Goal: Task Accomplishment & Management: Complete application form

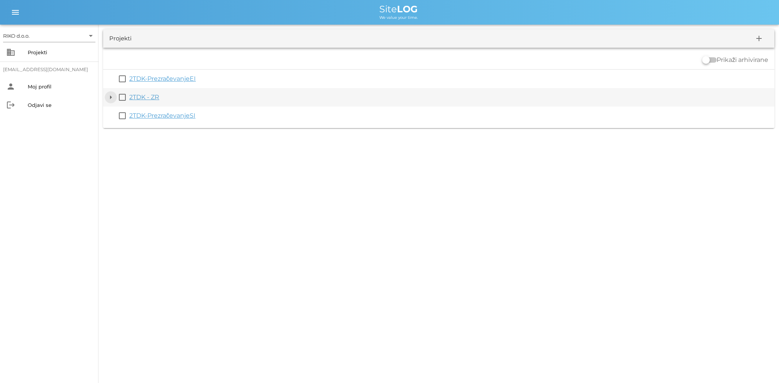
click at [110, 98] on button "arrow_drop_down" at bounding box center [110, 97] width 9 height 9
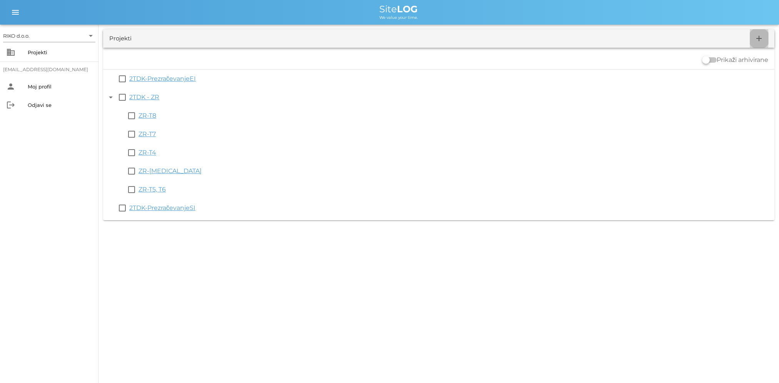
click at [765, 41] on span "add" at bounding box center [758, 38] width 18 height 9
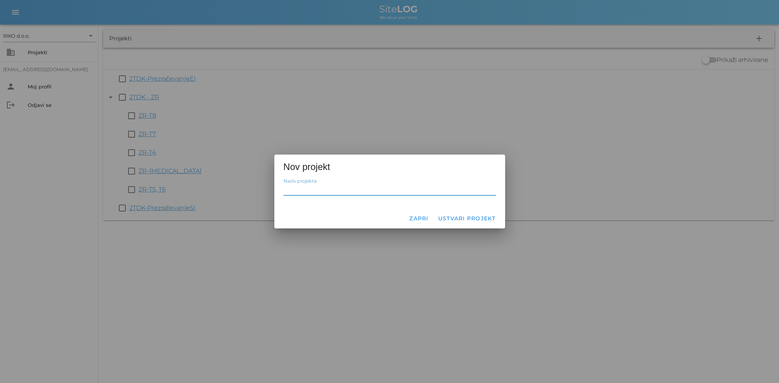
click at [359, 238] on div at bounding box center [389, 191] width 779 height 383
click at [419, 215] on button "Zapri" at bounding box center [419, 218] width 26 height 14
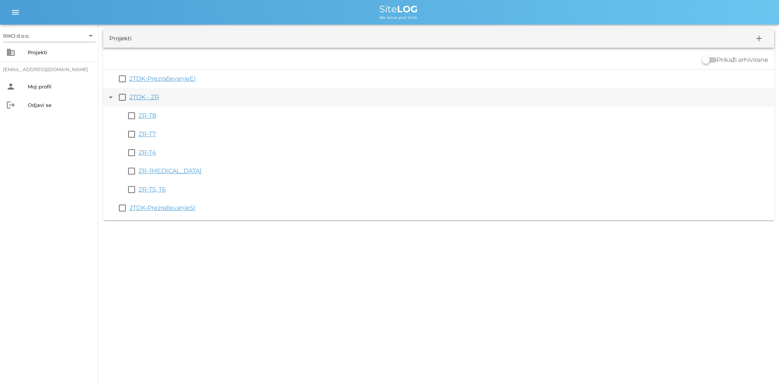
click at [152, 96] on link "2TDK - ZR" at bounding box center [144, 96] width 30 height 7
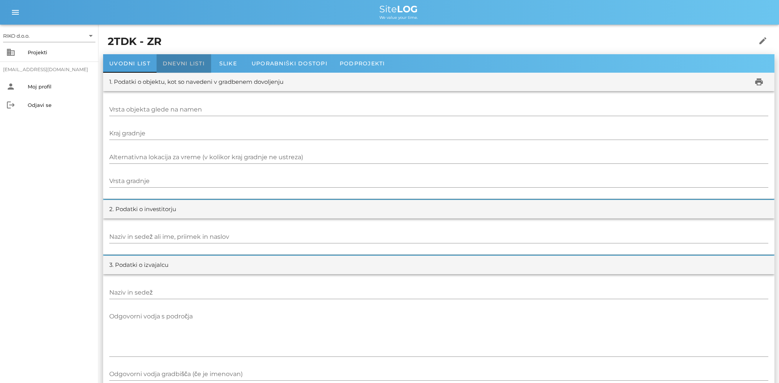
click at [184, 63] on span "Dnevni listi" at bounding box center [184, 63] width 42 height 7
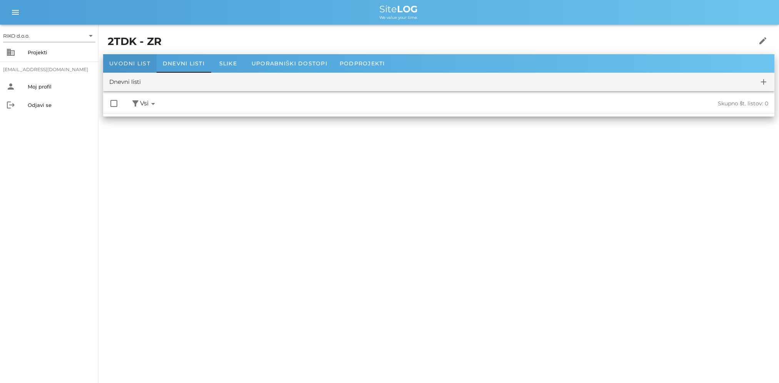
click at [137, 66] on span "Uvodni list" at bounding box center [129, 63] width 41 height 7
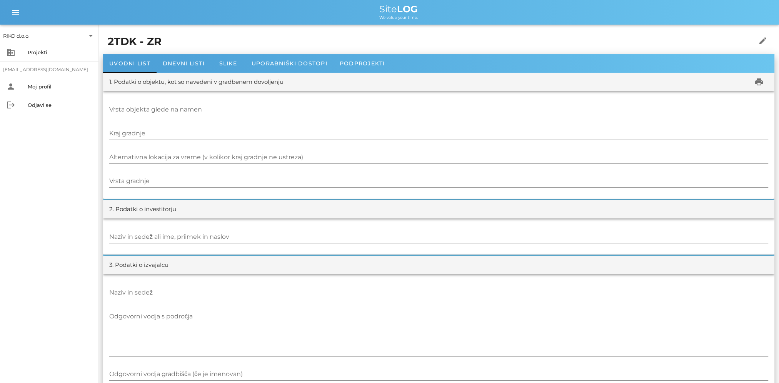
drag, startPoint x: 138, startPoint y: 91, endPoint x: 123, endPoint y: 85, distance: 16.6
click at [56, 59] on div "business Projekti" at bounding box center [49, 52] width 98 height 18
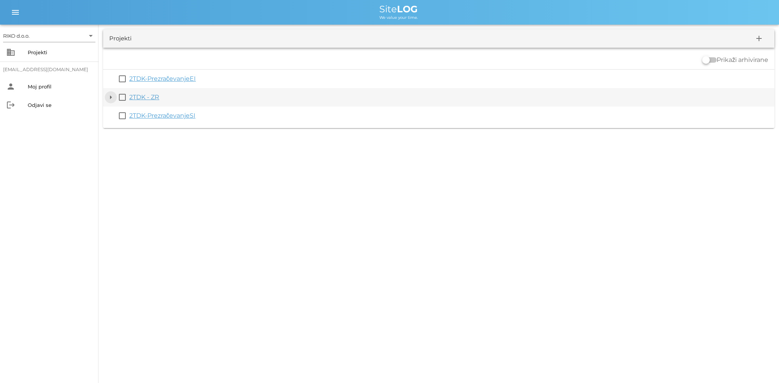
click at [114, 98] on button "arrow_drop_down" at bounding box center [110, 97] width 9 height 9
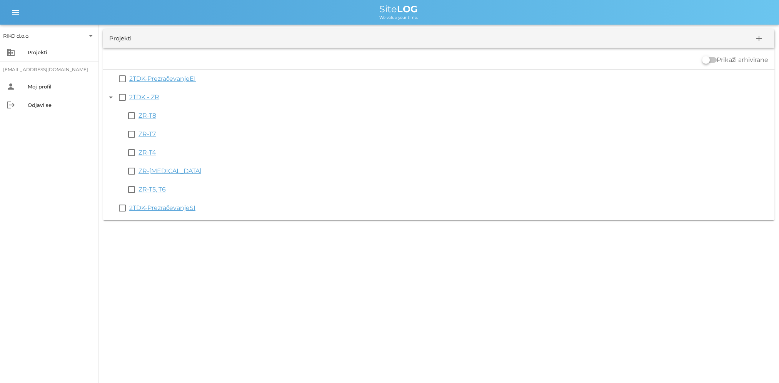
drag, startPoint x: 145, startPoint y: 98, endPoint x: 225, endPoint y: 309, distance: 225.3
click at [224, 314] on div "RIKO d.o.o. arrow_drop_down business Projekti [EMAIL_ADDRESS][DOMAIN_NAME] pers…" at bounding box center [389, 191] width 779 height 383
click at [752, 42] on span "add" at bounding box center [758, 38] width 18 height 9
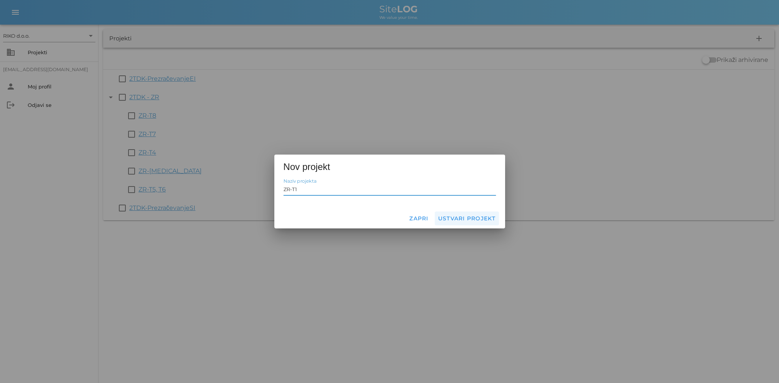
type input "ZR-T1"
click at [474, 217] on span "Ustvari projekt" at bounding box center [467, 218] width 58 height 7
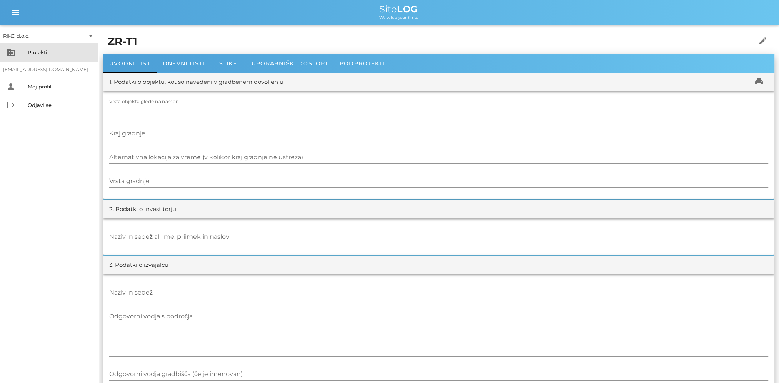
click at [46, 50] on div "Projekti" at bounding box center [60, 52] width 65 height 6
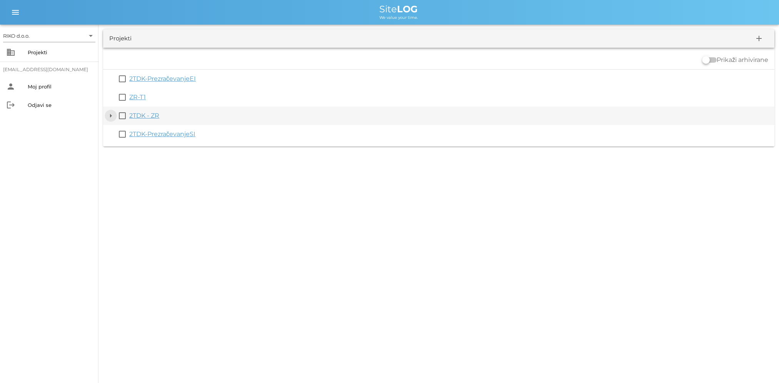
click at [114, 117] on button "arrow_drop_down" at bounding box center [110, 115] width 9 height 9
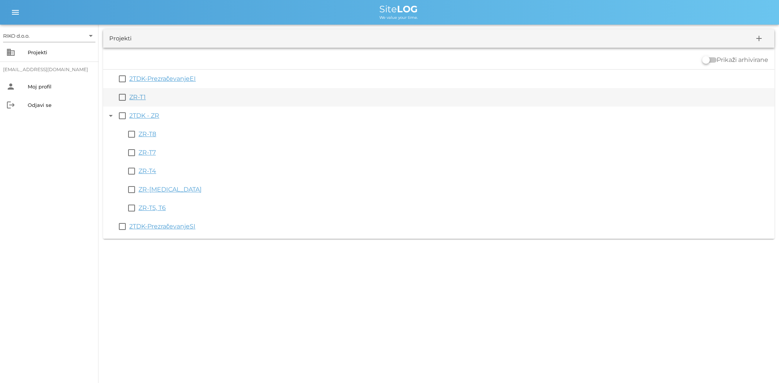
drag, startPoint x: 153, startPoint y: 97, endPoint x: 129, endPoint y: 93, distance: 24.2
click at [129, 93] on div "ZR-T1" at bounding box center [450, 97] width 642 height 9
click at [187, 101] on div "ZR-T1" at bounding box center [450, 97] width 642 height 9
click at [135, 93] on link "ZR-T1" at bounding box center [137, 96] width 17 height 7
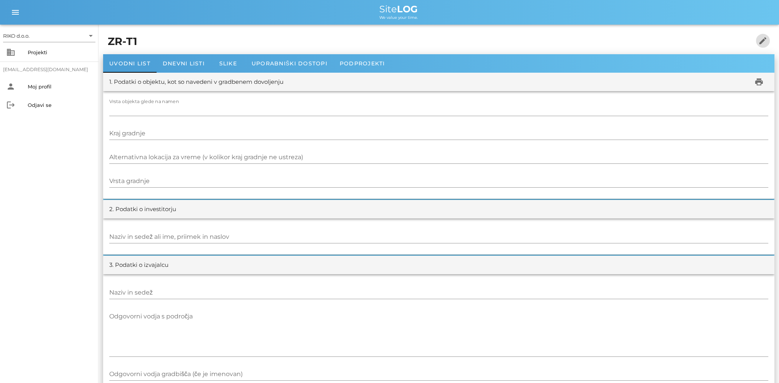
click at [767, 40] on span "edit" at bounding box center [763, 40] width 14 height 9
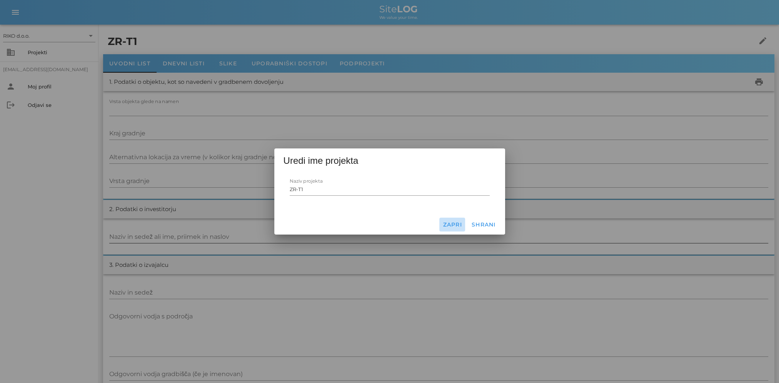
click at [460, 226] on span "Zapri" at bounding box center [452, 224] width 20 height 7
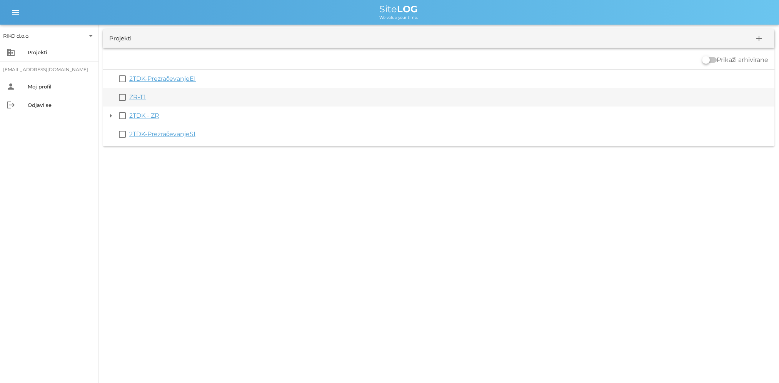
click at [146, 93] on div "ZR-T1" at bounding box center [450, 97] width 642 height 9
click at [132, 98] on link "ZR-T1" at bounding box center [137, 96] width 17 height 7
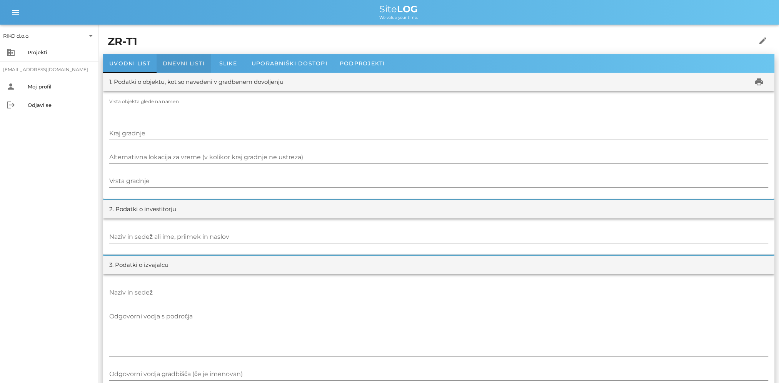
click at [185, 60] on span "Dnevni listi" at bounding box center [184, 63] width 42 height 7
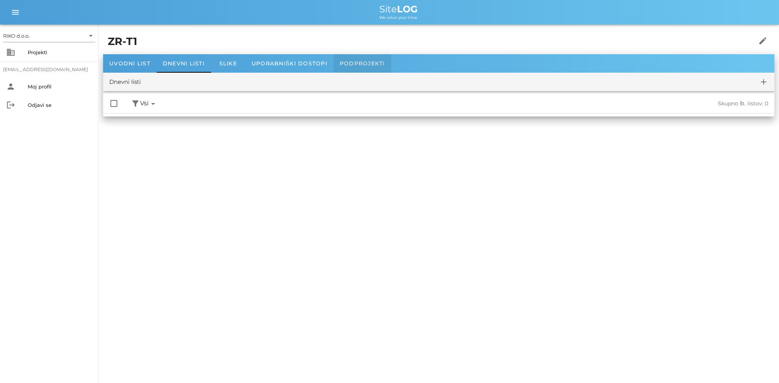
click at [377, 62] on span "Podprojekti" at bounding box center [362, 63] width 45 height 7
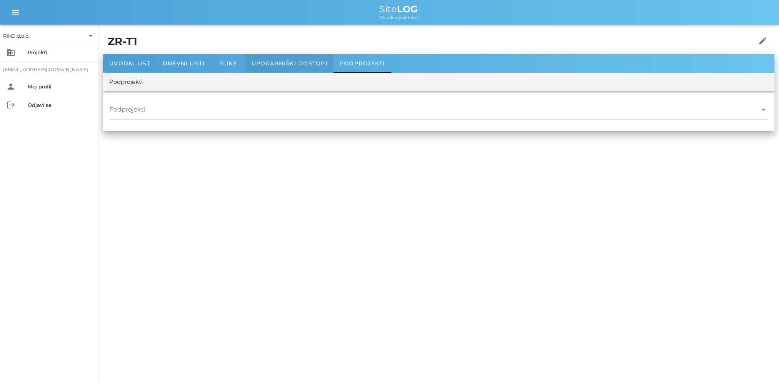
click at [315, 63] on span "Uporabniški dostopi" at bounding box center [289, 63] width 76 height 7
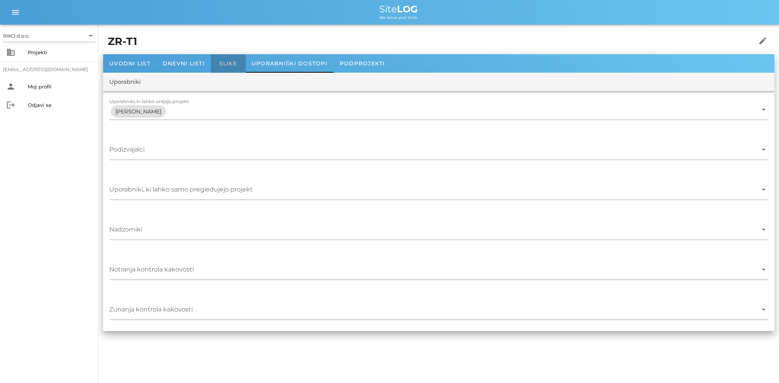
click at [212, 67] on div "Slike" at bounding box center [228, 63] width 35 height 18
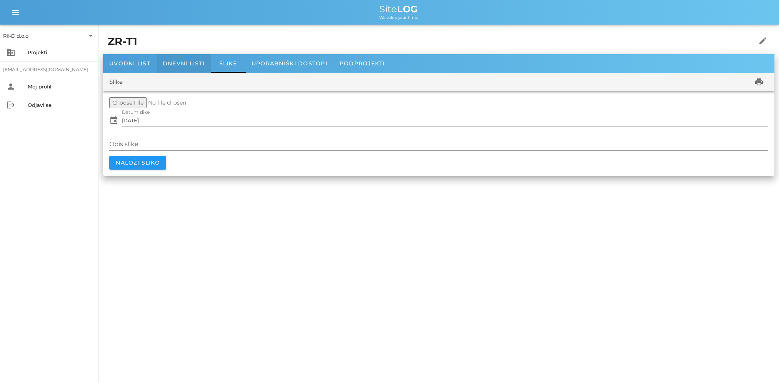
click at [195, 66] on span "Dnevni listi" at bounding box center [184, 63] width 42 height 7
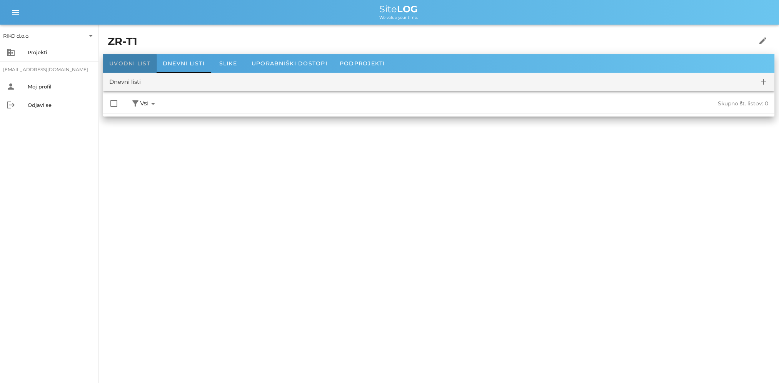
click at [123, 63] on span "Uvodni list" at bounding box center [129, 63] width 41 height 7
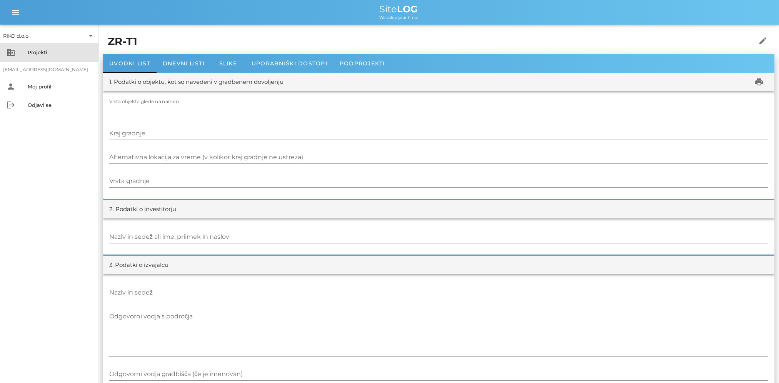
click at [33, 61] on div "business Projekti" at bounding box center [49, 52] width 98 height 18
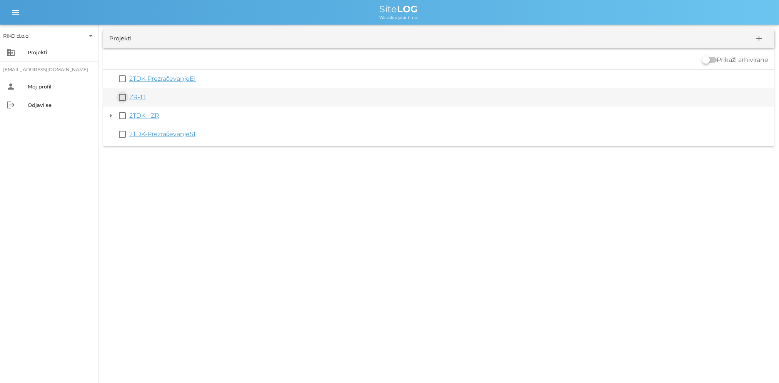
click at [122, 100] on button "check_box_outline_blank" at bounding box center [122, 97] width 9 height 9
drag, startPoint x: 124, startPoint y: 103, endPoint x: 132, endPoint y: 106, distance: 8.3
click at [128, 113] on div "check_box_outline_blank 2TDK-PrezračevanjeEI check_box ZR-T1 arrow_drop_down ch…" at bounding box center [438, 111] width 671 height 74
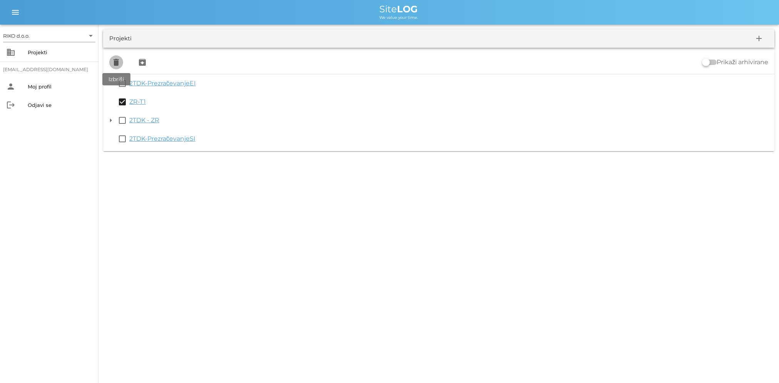
click at [118, 65] on icon "delete" at bounding box center [116, 62] width 9 height 9
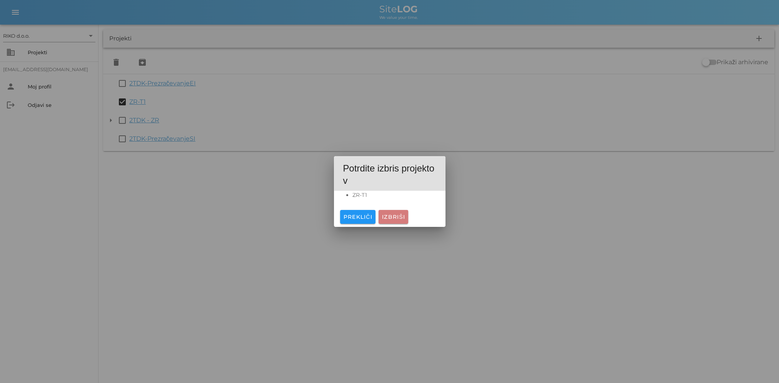
click at [392, 219] on span "Izbriši" at bounding box center [392, 216] width 23 height 7
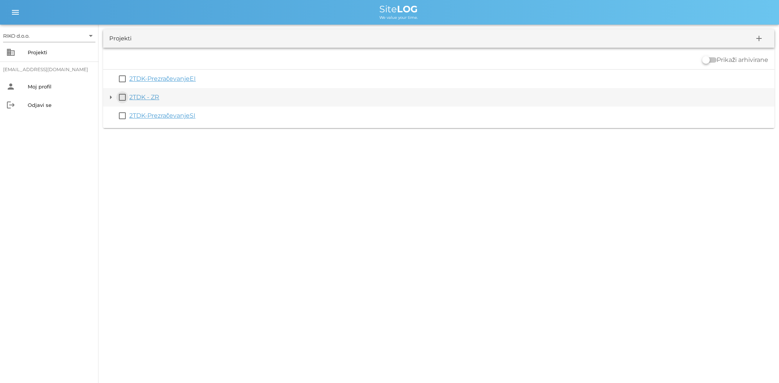
click at [122, 98] on button "check_box_outline_blank" at bounding box center [122, 97] width 9 height 9
click at [111, 100] on button "arrow_drop_down" at bounding box center [110, 101] width 9 height 9
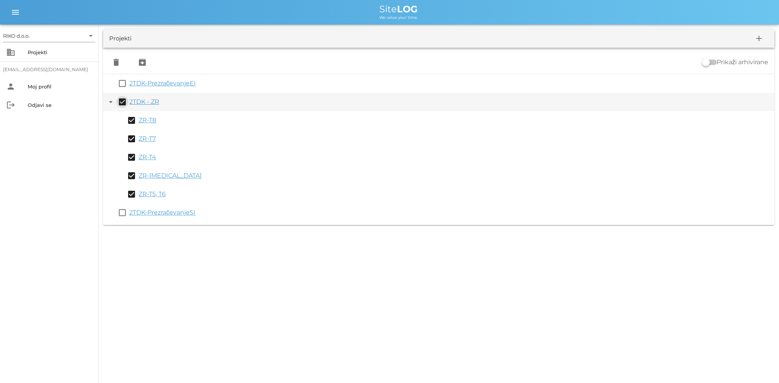
click at [122, 102] on button "check_box" at bounding box center [122, 101] width 9 height 9
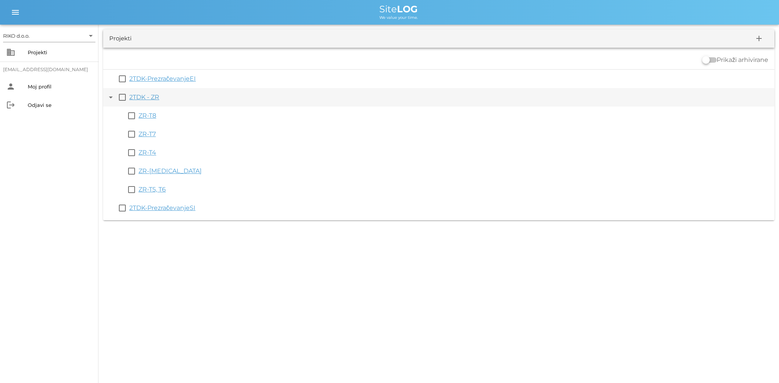
click at [147, 98] on link "2TDK - ZR" at bounding box center [144, 96] width 30 height 7
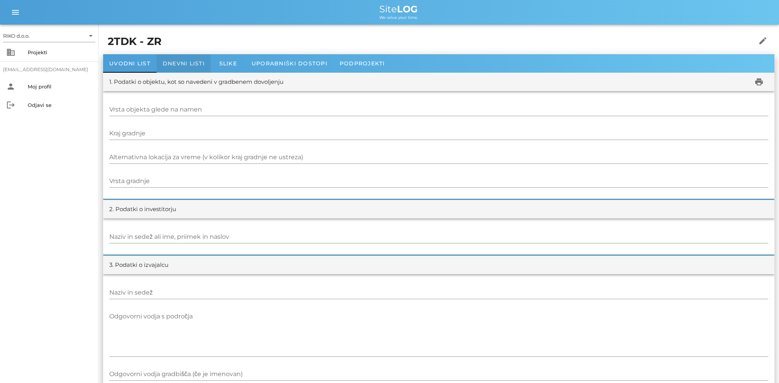
click at [176, 65] on span "Dnevni listi" at bounding box center [184, 63] width 42 height 7
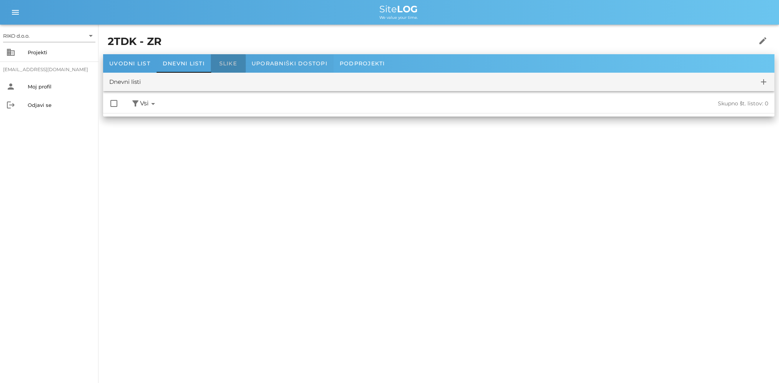
drag, startPoint x: 218, startPoint y: 63, endPoint x: 251, endPoint y: 63, distance: 32.3
click at [219, 63] on div "Slike" at bounding box center [228, 63] width 35 height 18
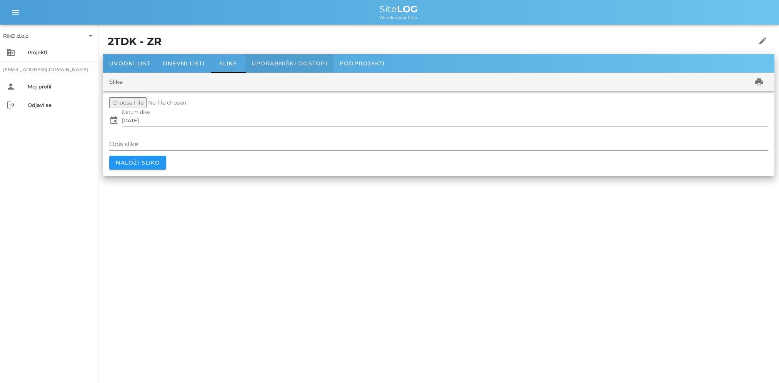
drag, startPoint x: 278, startPoint y: 65, endPoint x: 288, endPoint y: 65, distance: 9.2
click at [279, 65] on span "Uporabniški dostopi" at bounding box center [289, 63] width 76 height 7
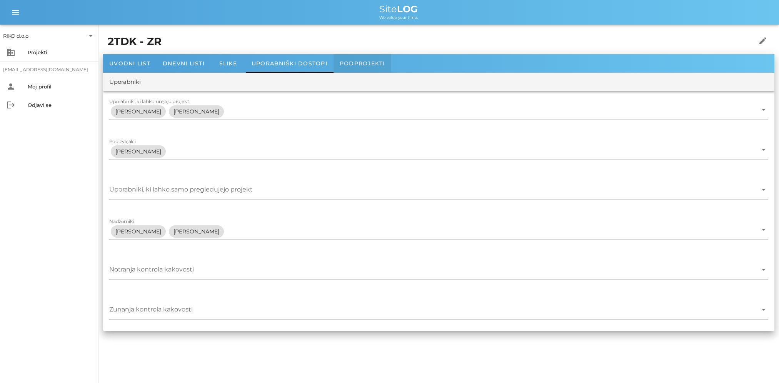
click at [358, 63] on span "Podprojekti" at bounding box center [362, 63] width 45 height 7
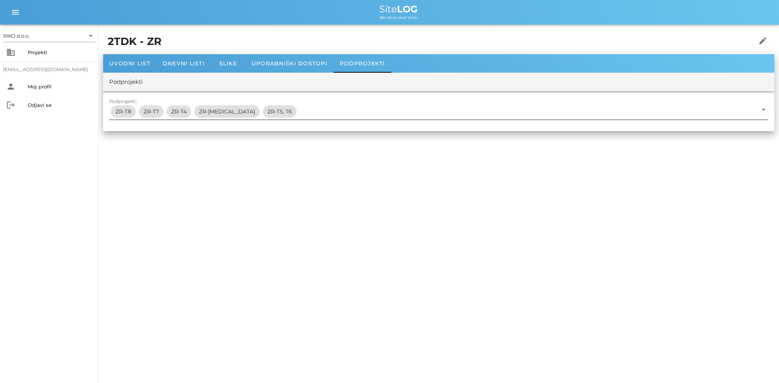
click at [760, 110] on icon "arrow_drop_down" at bounding box center [763, 109] width 9 height 9
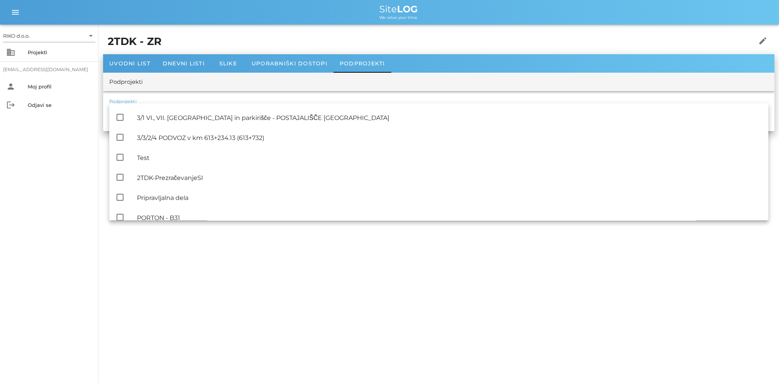
scroll to position [489, 0]
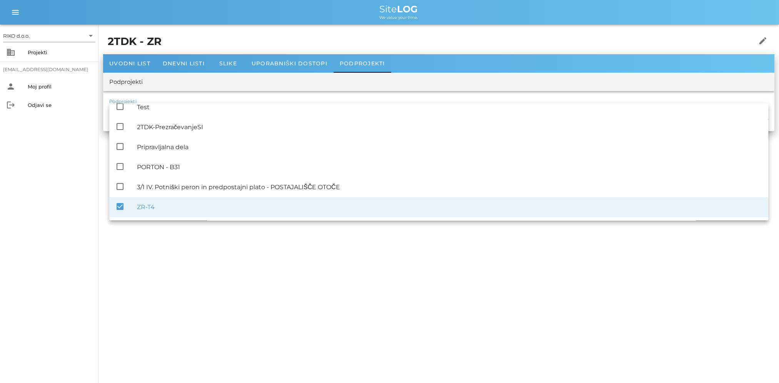
click at [273, 265] on div "RIKO d.o.o. arrow_drop_down business Projekti [EMAIL_ADDRESS][DOMAIN_NAME] pers…" at bounding box center [389, 191] width 779 height 383
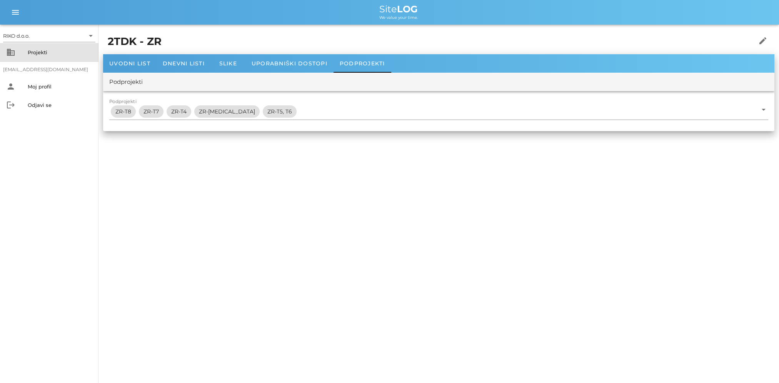
click at [17, 51] on div "business Projekti" at bounding box center [49, 52] width 98 height 18
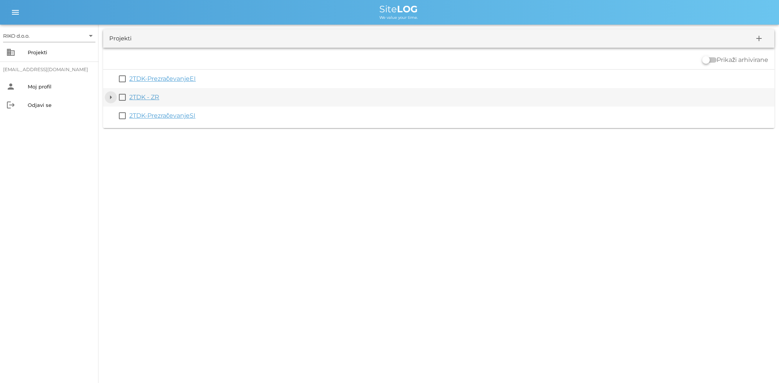
drag, startPoint x: 107, startPoint y: 98, endPoint x: 123, endPoint y: 99, distance: 15.8
click at [107, 98] on button "arrow_drop_down" at bounding box center [110, 97] width 9 height 9
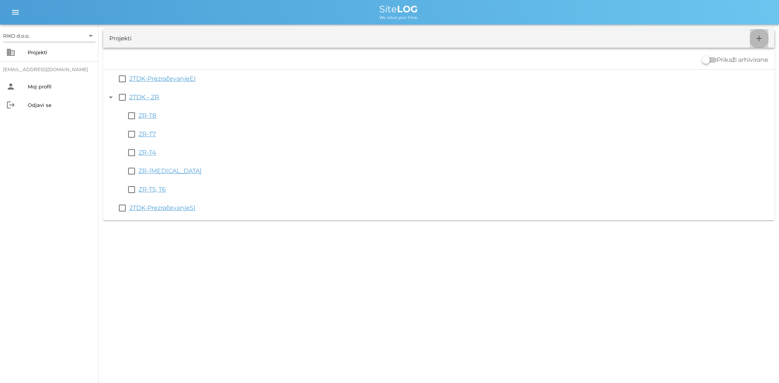
click at [757, 41] on icon "add" at bounding box center [758, 38] width 9 height 9
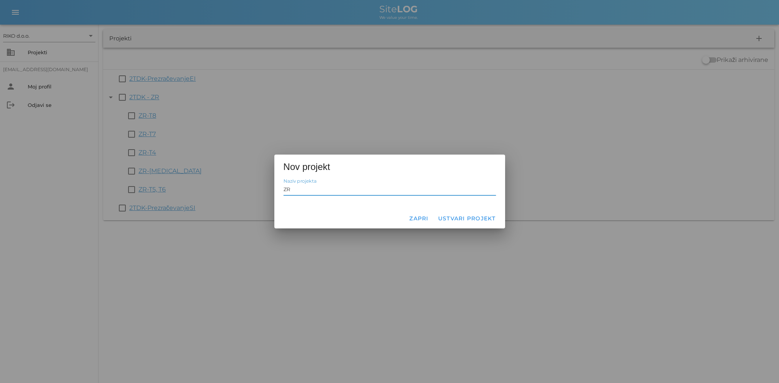
type input "ZR-T1"
click at [480, 218] on span "Ustvari projekt" at bounding box center [467, 218] width 58 height 7
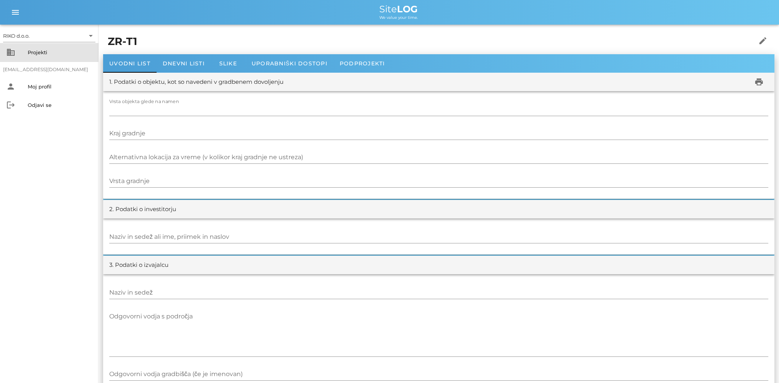
click at [27, 59] on div "business Projekti" at bounding box center [49, 52] width 98 height 18
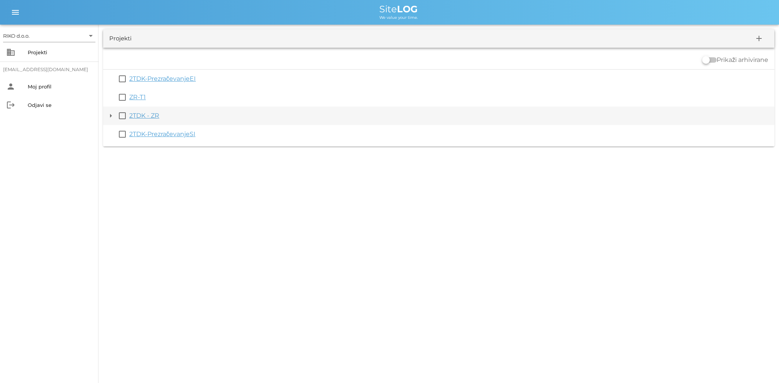
click at [151, 115] on link "2TDK - ZR" at bounding box center [144, 115] width 30 height 7
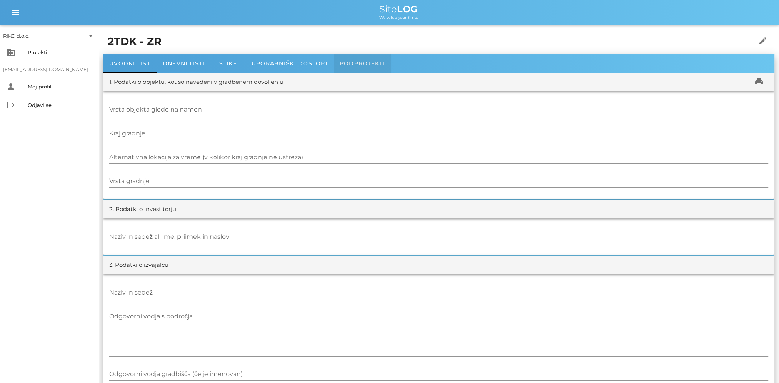
click at [343, 66] on span "Podprojekti" at bounding box center [362, 63] width 45 height 7
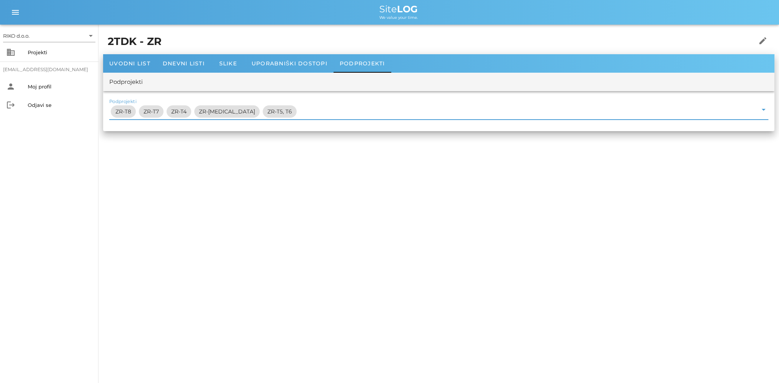
click at [298, 110] on input "Podprojekti" at bounding box center [527, 111] width 459 height 12
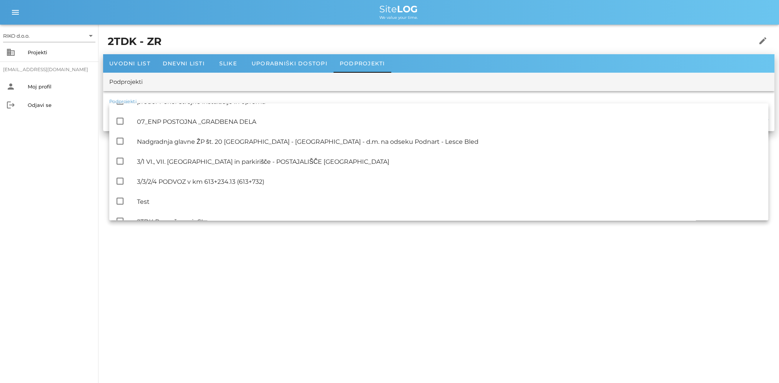
scroll to position [355, 0]
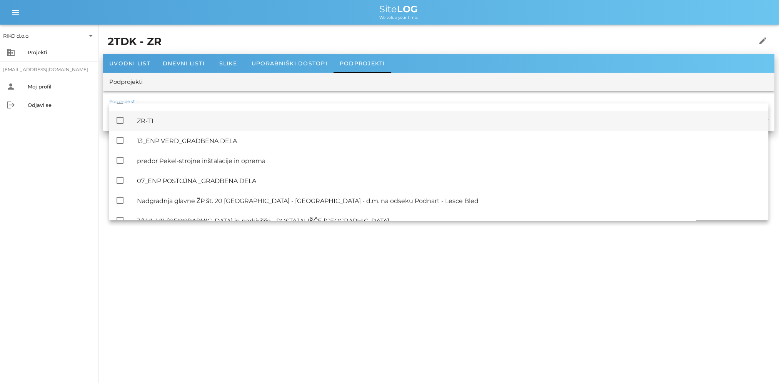
click at [161, 117] on div "ZR-T1" at bounding box center [449, 120] width 625 height 7
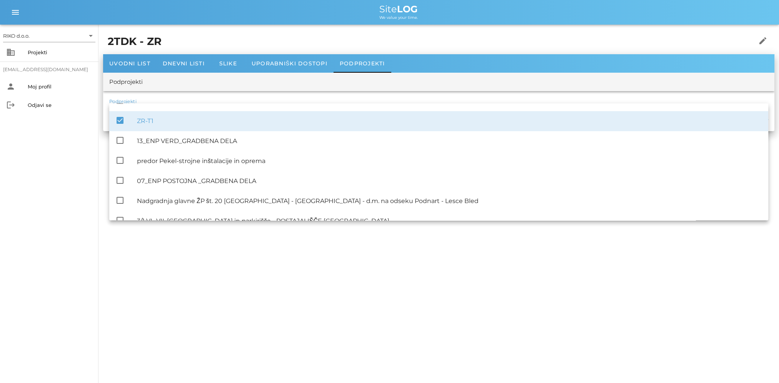
click at [537, 244] on div "RIKO d.o.o. arrow_drop_down business Projekti [EMAIL_ADDRESS][DOMAIN_NAME] pers…" at bounding box center [389, 191] width 779 height 383
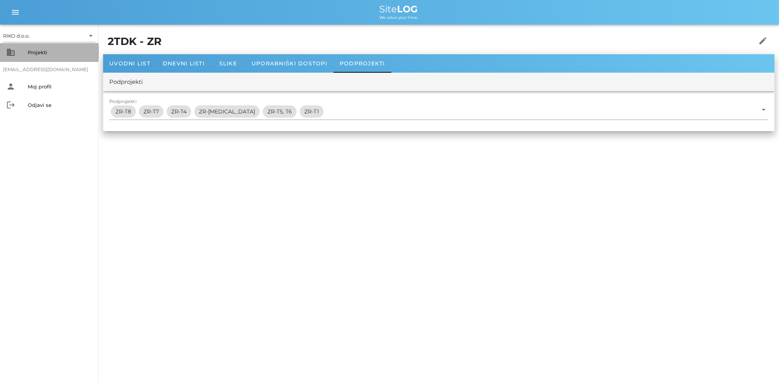
click at [46, 53] on div "Projekti" at bounding box center [60, 52] width 65 height 6
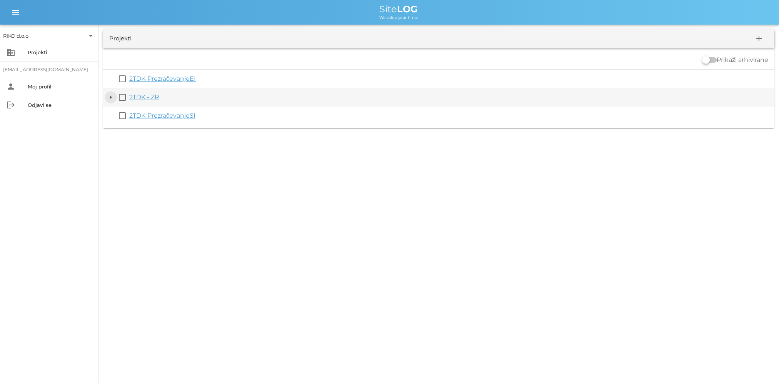
click at [112, 95] on button "arrow_drop_down" at bounding box center [110, 97] width 9 height 9
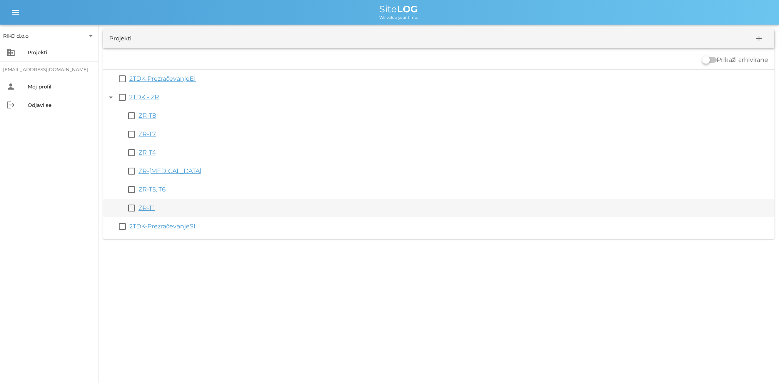
click at [151, 209] on link "ZR-T1" at bounding box center [146, 207] width 17 height 7
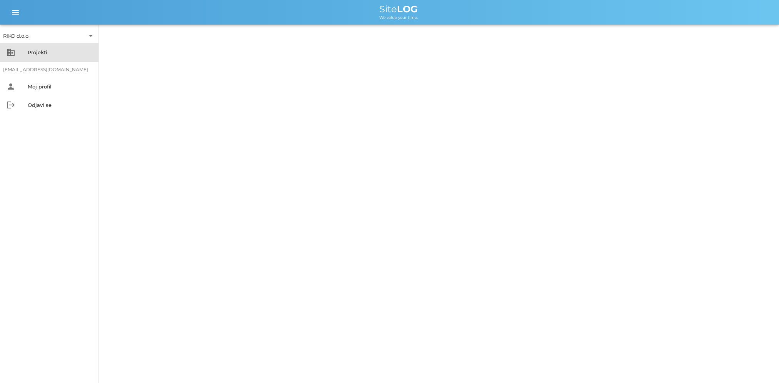
click at [34, 55] on div "Projekti" at bounding box center [60, 52] width 65 height 6
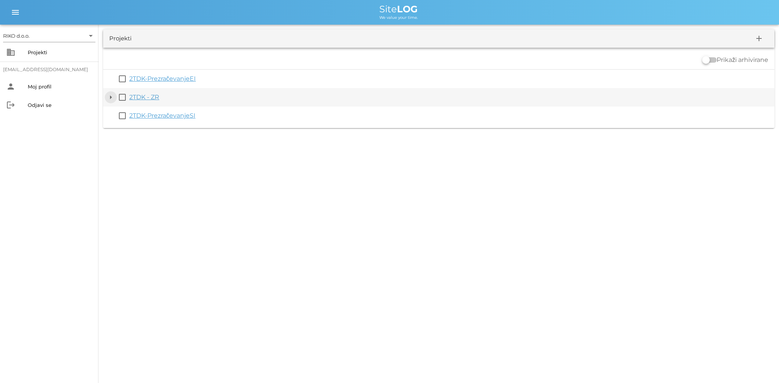
click at [111, 101] on button "arrow_drop_down" at bounding box center [110, 97] width 9 height 9
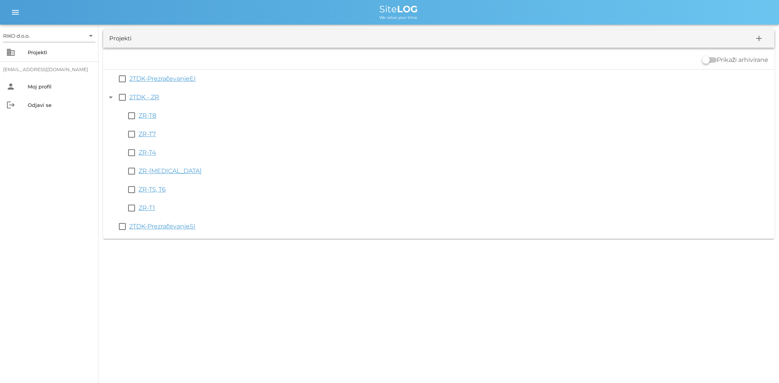
click at [139, 211] on link "ZR-T1" at bounding box center [146, 207] width 17 height 7
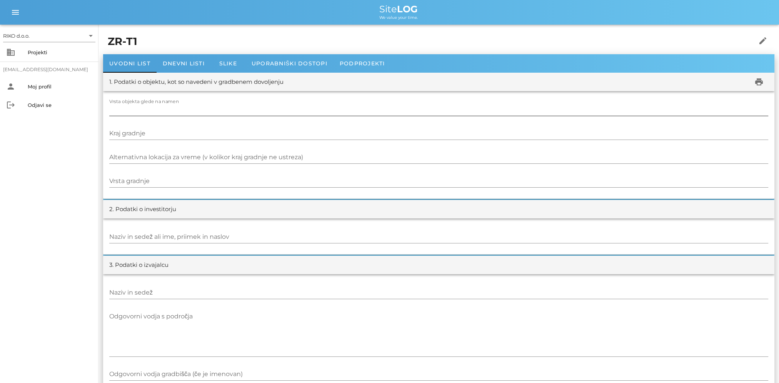
click at [171, 111] on input "Vrsta objekta glede na namen" at bounding box center [438, 109] width 659 height 12
paste input "Železniški in predorski sistemi na drugem tiru Divača – Koper (Sklop3)"
type input "Železniški in predorski sistemi na drugem tiru Divača – Koper (Sklop3)"
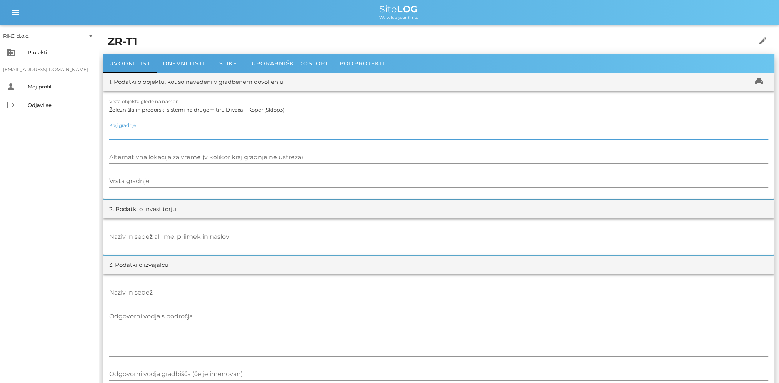
click at [174, 134] on input "Kraj gradnje" at bounding box center [438, 133] width 659 height 12
paste input "Novi odsek proge Dekani-Divača, predor T8 - zasilna razsvetljava"
click at [216, 133] on input "Novi odsek proge Dekani-Divača, predor T8 - zasilna razsvetljava" at bounding box center [438, 133] width 659 height 12
type input "Novi odsek proge Dekani-Divača, predor T1 - zasilna razsvetljava"
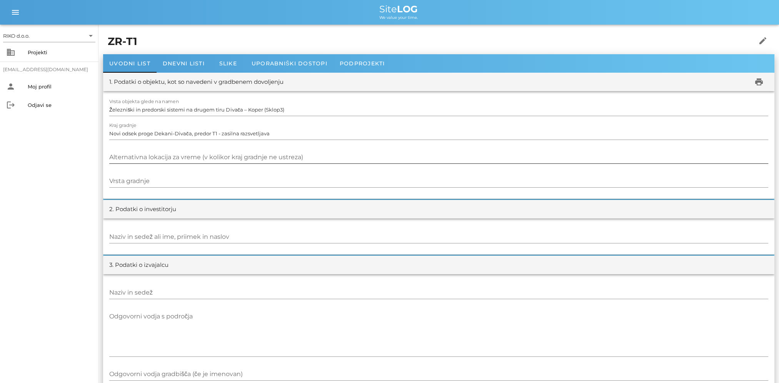
click at [162, 157] on input "Alternativna lokacija za vreme (v kolikor kraj gradnje ne ustreza)" at bounding box center [438, 157] width 659 height 12
paste input "Divača"
type input "Divača"
click at [168, 177] on input "Vrsta gradnje" at bounding box center [438, 181] width 659 height 12
paste input "Novogradnja"
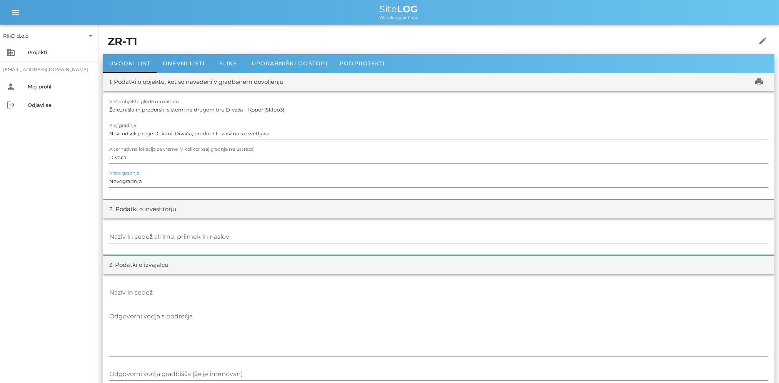
scroll to position [38, 0]
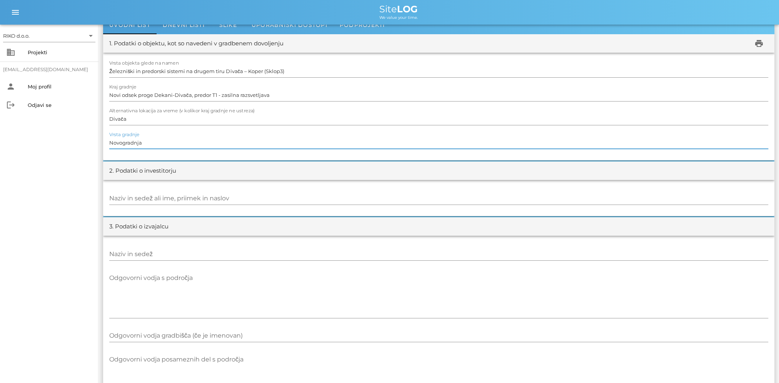
type input "Novogradnja"
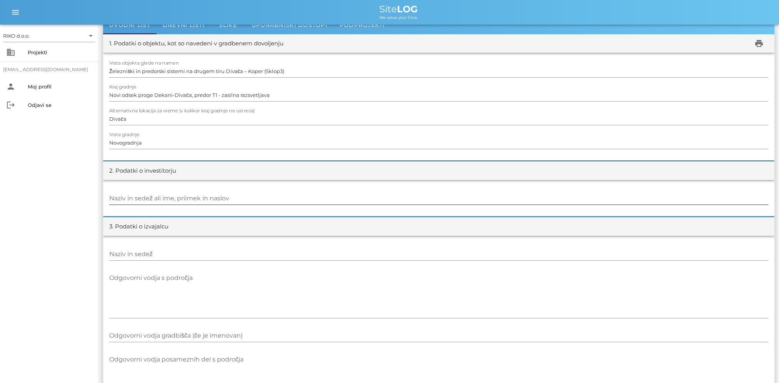
click at [208, 198] on input "Naziv in sedež ali ime, priimek in naslov" at bounding box center [438, 198] width 659 height 12
paste input "2TDK, d.o.o., [STREET_ADDRESS]"
type input "2TDK, d.o.o., [STREET_ADDRESS]"
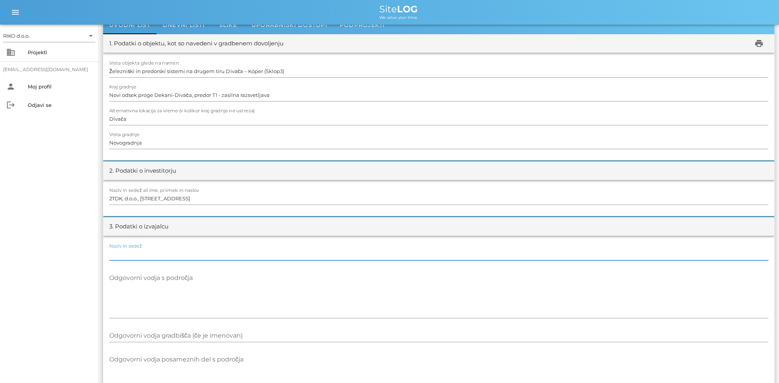
click at [149, 255] on input "Naziv in sedež" at bounding box center [438, 254] width 659 height 12
paste input "SŽ ŽGP Ljubljana d.d. Ob zeleni jami 2, 1000 Ljublajna; GH Holding d.o.o., [STR…"
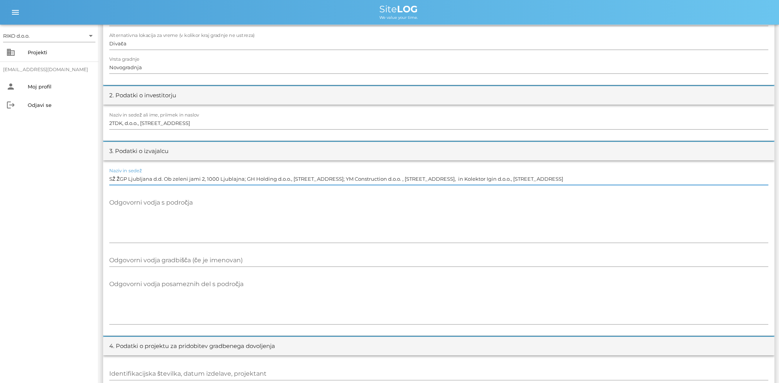
scroll to position [115, 0]
type input "SŽ ŽGP Ljubljana d.d. Ob zeleni jami 2, 1000 Ljublajna; GH Holding d.o.o., [STR…"
click at [203, 218] on textarea "Odgovorni vodja s področja" at bounding box center [438, 218] width 659 height 46
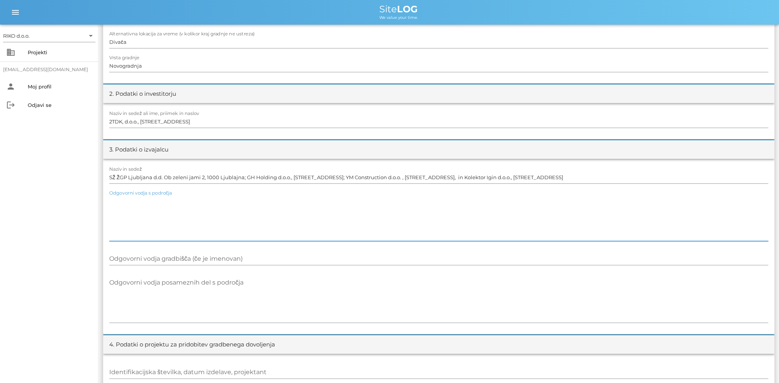
paste textarea "[PERSON_NAME], univ.dipl.inž.gradben, vodja gradnje"
type textarea "[PERSON_NAME], univ.dipl.inž.gradben, vodja gradnje"
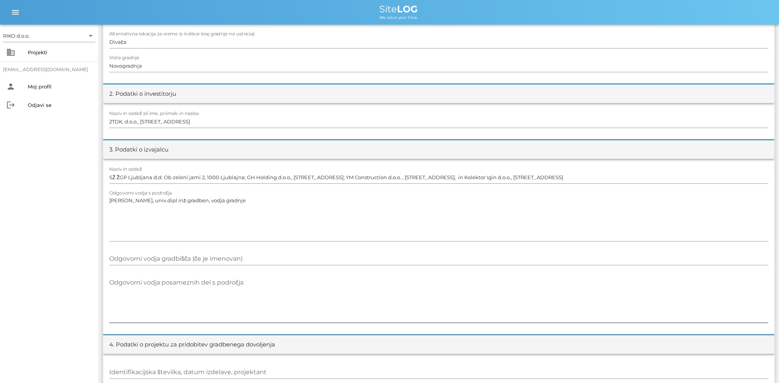
drag, startPoint x: 129, startPoint y: 275, endPoint x: 137, endPoint y: 274, distance: 7.8
click at [130, 276] on div "Odgovorni vodja posameznih del s področja" at bounding box center [438, 300] width 659 height 56
click at [135, 285] on textarea "Odgovorni vodja posameznih del s področja" at bounding box center [438, 299] width 659 height 46
paste textarea "[PERSON_NAME], dipl.inž.el. - zasilna razsvetljava, namestnik [PERSON_NAME] mag…"
click at [353, 297] on textarea "[PERSON_NAME], dipl.inž.el. - zasilna razsvetljava, namestnik [PERSON_NAME] mag…" at bounding box center [438, 299] width 659 height 46
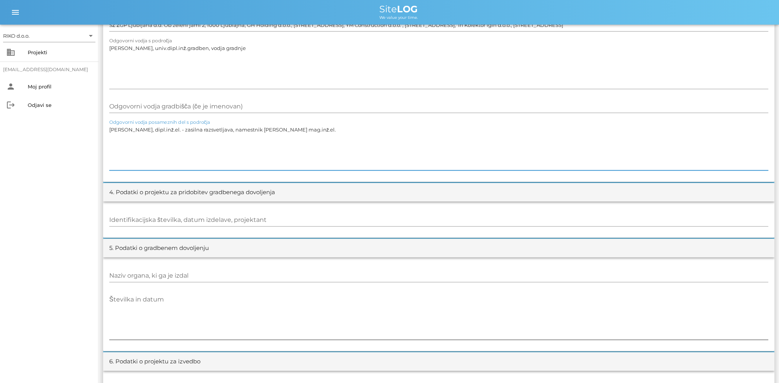
scroll to position [269, 0]
type textarea "[PERSON_NAME], dipl.inž.el. - zasilna razsvetljava, namestnik [PERSON_NAME] mag…"
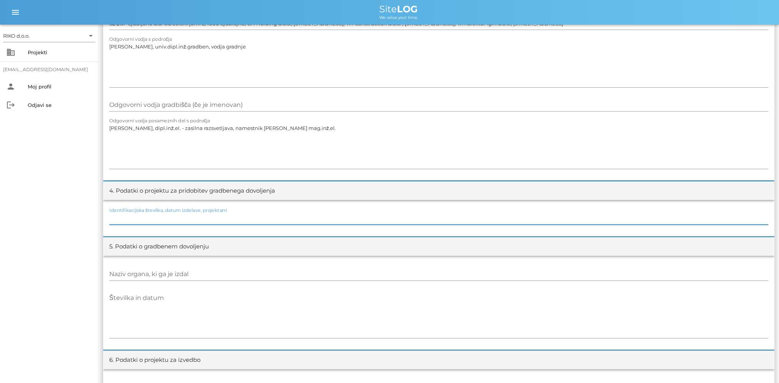
click at [194, 214] on div "Identifikacijska številka, datum izdelave, projektant" at bounding box center [438, 218] width 659 height 12
paste input "SŽ - PP Ljubljana d.d. [STREET_ADDRESS], številka projekta 3623/T [DATE], vodja…"
type input "SŽ - PP Ljubljana d.d. [STREET_ADDRESS], številka projekta 3623/T [DATE], vodja…"
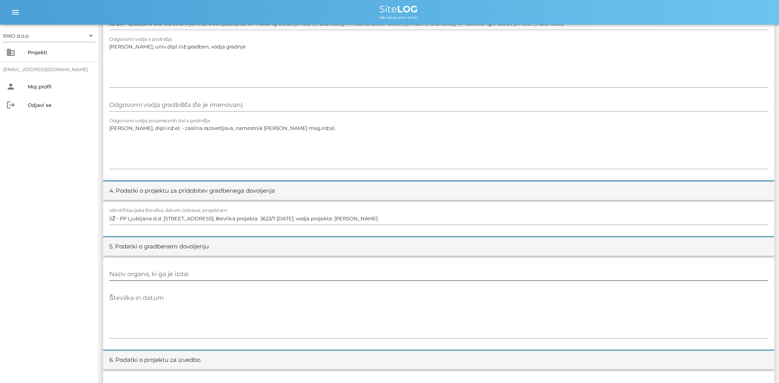
click at [184, 270] on input "Naziv organa, ki ga je izdal" at bounding box center [438, 274] width 659 height 12
paste input "RS, MOP, Direktorat za prostor, [STREET_ADDRESS]"
type input "RS, MOP, Direktorat za prostor, [STREET_ADDRESS]"
click at [229, 291] on div "Številka in datum" at bounding box center [438, 315] width 659 height 56
click at [138, 289] on div "Številka in datum" at bounding box center [438, 315] width 659 height 56
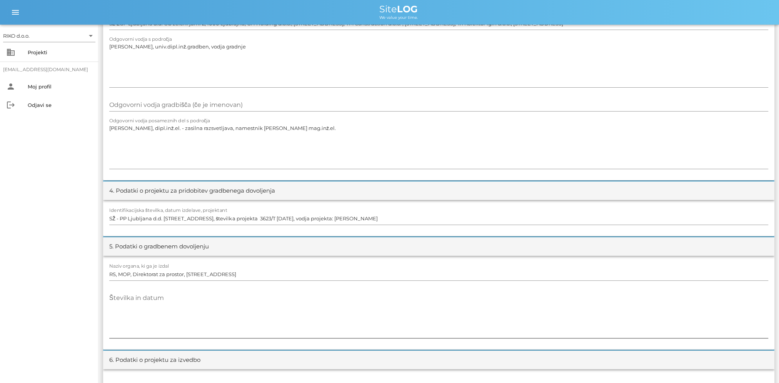
click at [135, 295] on div "Številka in datum" at bounding box center [438, 315] width 659 height 46
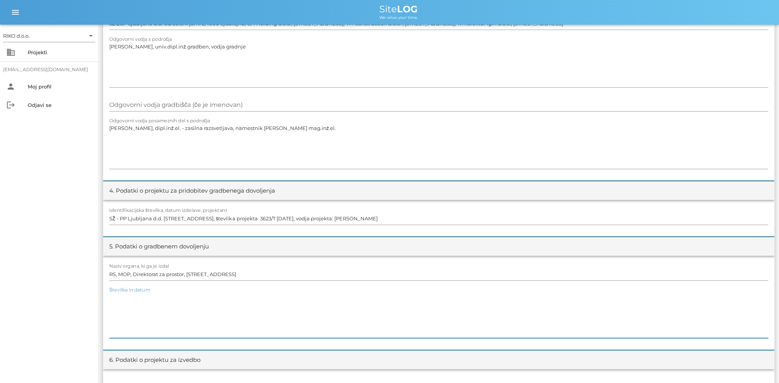
paste textarea "35105-118/2011/162 1093-05, z dne [DATE]"
type textarea "35105-118/2011/162 1093-05, z dne [DATE]"
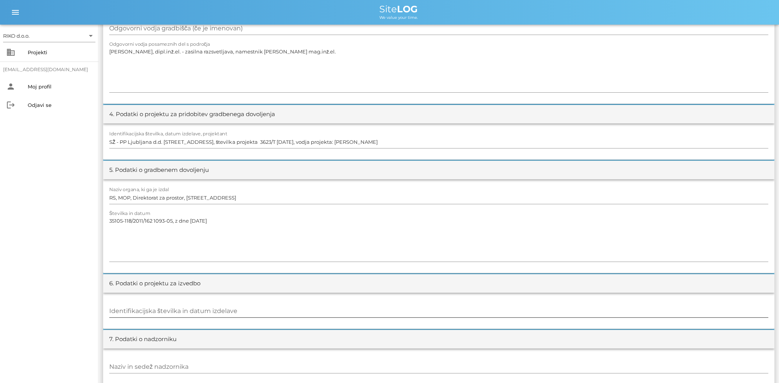
scroll to position [346, 0]
click at [139, 313] on input "Identifikacijska številka in datum izdelave" at bounding box center [438, 311] width 659 height 12
paste input "SŽ - PP Ljubljana d.d. [STREET_ADDRESS], številka projekta 190175/3 06/2020, vo…"
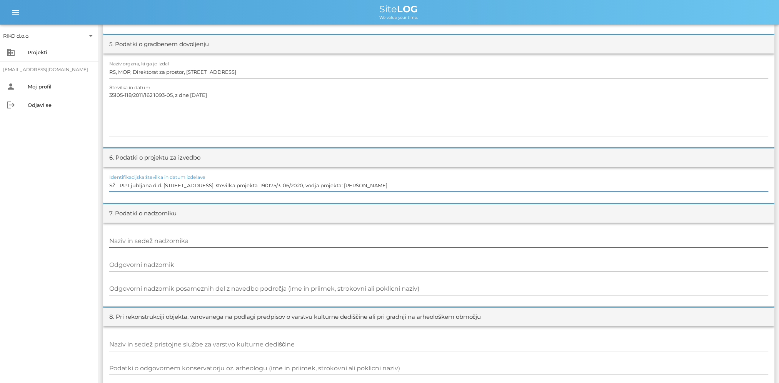
scroll to position [538, 0]
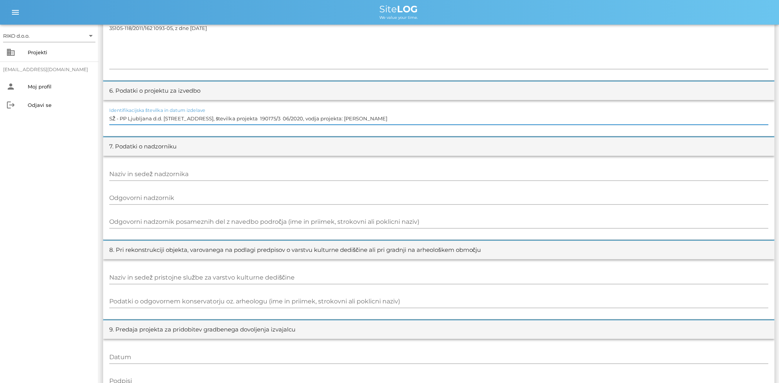
type input "SŽ - PP Ljubljana d.d. [STREET_ADDRESS], številka projekta 190175/3 06/2020, vo…"
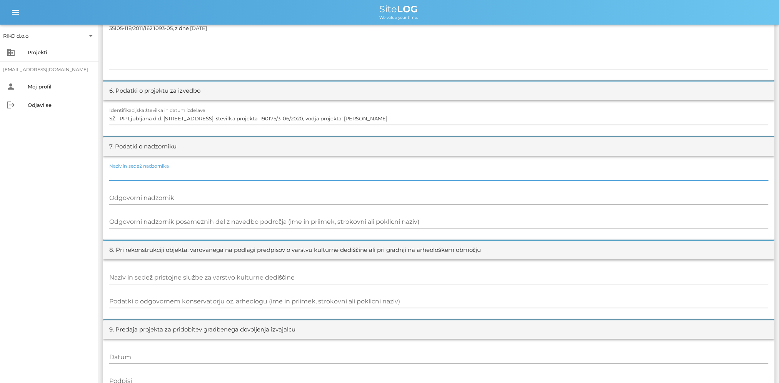
click at [179, 179] on input "Naziv in sedež nadzornika" at bounding box center [438, 174] width 659 height 12
paste input "DRI d.o.o., [STREET_ADDRESS]"
type input "DRI d.o.o., [STREET_ADDRESS]"
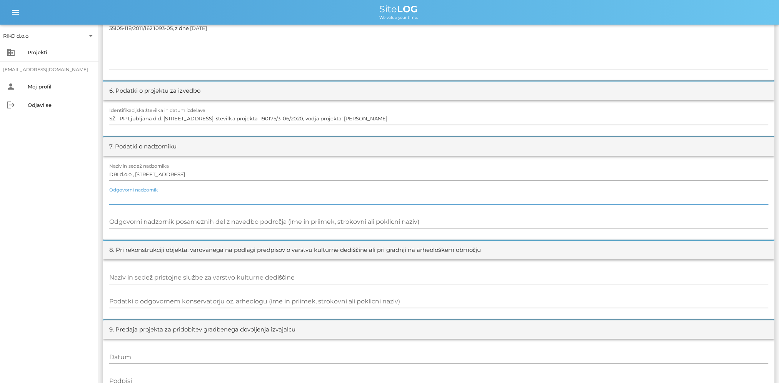
drag, startPoint x: 224, startPoint y: 200, endPoint x: 216, endPoint y: 200, distance: 8.5
click at [224, 200] on input "Odgovorni nadzornik" at bounding box center [438, 198] width 659 height 12
paste input "[PERSON_NAME], univ.dipl.inž.gradb."
type input "[PERSON_NAME], univ.dipl.inž.gradb."
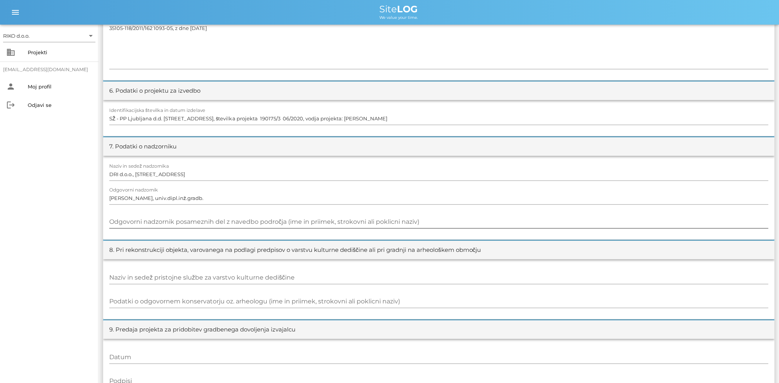
click at [155, 223] on input "Odgovorni nadzornik posameznih del z navedbo področja (ime in priimek, strokovn…" at bounding box center [438, 222] width 659 height 12
paste input "[PERSON_NAME], inž.el"
type input "[PERSON_NAME], inž.el"
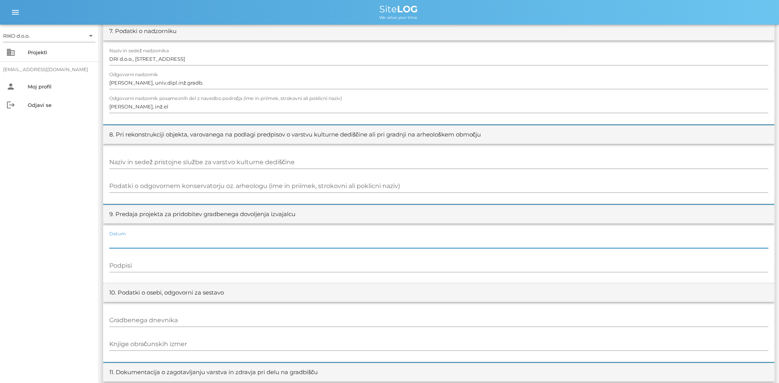
click at [124, 243] on input "Datum" at bounding box center [438, 242] width 659 height 12
paste input "[DATE]"
type input "[DATE]"
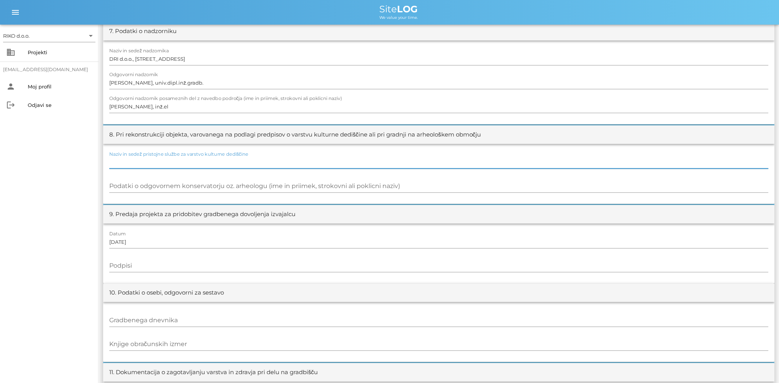
click at [129, 163] on input "Naziv in sedež pristojne službe za varstvo kulturne dediščine" at bounding box center [438, 162] width 659 height 12
type input "/"
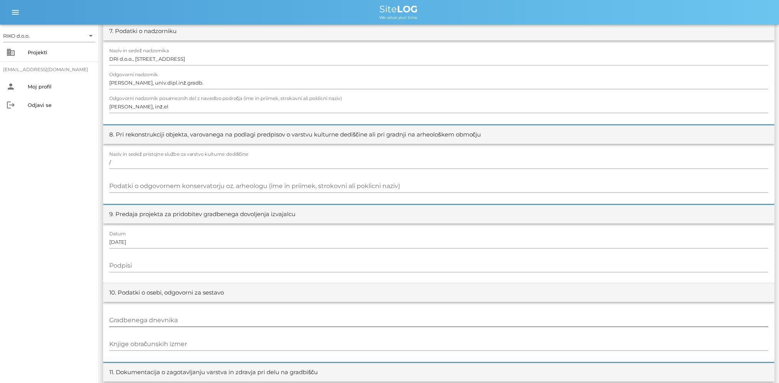
scroll to position [692, 0]
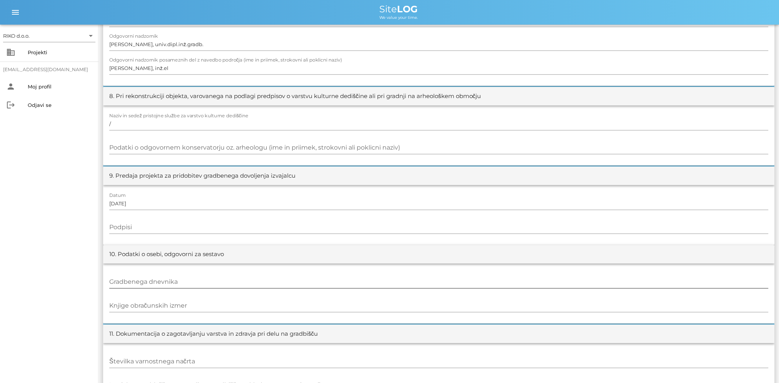
click at [152, 283] on input "Gradbenega dnevnika" at bounding box center [438, 282] width 659 height 12
paste input "[PERSON_NAME], mag.inž.el."
type input "[PERSON_NAME], mag.inž.el."
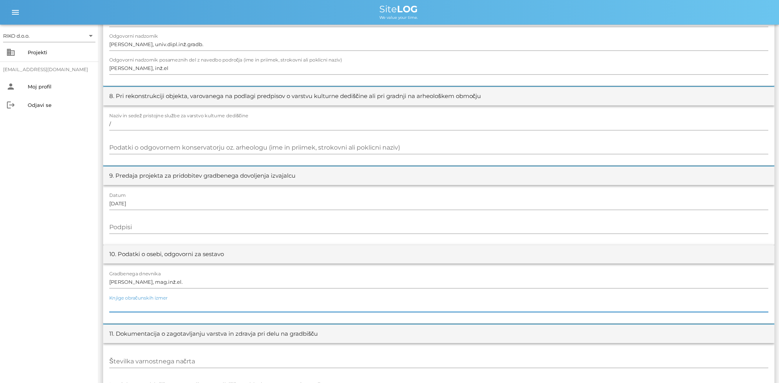
click at [178, 308] on input "Knjige obračunskih izmer" at bounding box center [438, 306] width 659 height 12
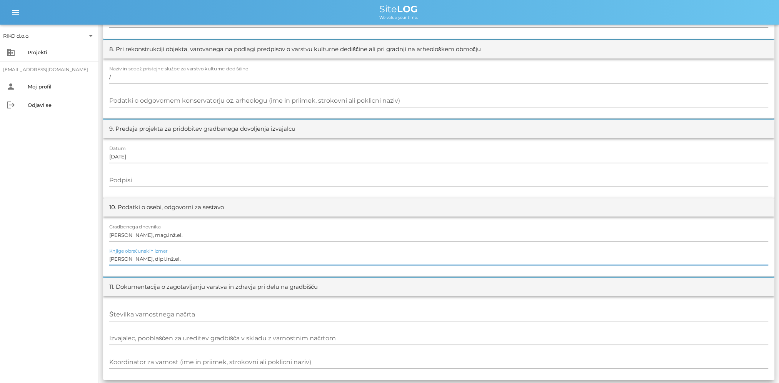
scroll to position [740, 0]
type input "[PERSON_NAME], dipl.inž.el."
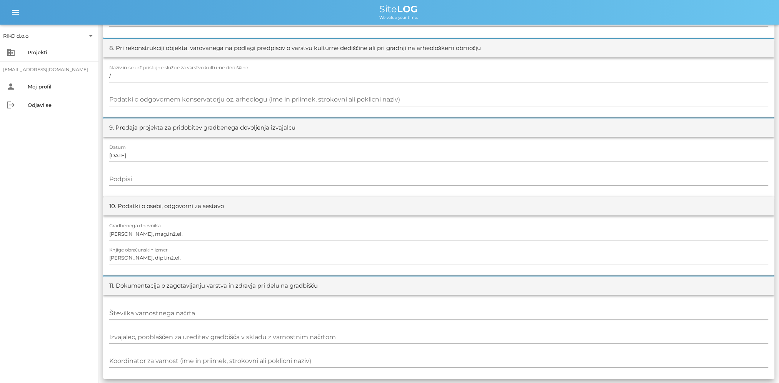
click at [155, 320] on div at bounding box center [438, 322] width 659 height 5
click at [156, 315] on input "Številka varnostnega načrta" at bounding box center [438, 313] width 659 height 12
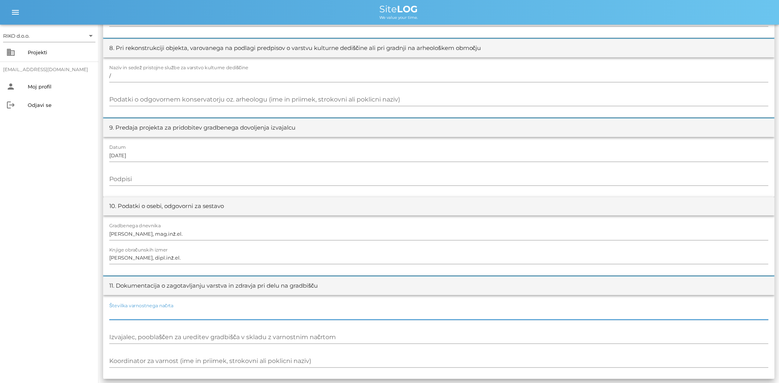
paste input "3695/33/E.05,025 - [DATE]"
type input "3695/33/E.05,025 - [DATE]"
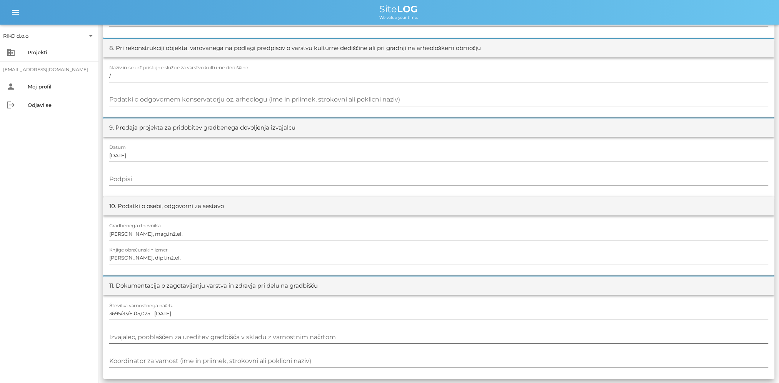
click at [156, 327] on div "Izvajalec, pooblaščen za ureditev gradbišča v skladu z varnostnim načrtom" at bounding box center [438, 337] width 659 height 22
click at [155, 338] on input "Izvajalec, pooblaščen za ureditev gradbišča v skladu z varnostnim načrtom" at bounding box center [438, 337] width 659 height 12
paste input "[PERSON_NAME], inž.grab."
type input "[PERSON_NAME], inž.grab."
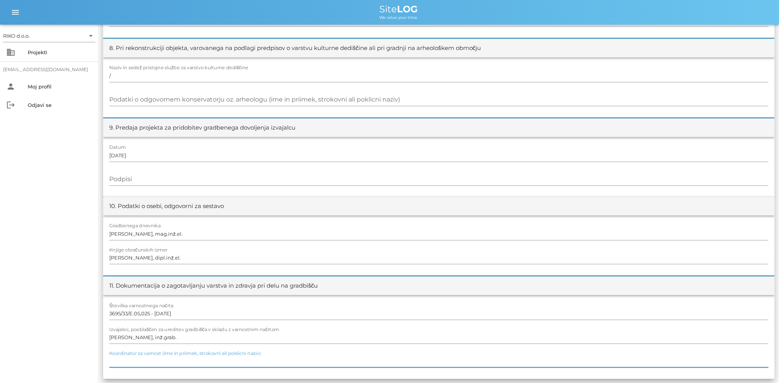
click at [158, 358] on div "Koordinator za varnost (ime in priimek, strokovni ali poklicni naziv)" at bounding box center [438, 361] width 659 height 12
paste input "[PERSON_NAME], [PERSON_NAME]"
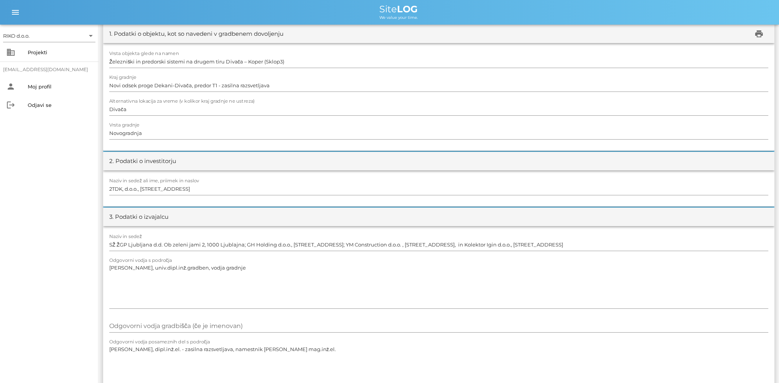
scroll to position [0, 0]
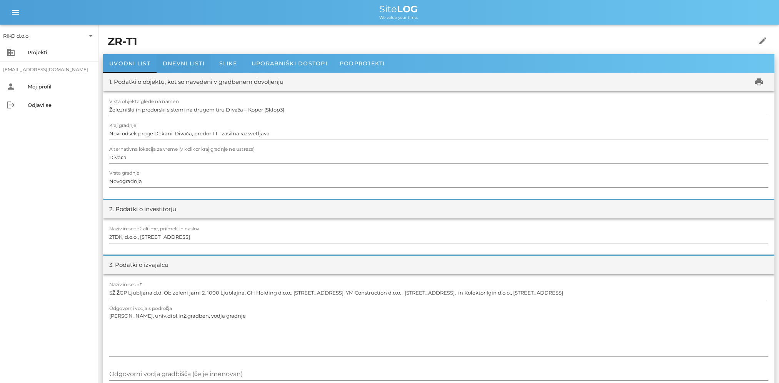
type input "[PERSON_NAME], [PERSON_NAME]"
click at [175, 67] on div "Dnevni listi" at bounding box center [184, 63] width 54 height 18
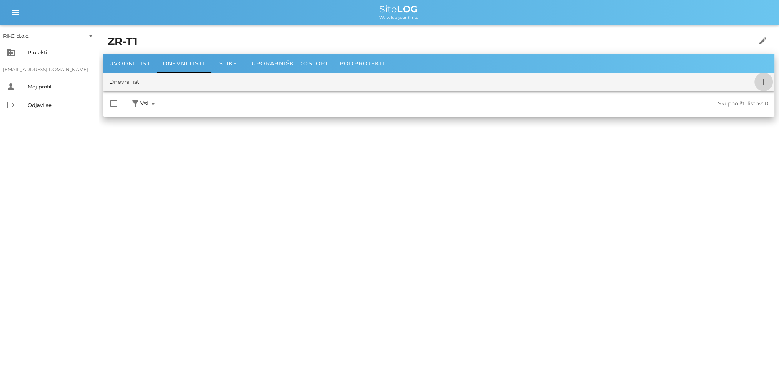
click at [765, 79] on icon "add" at bounding box center [763, 81] width 9 height 9
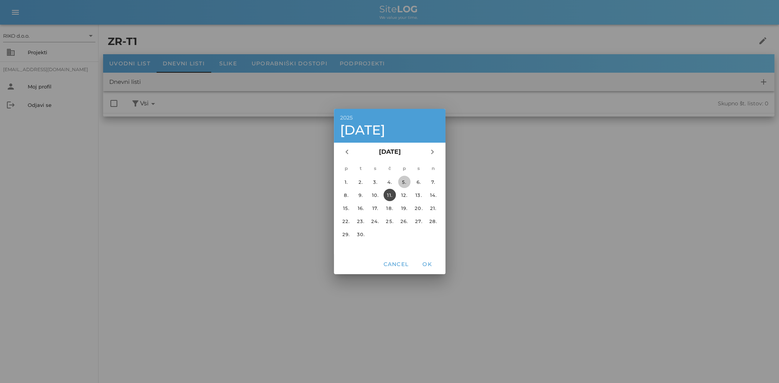
drag, startPoint x: 401, startPoint y: 180, endPoint x: 416, endPoint y: 210, distance: 33.4
click at [401, 180] on div "5." at bounding box center [404, 182] width 12 height 6
drag, startPoint x: 423, startPoint y: 268, endPoint x: 416, endPoint y: 260, distance: 10.6
click at [424, 268] on button "OK" at bounding box center [427, 264] width 25 height 14
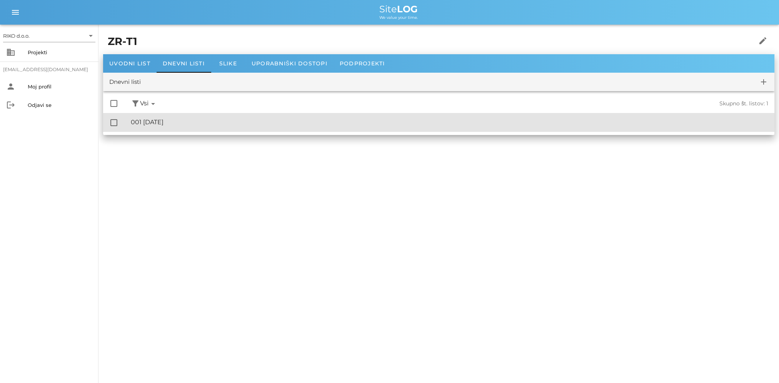
click at [187, 128] on div "🔏 001 [DATE] ✓ Podpisal: Nadzornik ✓ Podpisal: Sestavljalec ✓ Podpisal: Odgovor…" at bounding box center [449, 122] width 637 height 17
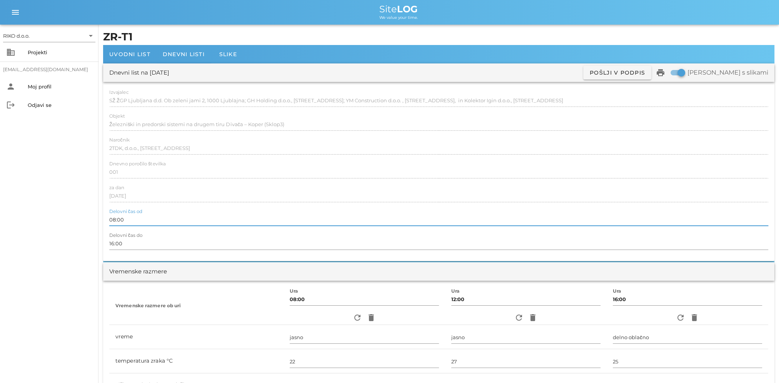
click at [114, 223] on input "08:00" at bounding box center [438, 219] width 659 height 12
type input "07:00"
click at [114, 241] on input "16:00" at bounding box center [438, 243] width 659 height 12
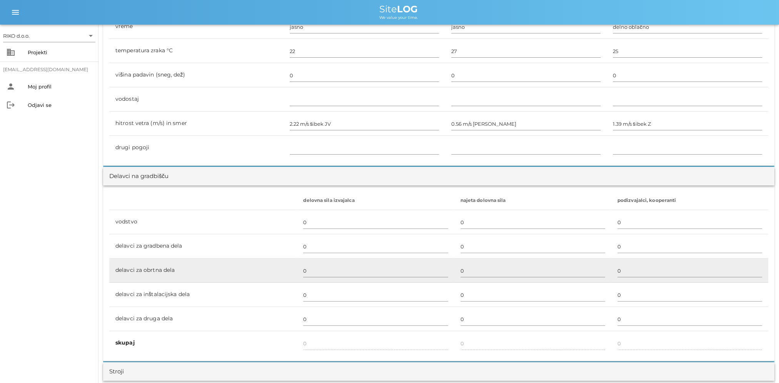
scroll to position [385, 0]
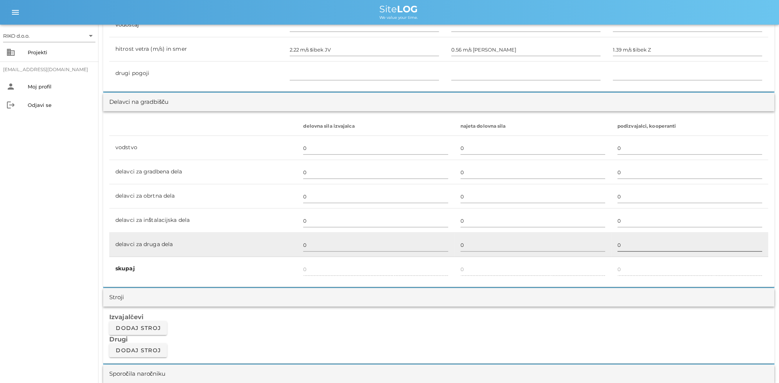
type input "15:00"
click at [636, 241] on input "0" at bounding box center [689, 245] width 145 height 12
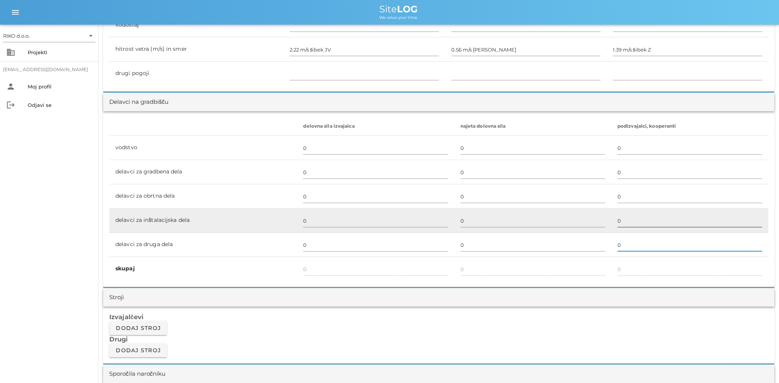
click at [641, 217] on input "0" at bounding box center [689, 221] width 145 height 12
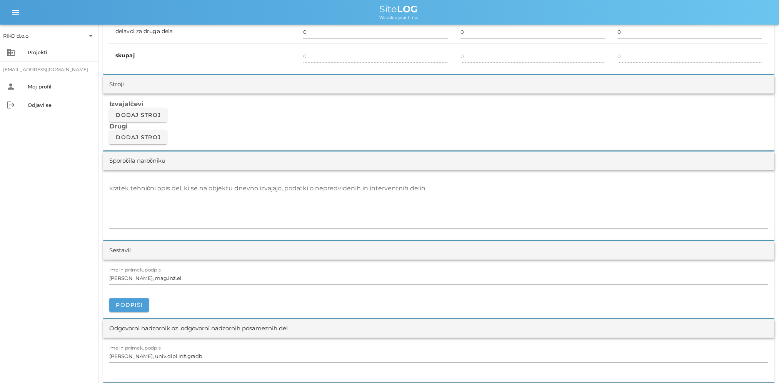
scroll to position [615, 0]
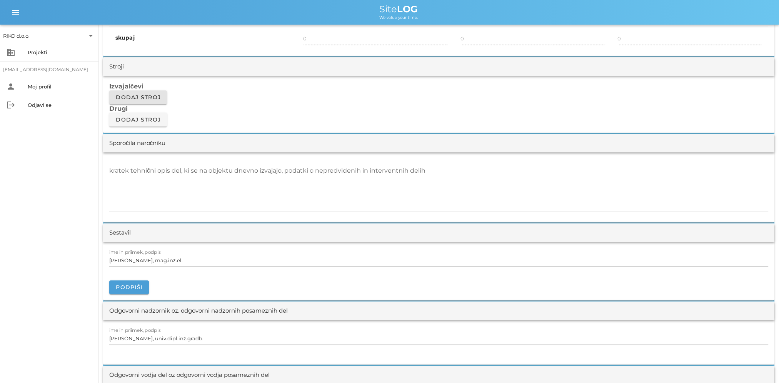
type input "2"
click at [152, 97] on span "Dodaj stroj" at bounding box center [137, 97] width 45 height 7
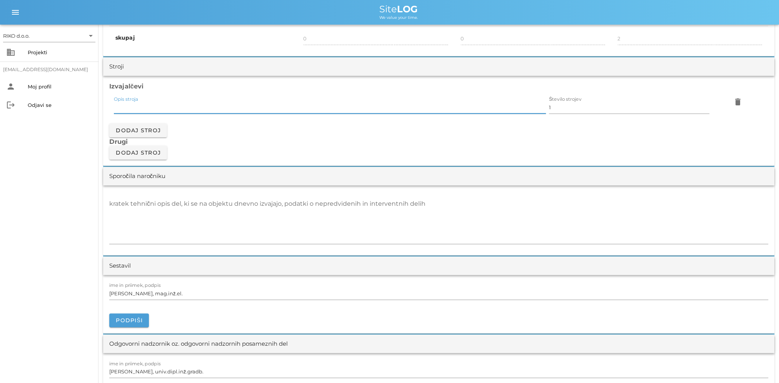
click at [278, 108] on input "Opis stroja" at bounding box center [330, 107] width 432 height 12
type input "hiab"
click at [742, 104] on span "delete" at bounding box center [738, 101] width 14 height 9
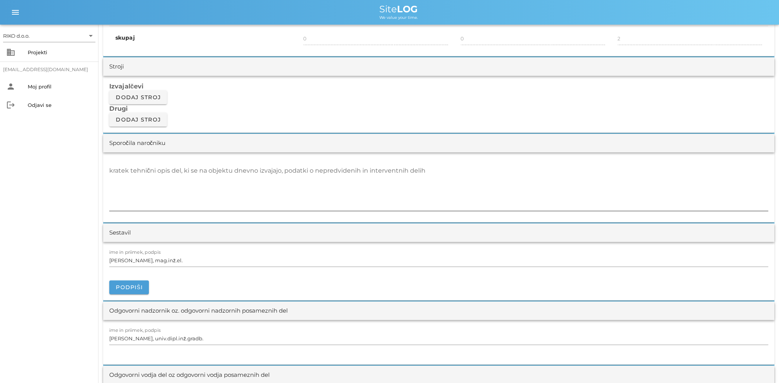
scroll to position [654, 0]
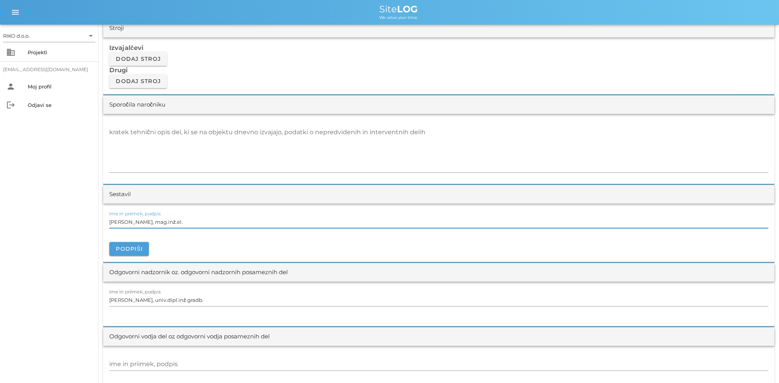
drag, startPoint x: 174, startPoint y: 221, endPoint x: -48, endPoint y: 221, distance: 221.5
click at [0, 221] on html "RIKO d.o.o. arrow_drop_down business Projekti [EMAIL_ADDRESS][DOMAIN_NAME] pers…" at bounding box center [389, 231] width 779 height 1770
type input "m"
type input "[PERSON_NAME] dipl.inž.el."
click at [122, 250] on span "Podpiši" at bounding box center [128, 248] width 27 height 7
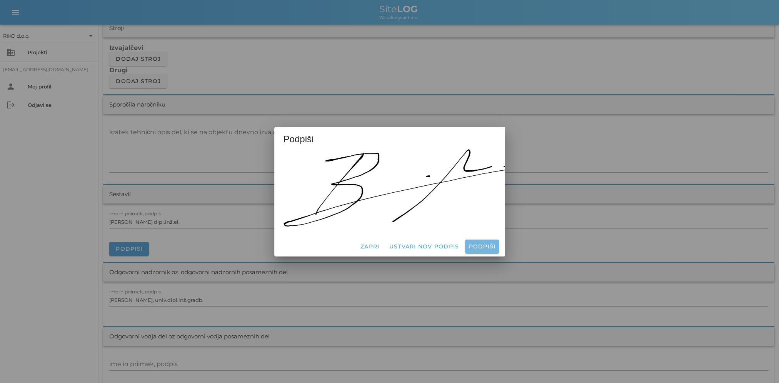
click at [481, 250] on button "Podpiši" at bounding box center [481, 247] width 33 height 14
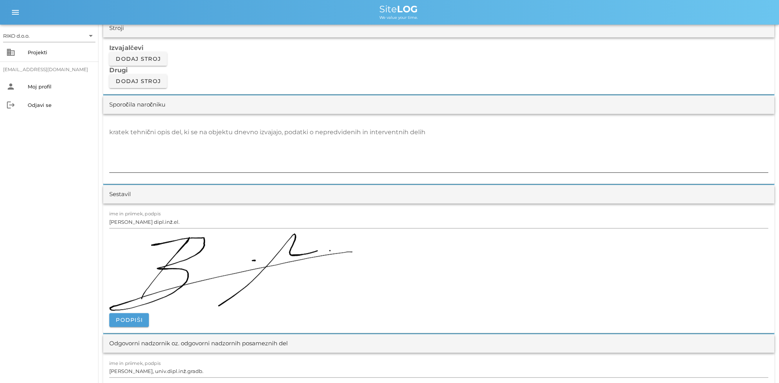
click at [134, 134] on div "kratek tehnični opis del, ki se na objektu dnevno izvajajo, podatki o nepredvid…" at bounding box center [438, 149] width 659 height 46
paste textarea "'-Razlaganje reflektorjev iz kamiona ter zlaganje v skladišče"
click at [109, 132] on textarea "'-Razlaganje reflektorjev iz kamiona ter zlaganje v skladišče" at bounding box center [438, 149] width 659 height 46
click at [112, 132] on textarea "'-Razlaganje reflektorjev iz kamiona ter zlaganje v skladišče" at bounding box center [438, 149] width 659 height 46
click at [257, 149] on textarea "Razlaganje reflektorjev iz kamiona ter zlaganje v skladišče" at bounding box center [438, 149] width 659 height 46
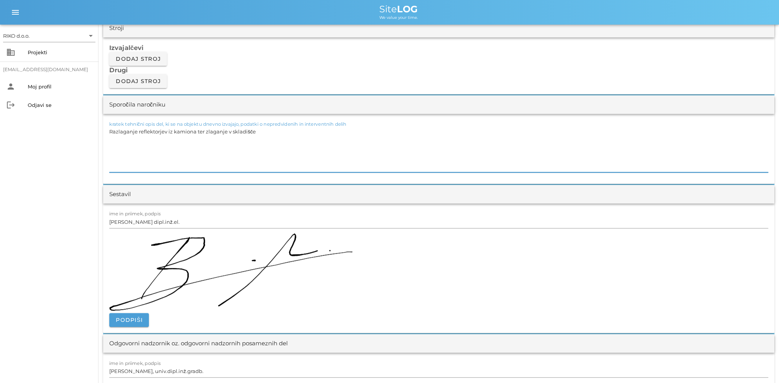
click at [133, 146] on textarea "Razlaganje reflektorjev iz kamiona ter zlaganje v skladišče" at bounding box center [438, 149] width 659 height 46
type textarea "Razlaganje reflektorjev iz kamiona ter zlaganje v skladišče"
click at [135, 316] on span "Podpiši" at bounding box center [128, 319] width 27 height 7
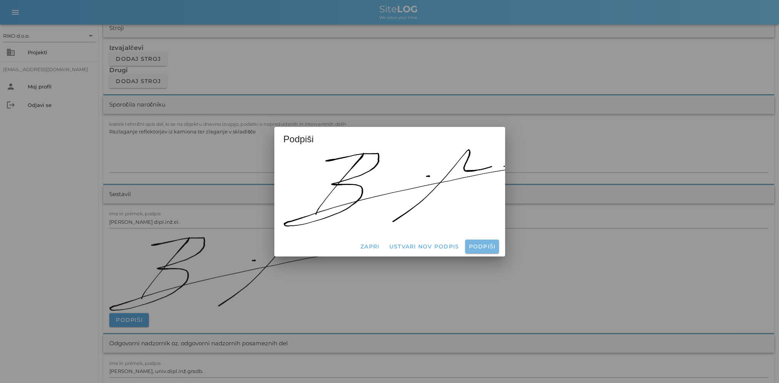
click at [480, 243] on span "Podpiši" at bounding box center [481, 246] width 27 height 7
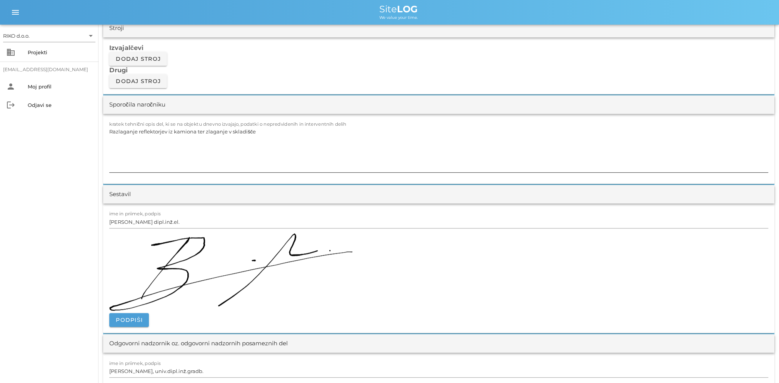
click at [145, 149] on textarea "Razlaganje reflektorjev iz kamiona ter zlaganje v skladišče" at bounding box center [438, 149] width 659 height 46
drag, startPoint x: 62, startPoint y: 138, endPoint x: 71, endPoint y: 140, distance: 9.0
click at [64, 139] on div "RIKO d.o.o. arrow_drop_down business Projekti [EMAIL_ADDRESS][DOMAIN_NAME] pers…" at bounding box center [49, 204] width 98 height 358
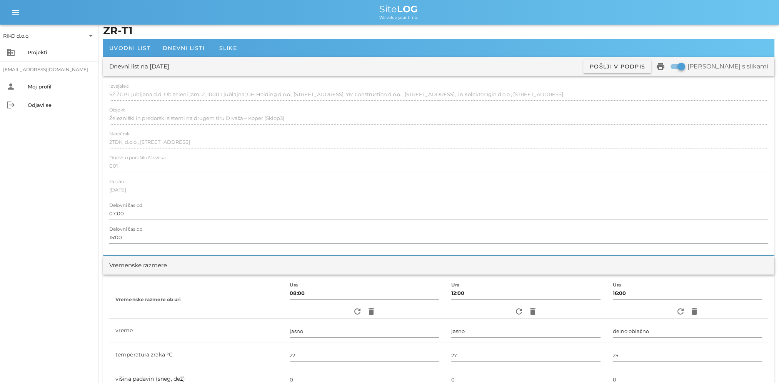
scroll to position [0, 0]
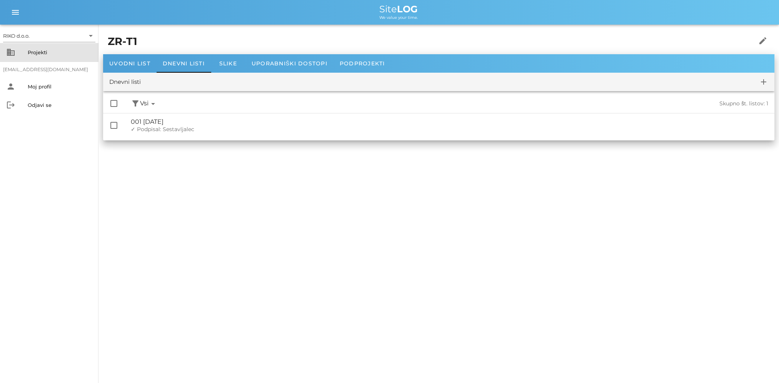
click at [45, 47] on div "Projekti" at bounding box center [60, 52] width 65 height 12
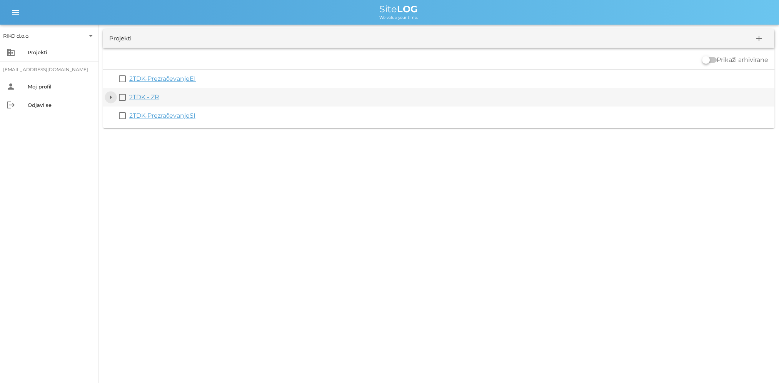
click at [111, 96] on button "arrow_drop_down" at bounding box center [110, 97] width 9 height 9
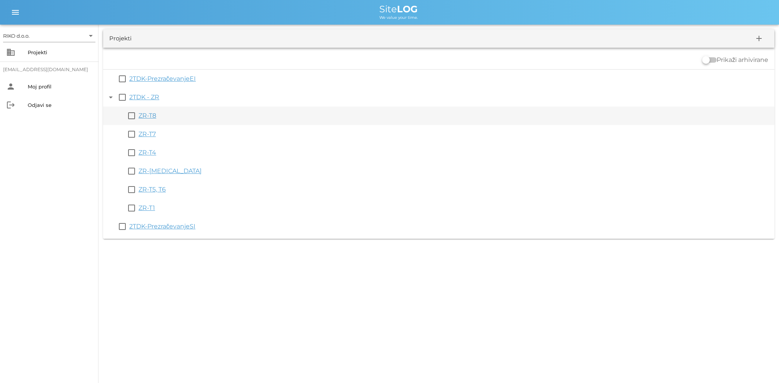
click at [149, 115] on link "ZR-T8" at bounding box center [147, 115] width 18 height 7
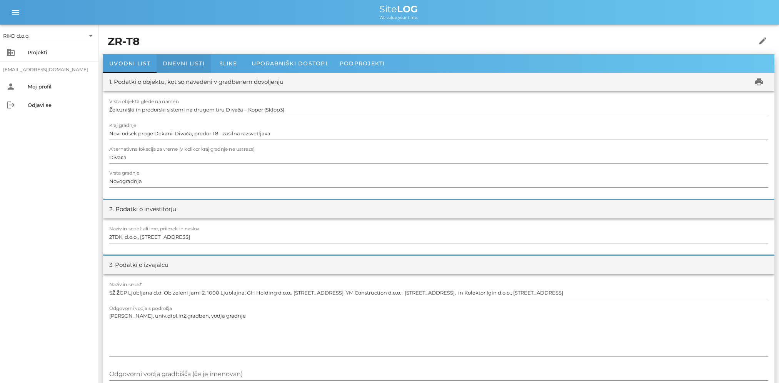
drag, startPoint x: 179, startPoint y: 63, endPoint x: 189, endPoint y: 64, distance: 10.1
click at [179, 63] on span "Dnevni listi" at bounding box center [184, 63] width 42 height 7
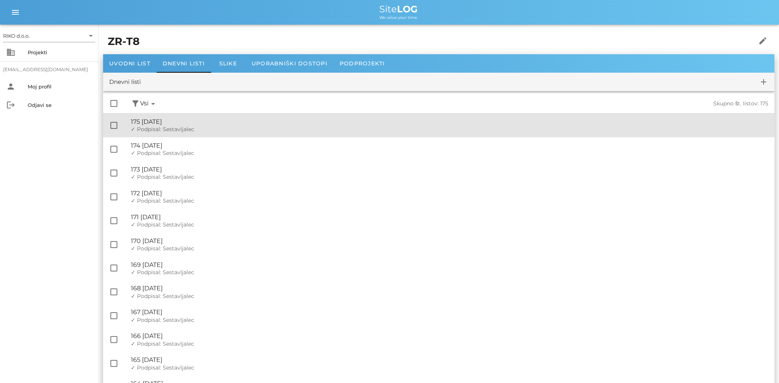
click at [500, 131] on div "✓ Podpisal: Nadzornik ✓ Podpisal: Sestavljalec ✓ Podpisal: Odgovorni" at bounding box center [449, 129] width 637 height 7
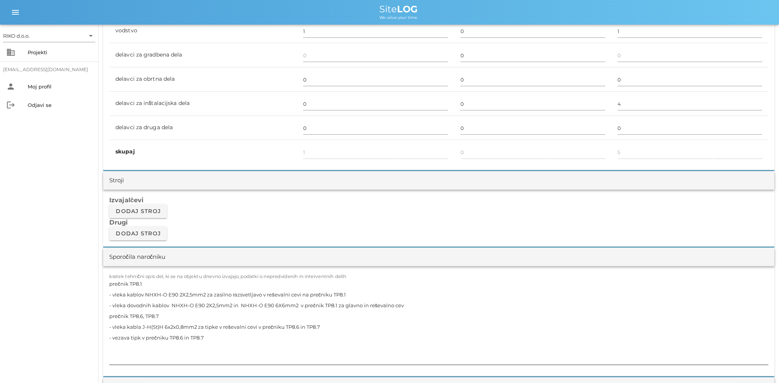
scroll to position [577, 0]
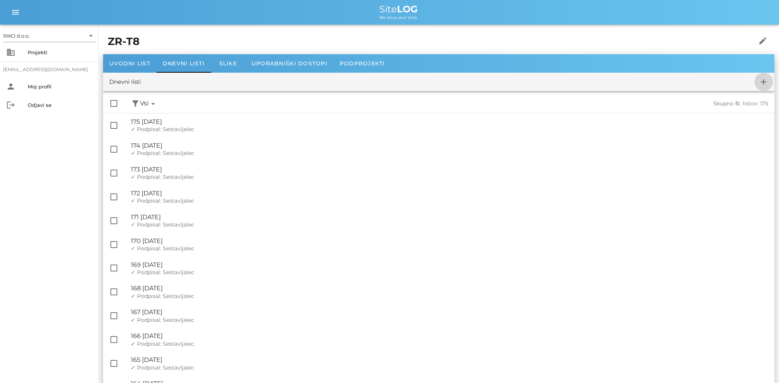
click at [768, 78] on span "add" at bounding box center [763, 81] width 18 height 9
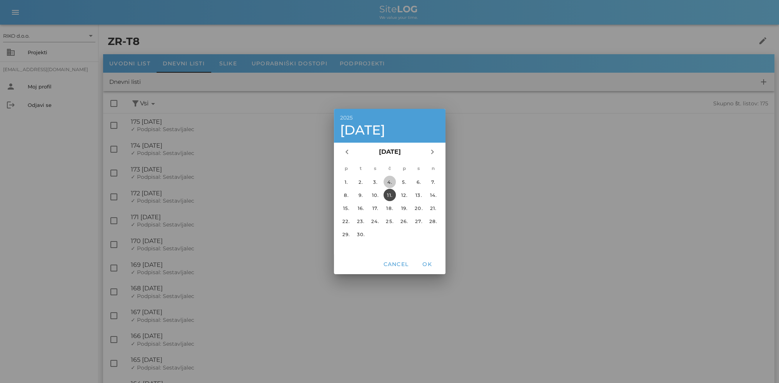
click at [389, 180] on div "4." at bounding box center [389, 182] width 12 height 6
click at [427, 263] on span "OK" at bounding box center [427, 264] width 18 height 7
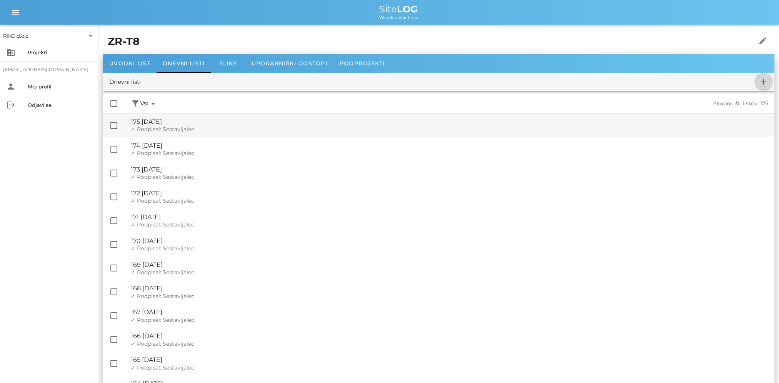
checkbox input "false"
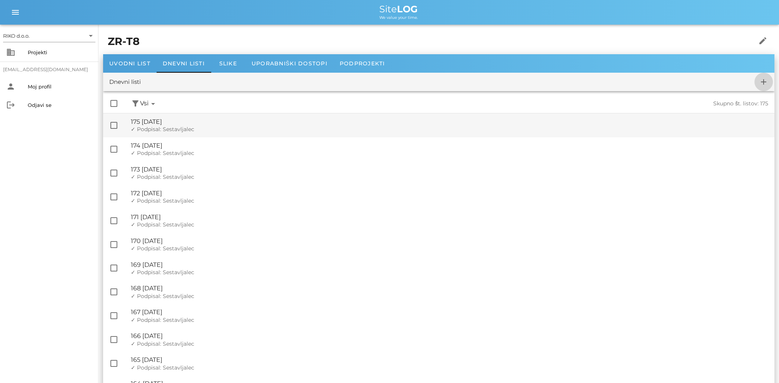
checkbox input "false"
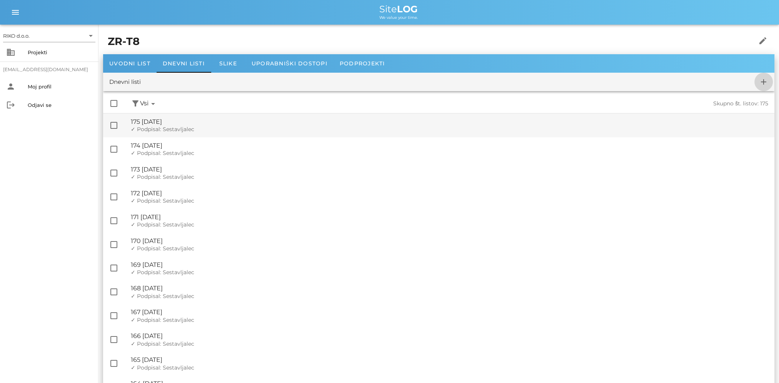
checkbox input "false"
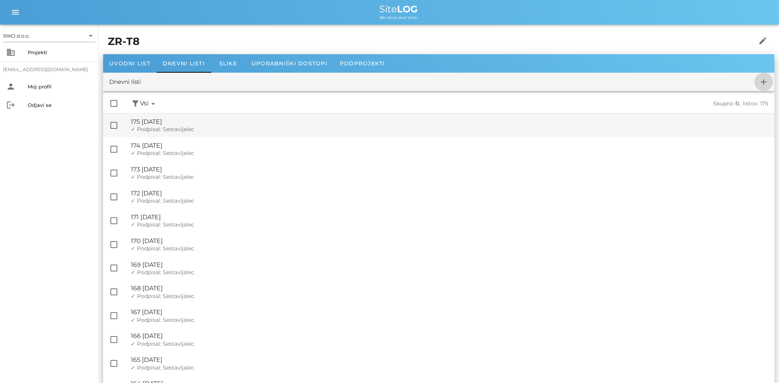
checkbox input "false"
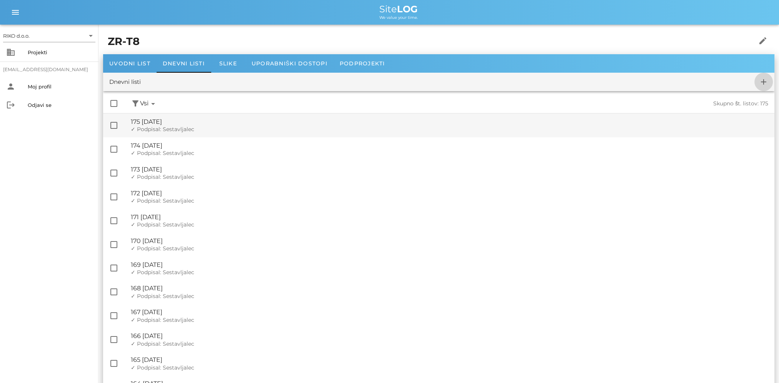
checkbox input "false"
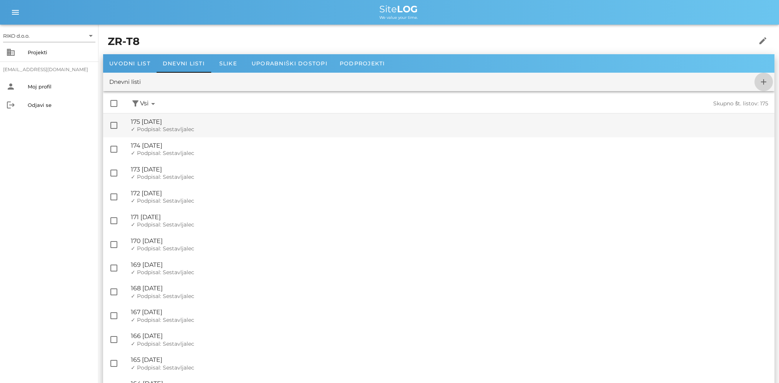
checkbox input "false"
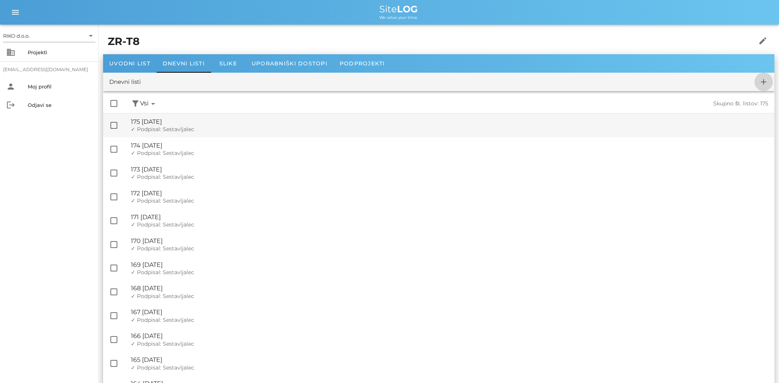
checkbox input "false"
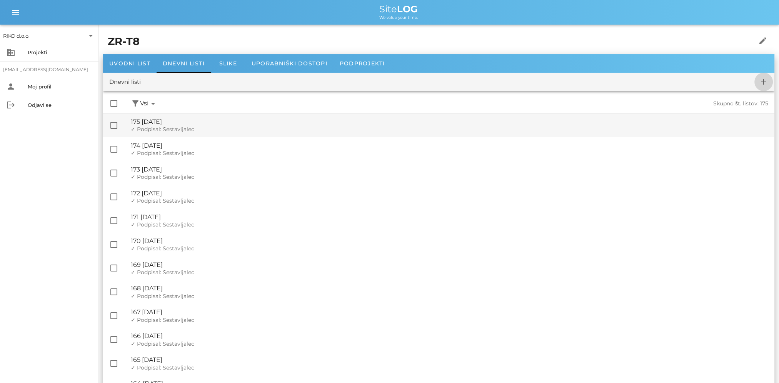
checkbox input "false"
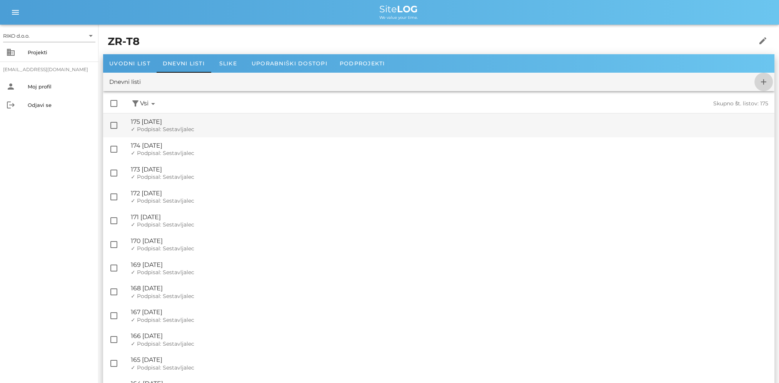
checkbox input "false"
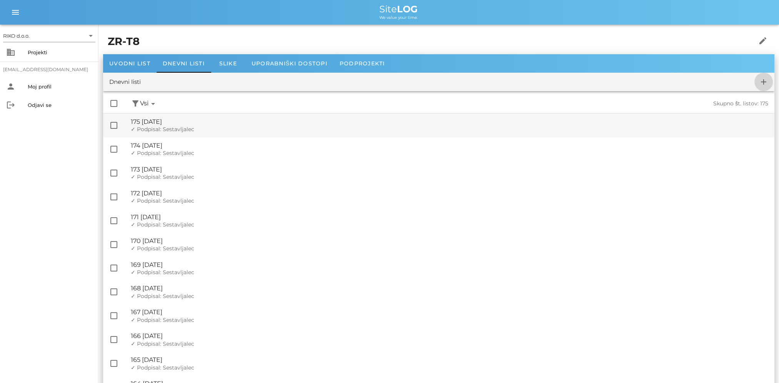
checkbox input "false"
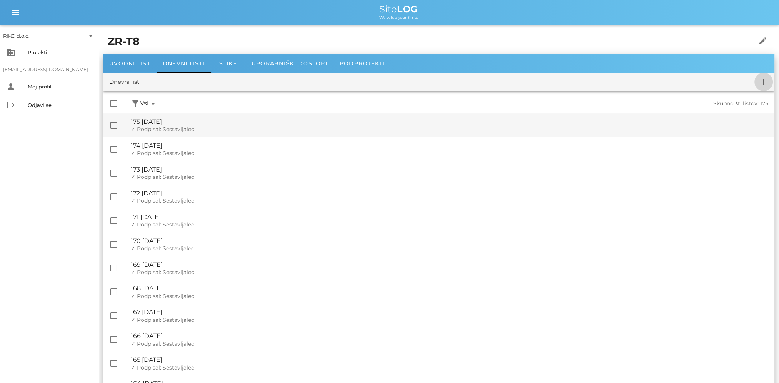
checkbox input "false"
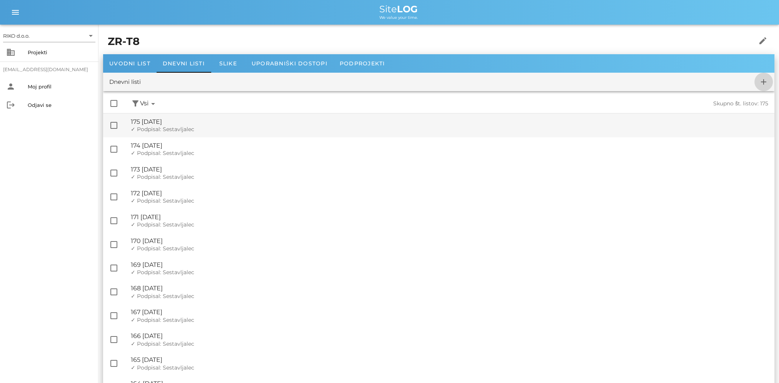
checkbox input "false"
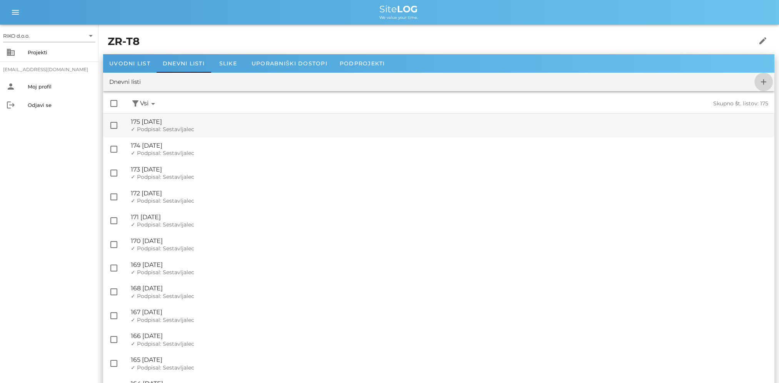
checkbox input "false"
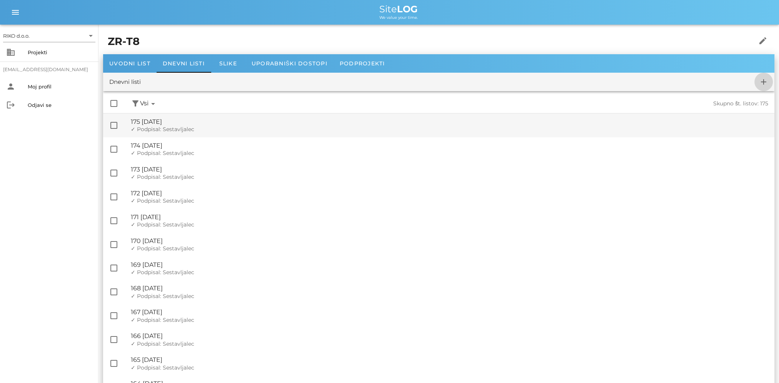
checkbox input "false"
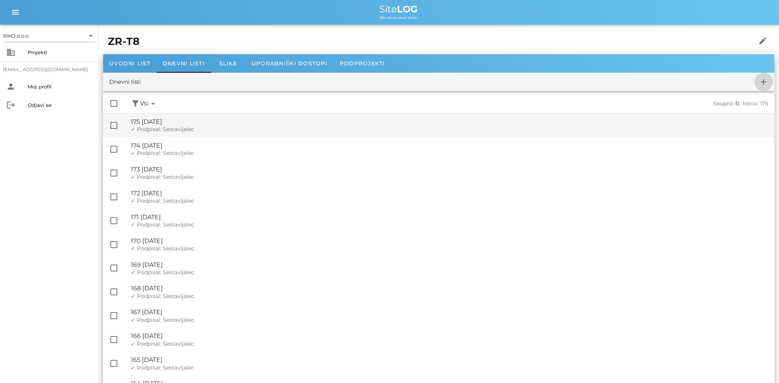
checkbox input "false"
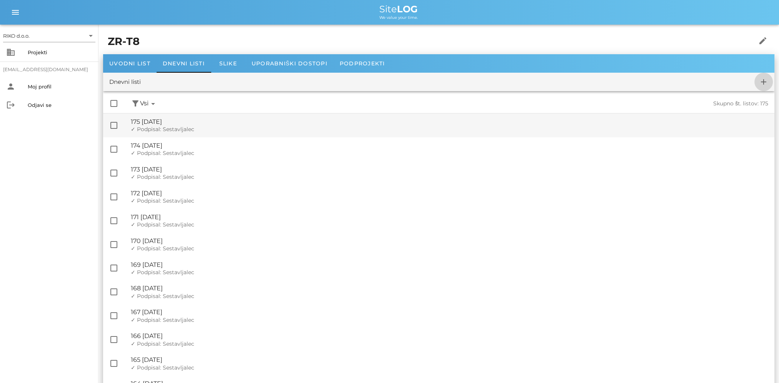
checkbox input "false"
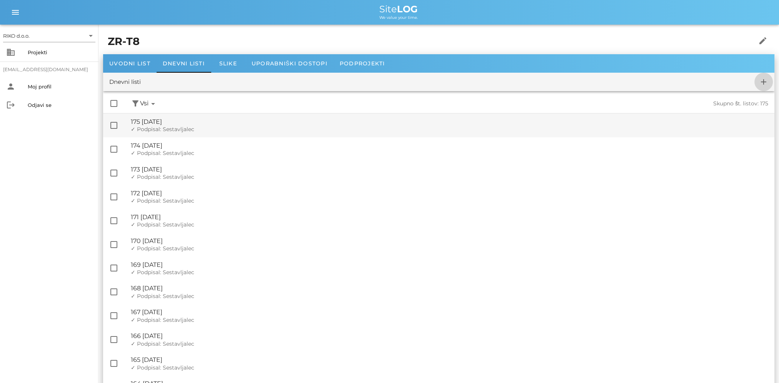
checkbox input "false"
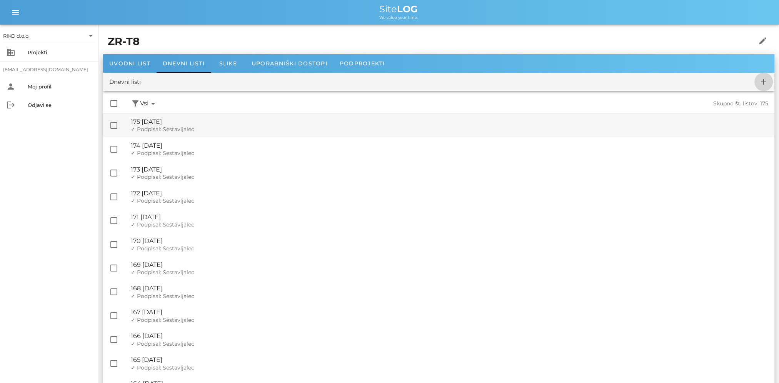
checkbox input "false"
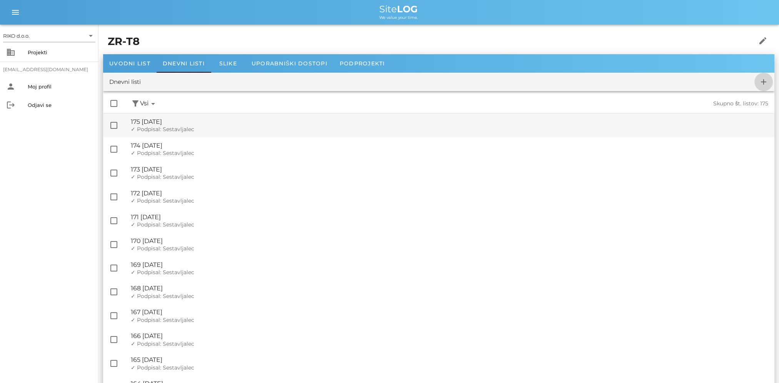
checkbox input "false"
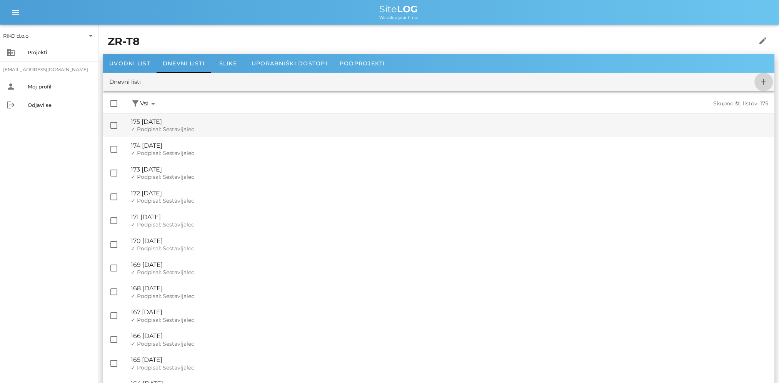
checkbox input "false"
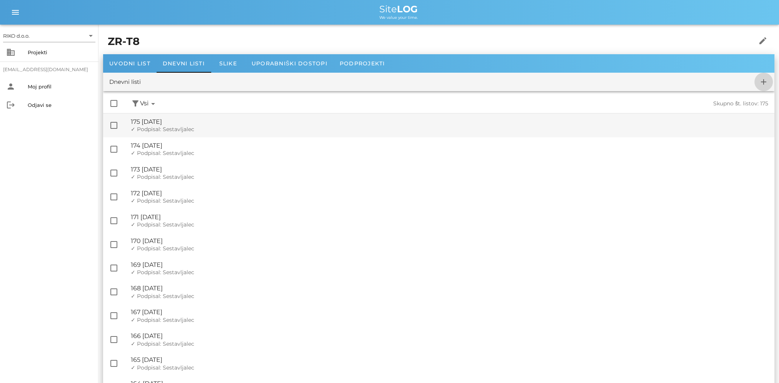
checkbox input "false"
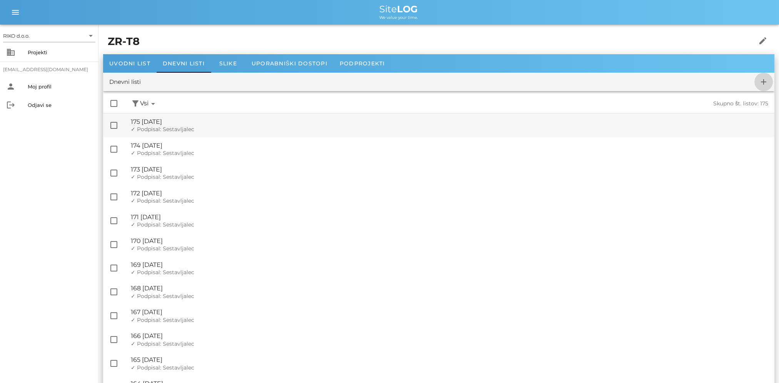
checkbox input "false"
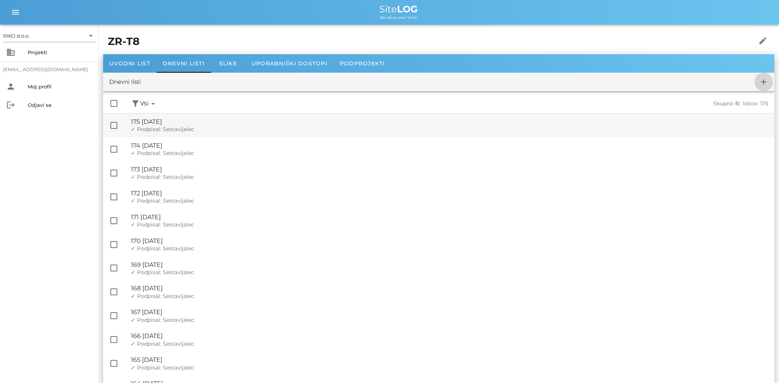
checkbox input "false"
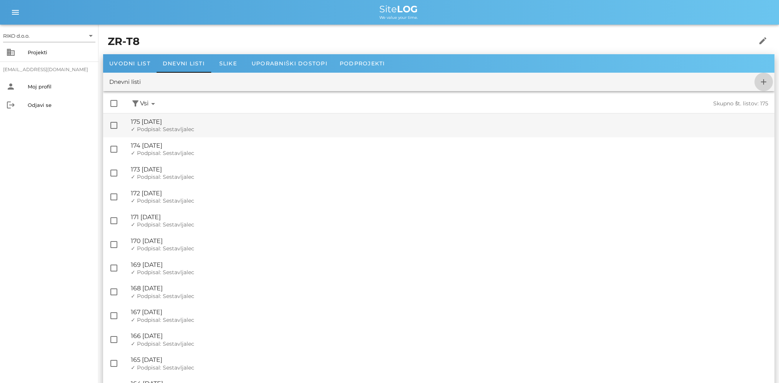
checkbox input "false"
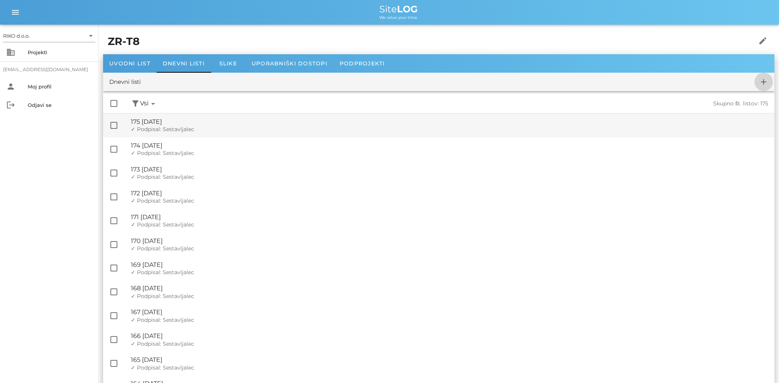
checkbox input "false"
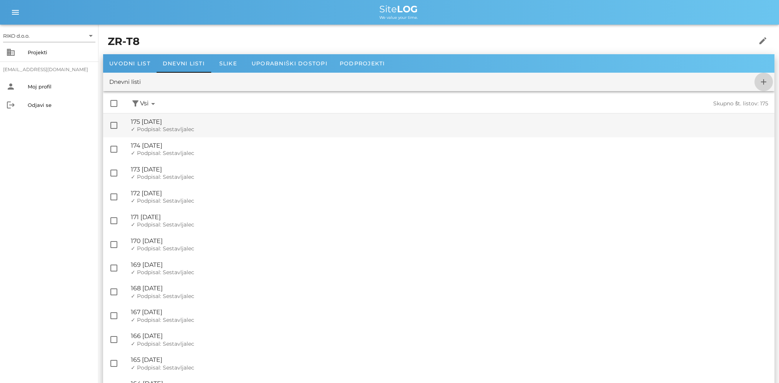
checkbox input "false"
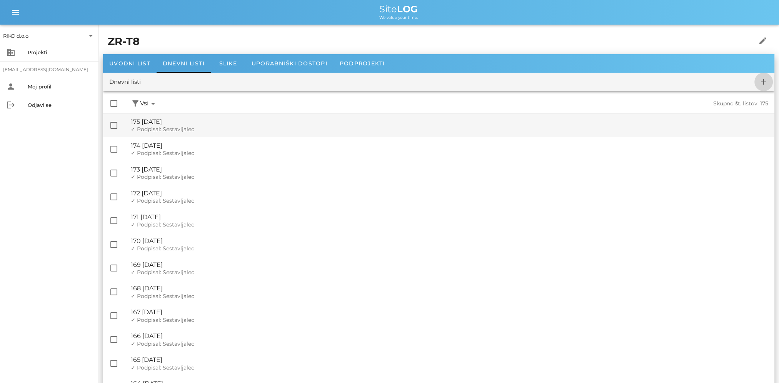
checkbox input "false"
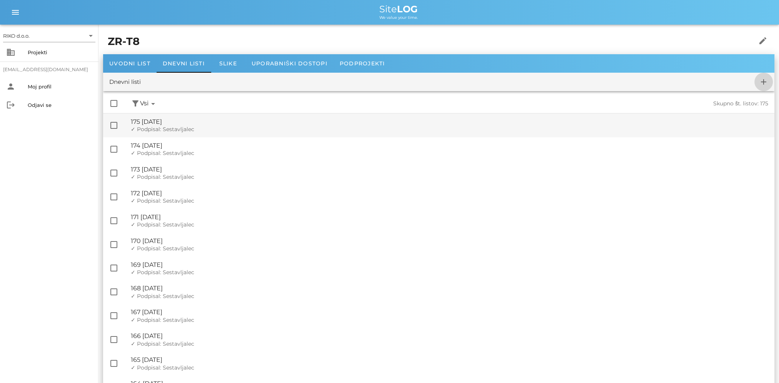
checkbox input "false"
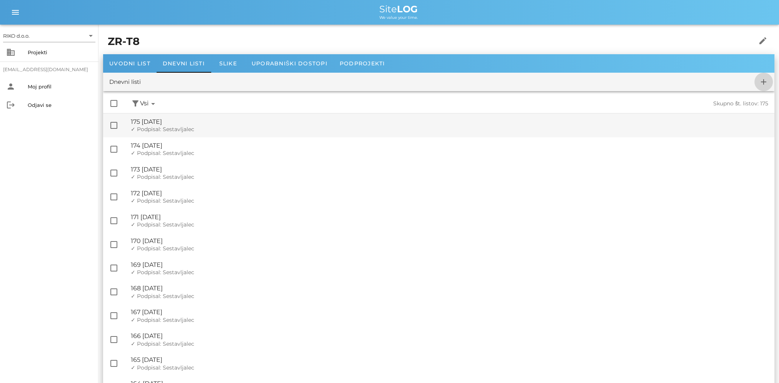
checkbox input "false"
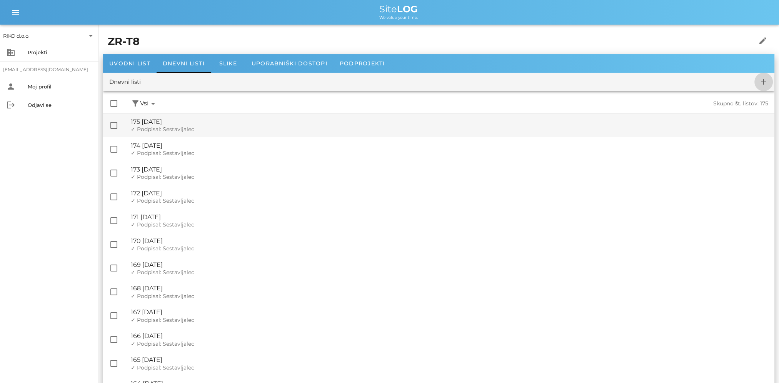
checkbox input "false"
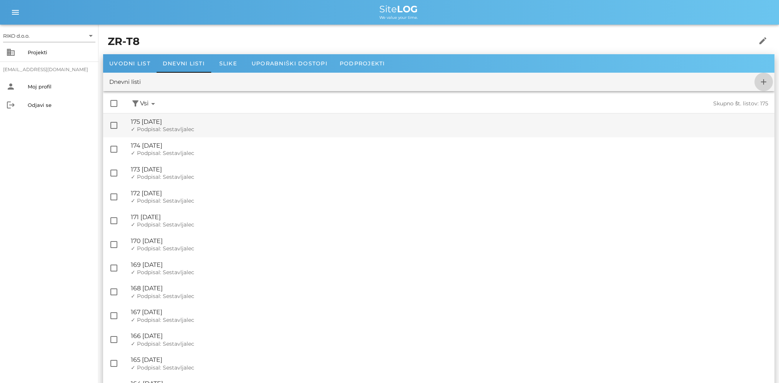
checkbox input "false"
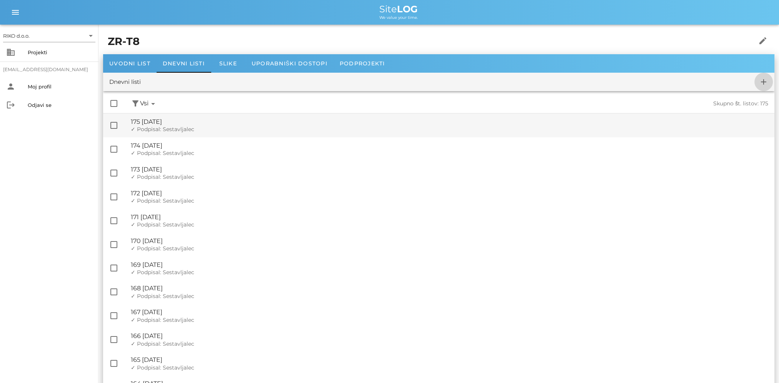
checkbox input "false"
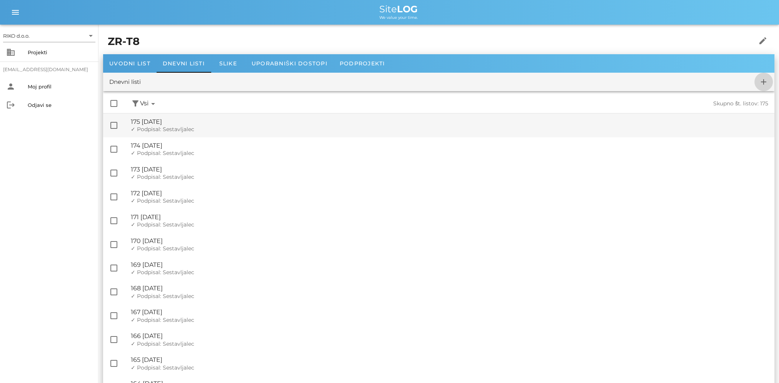
checkbox input "false"
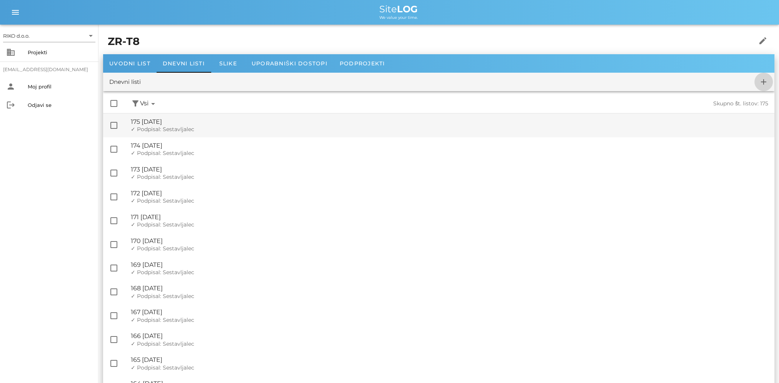
checkbox input "false"
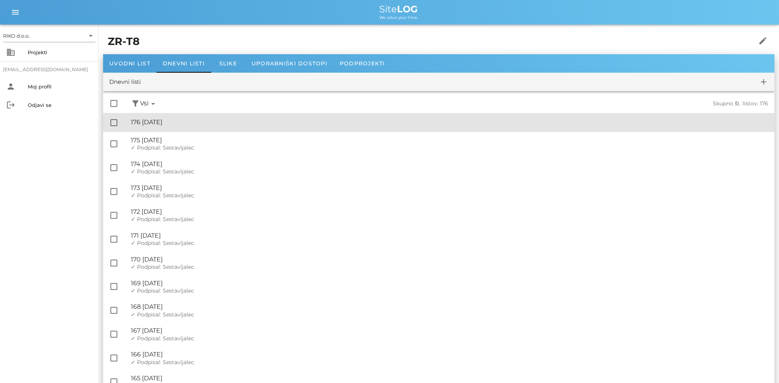
click at [195, 124] on div "🔏 176 [DATE]" at bounding box center [449, 121] width 637 height 7
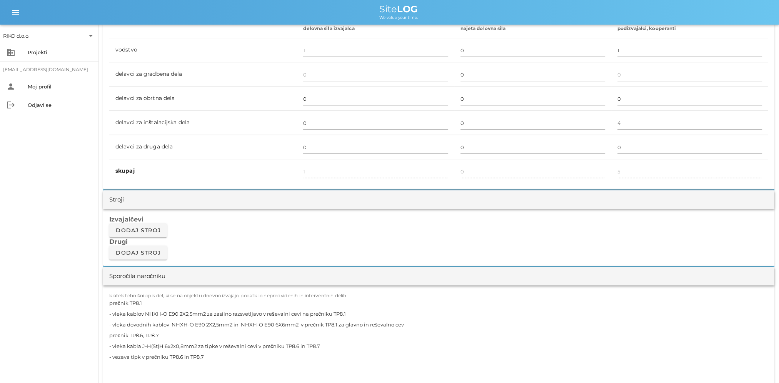
scroll to position [577, 0]
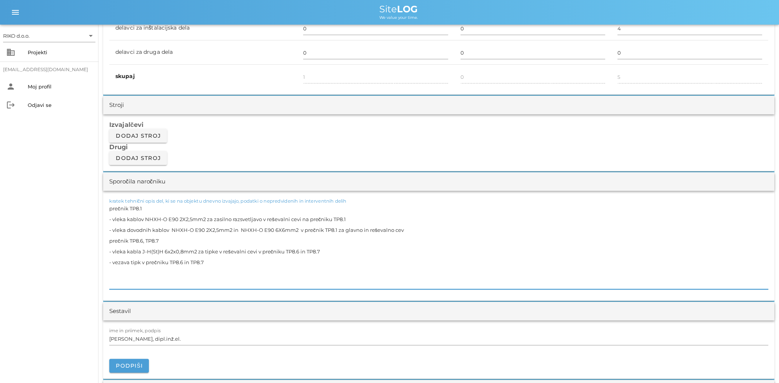
drag, startPoint x: 223, startPoint y: 262, endPoint x: 63, endPoint y: 206, distance: 168.8
click at [63, 206] on div "RIKO d.o.o. arrow_drop_down business Projekti [EMAIL_ADDRESS][DOMAIN_NAME] pers…" at bounding box center [389, 328] width 779 height 1810
paste textarea "5, TP8.7 - programiranje zasilnih luči v servisni cevi na prečnikih TP8.5 in TP…"
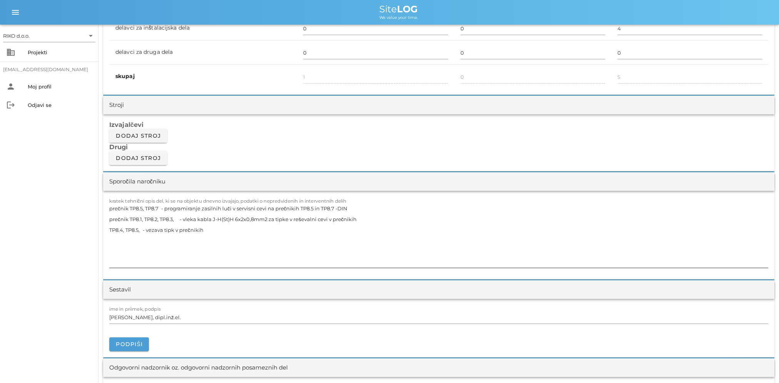
drag, startPoint x: 179, startPoint y: 218, endPoint x: 203, endPoint y: 221, distance: 24.8
click at [179, 218] on textarea "prečnik TP8.5, TP8.7 - programiranje zasilnih luči v servisni cevi na prečnikih…" at bounding box center [438, 235] width 659 height 65
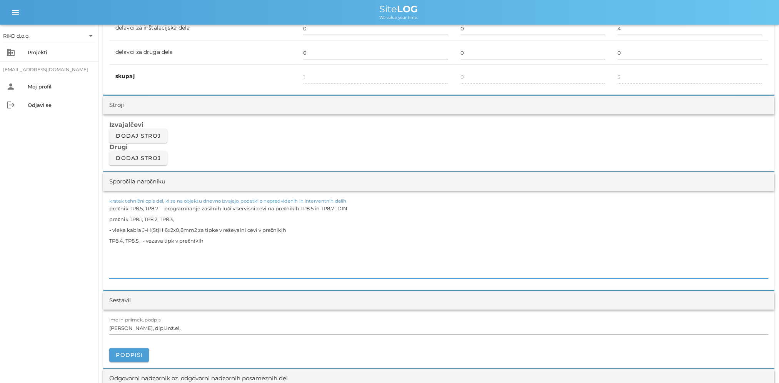
drag, startPoint x: 142, startPoint y: 240, endPoint x: 84, endPoint y: 240, distance: 58.1
click at [84, 240] on div "RIKO d.o.o. arrow_drop_down business Projekti [EMAIL_ADDRESS][DOMAIN_NAME] pers…" at bounding box center [389, 322] width 779 height 1799
click at [183, 216] on textarea "prečnik TP8.5, TP8.7 - programiranje zasilnih luči v servisni cevi na prečnikih…" at bounding box center [438, 240] width 659 height 75
paste textarea "TP8.4, TP8.5,"
drag, startPoint x: 115, startPoint y: 239, endPoint x: 131, endPoint y: 243, distance: 15.8
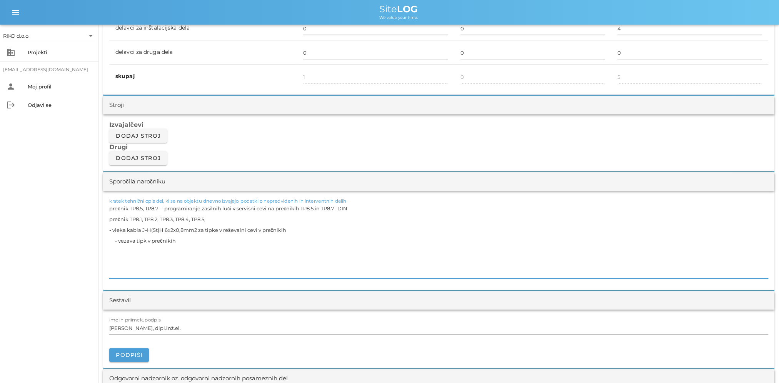
click at [115, 239] on textarea "prečnik TP8.5, TP8.7 - programiranje zasilnih luči v servisni cevi na prečnikih…" at bounding box center [438, 240] width 659 height 75
drag, startPoint x: 162, startPoint y: 207, endPoint x: 186, endPoint y: 208, distance: 24.2
click at [162, 207] on textarea "prečnik TP8.5, TP8.7 - programiranje zasilnih luči v servisni cevi na prečnikih…" at bounding box center [438, 240] width 659 height 75
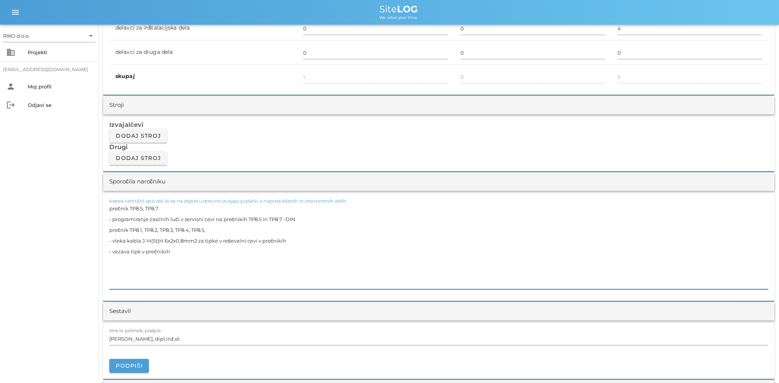
click at [351, 221] on textarea "prečnik TP8.5, TP8.7 - programiranje zasilnih luči v servisni cevi na prečnikih…" at bounding box center [438, 246] width 659 height 86
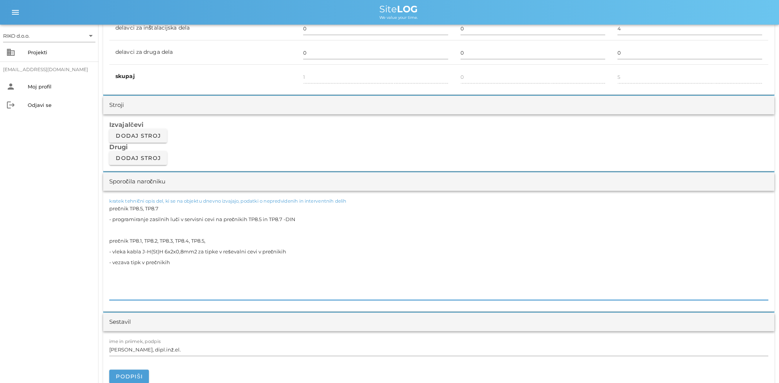
click at [35, 245] on div "RIKO d.o.o. arrow_drop_down business Projekti [EMAIL_ADDRESS][DOMAIN_NAME] pers…" at bounding box center [49, 204] width 98 height 358
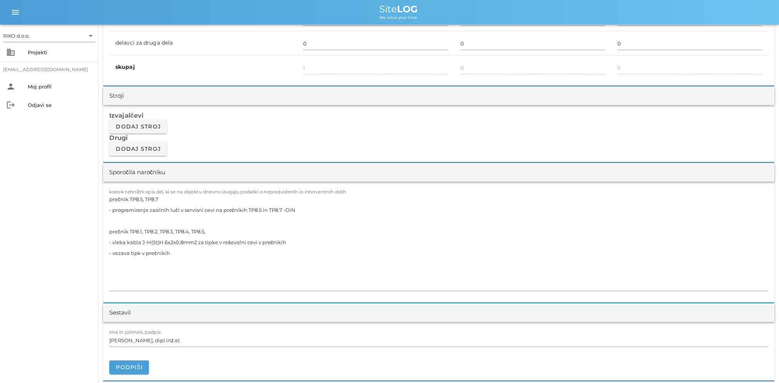
scroll to position [615, 0]
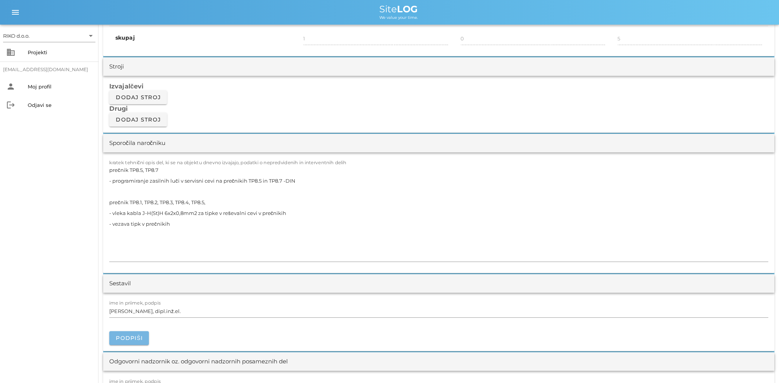
drag, startPoint x: 128, startPoint y: 337, endPoint x: 132, endPoint y: 337, distance: 4.2
click at [130, 337] on span "Podpiši" at bounding box center [128, 338] width 27 height 7
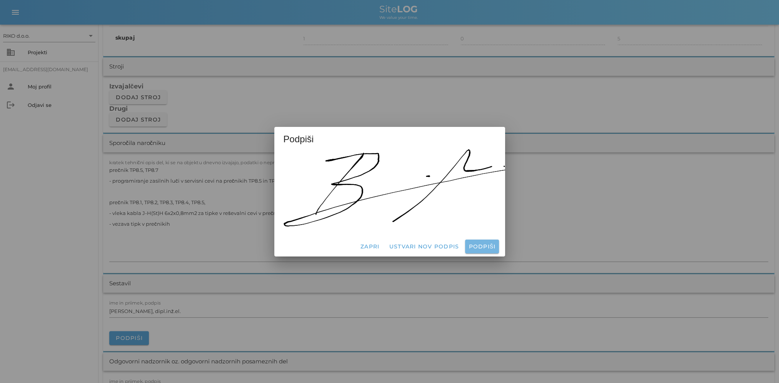
click at [484, 245] on span "Podpiši" at bounding box center [481, 246] width 27 height 7
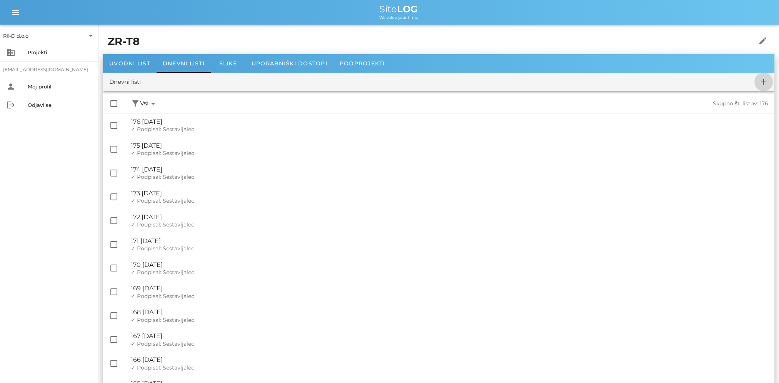
click at [758, 83] on span "add" at bounding box center [763, 81] width 18 height 9
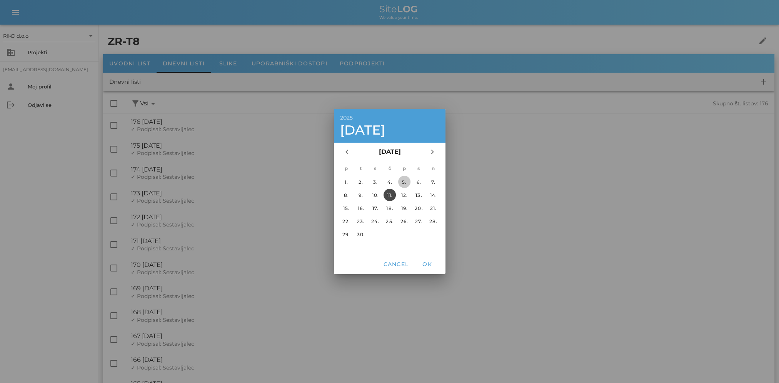
drag, startPoint x: 402, startPoint y: 180, endPoint x: 409, endPoint y: 193, distance: 15.3
click at [402, 180] on div "5." at bounding box center [404, 182] width 12 height 6
click at [430, 266] on span "OK" at bounding box center [427, 264] width 18 height 7
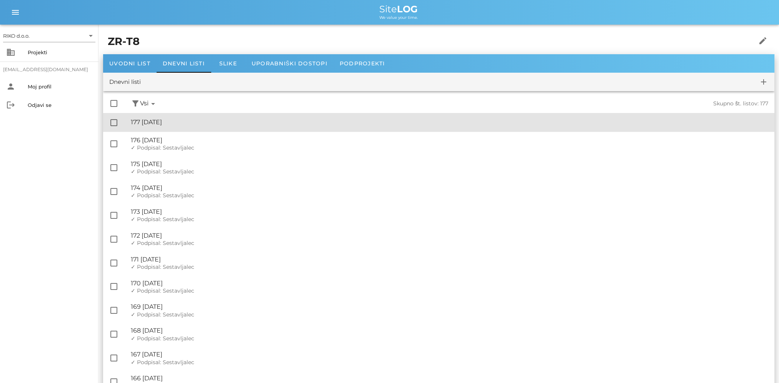
click at [220, 124] on div "🔏 177 [DATE]" at bounding box center [449, 121] width 637 height 7
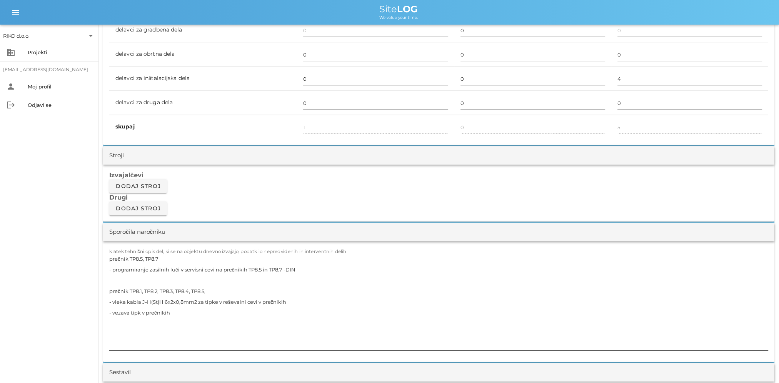
scroll to position [577, 0]
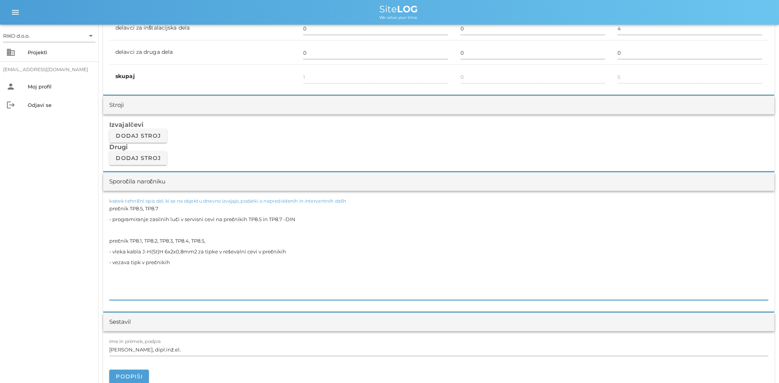
drag, startPoint x: 166, startPoint y: 262, endPoint x: 63, endPoint y: 185, distance: 128.4
click at [63, 185] on div "RIKO d.o.o. arrow_drop_down business Projekti [EMAIL_ADDRESS][DOMAIN_NAME] pers…" at bounding box center [389, 333] width 779 height 1820
paste textarea "1 - polaganje in urejanje kablov za zasilno razsvetljavo v glavni in servisni c…"
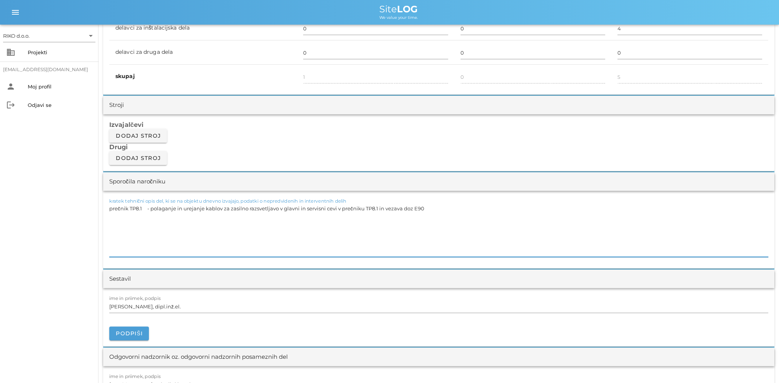
click at [147, 208] on textarea "prečnik TP8.1 - polaganje in urejanje kablov za zasilno razsvetljavo v glavni i…" at bounding box center [438, 230] width 659 height 54
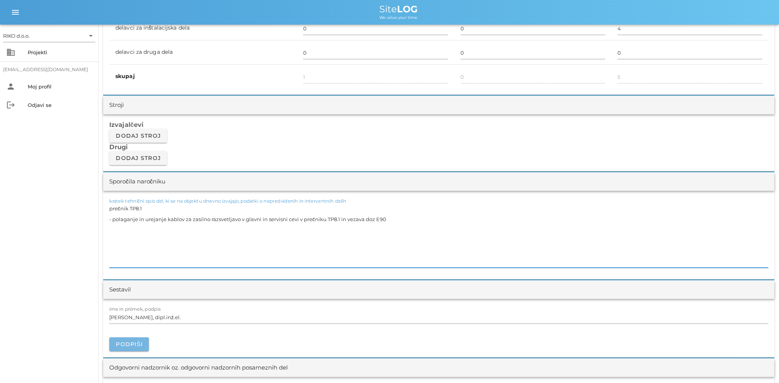
click at [127, 345] on span "Podpiši" at bounding box center [128, 344] width 27 height 7
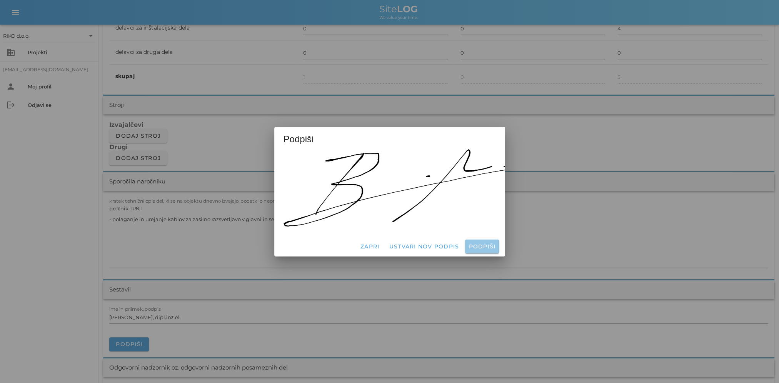
click at [490, 243] on span "Podpiši" at bounding box center [481, 246] width 27 height 7
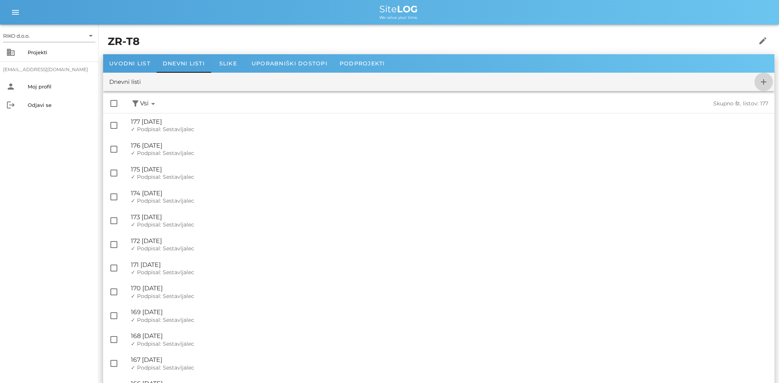
drag, startPoint x: 763, startPoint y: 78, endPoint x: 745, endPoint y: 78, distance: 18.1
click at [763, 78] on icon "add" at bounding box center [763, 81] width 9 height 9
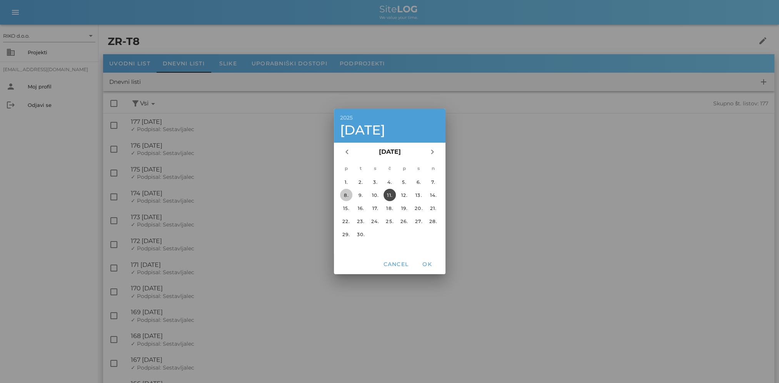
click at [348, 192] on div "8." at bounding box center [346, 195] width 12 height 6
click at [426, 267] on span "OK" at bounding box center [427, 264] width 18 height 7
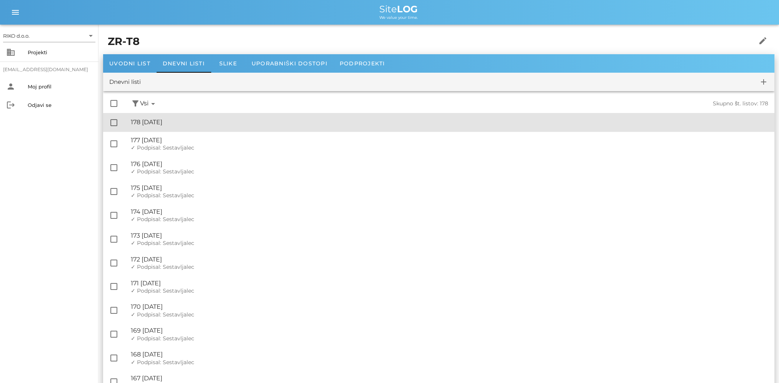
click at [204, 128] on div "🔏 178 [DATE] ✓ Podpisal: Nadzornik ✓ Podpisal: Sestavljalec ✓ Podpisal: Odgovor…" at bounding box center [449, 122] width 637 height 17
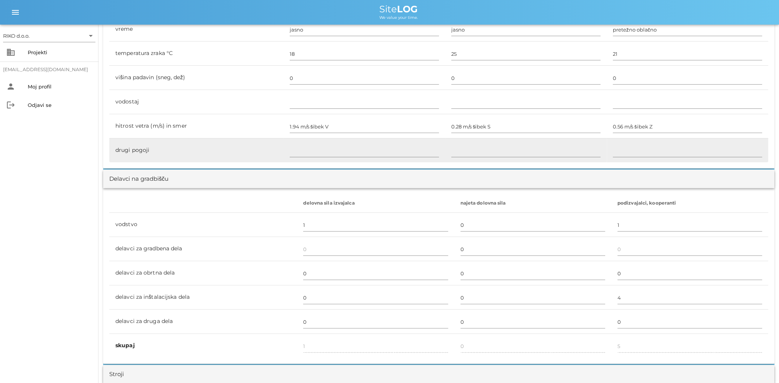
scroll to position [500, 0]
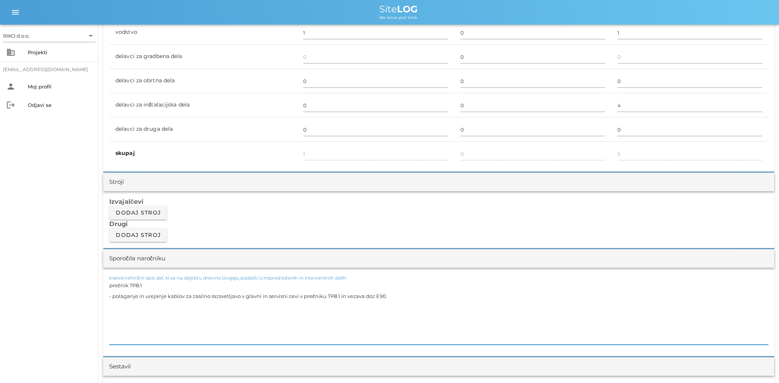
drag, startPoint x: 372, startPoint y: 295, endPoint x: 5, endPoint y: 271, distance: 367.6
paste textarea "T8 - montaža OBO objemk na profile omaric ROT za kable J-H(St)H 6x2x0,8mm2 od K…"
click at [120, 286] on textarea "T8 - montaža OBO objemk na profile omaric ROT za kable J-H(St)H 6x2x0,8mm2 od K…" at bounding box center [438, 312] width 659 height 65
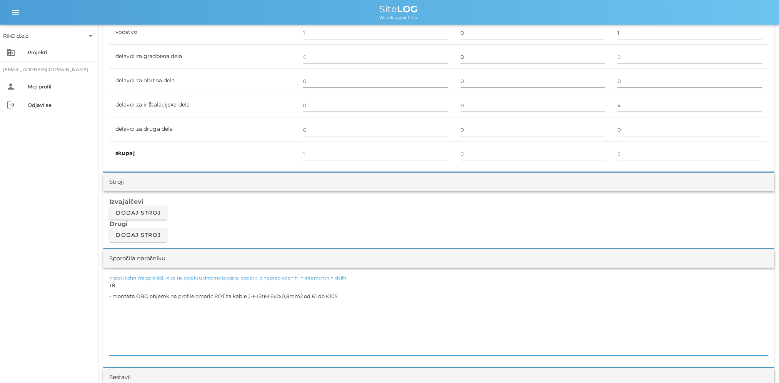
drag, startPoint x: 143, startPoint y: 340, endPoint x: 102, endPoint y: 307, distance: 53.4
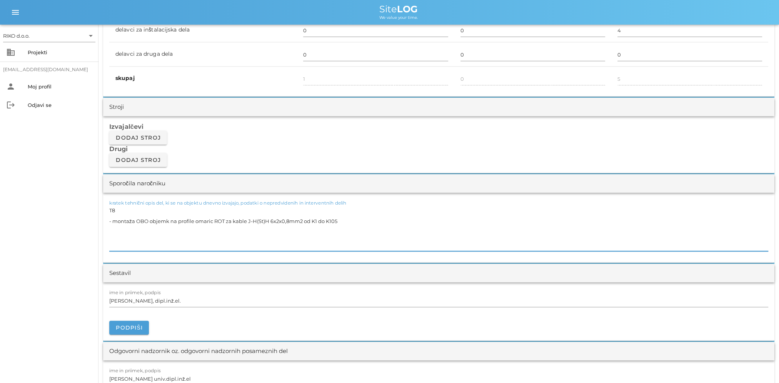
scroll to position [577, 0]
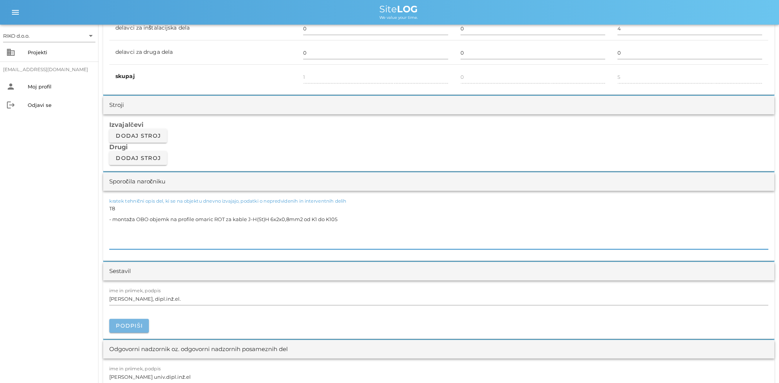
click at [132, 326] on span "Podpiši" at bounding box center [128, 325] width 27 height 7
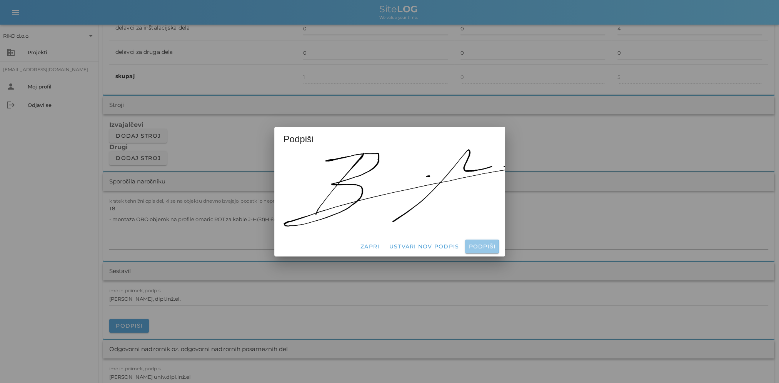
click at [488, 244] on span "Podpiši" at bounding box center [481, 246] width 27 height 7
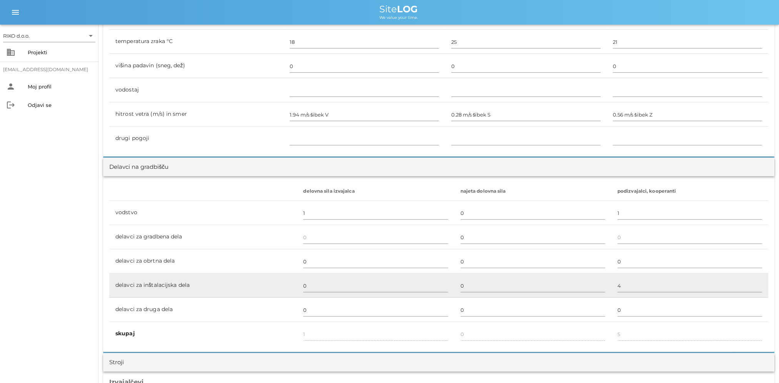
scroll to position [269, 0]
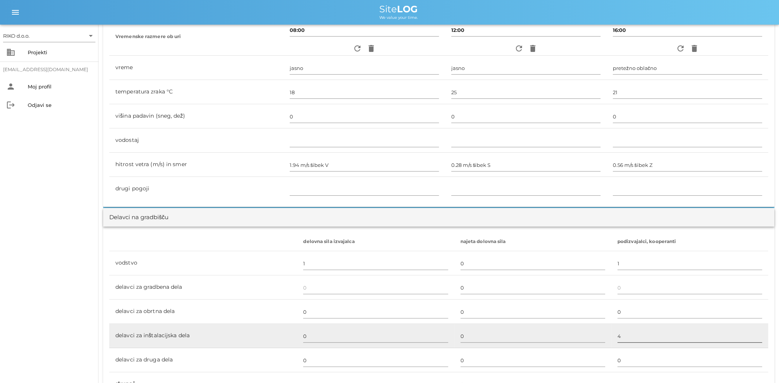
click at [631, 336] on input "4" at bounding box center [689, 336] width 145 height 12
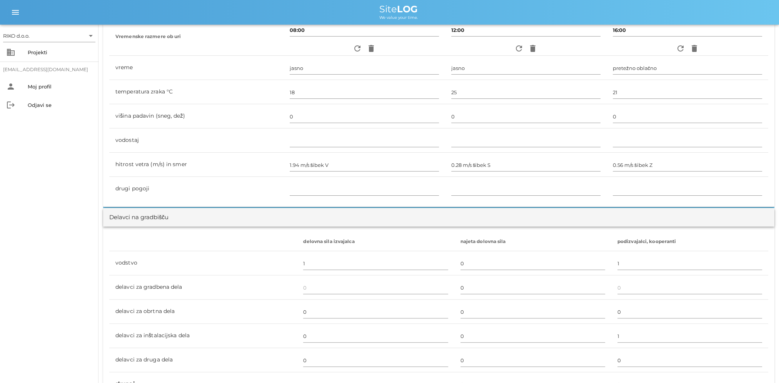
click at [55, 297] on div "RIKO d.o.o. arrow_drop_down business Projekti [EMAIL_ADDRESS][DOMAIN_NAME] pers…" at bounding box center [49, 204] width 98 height 358
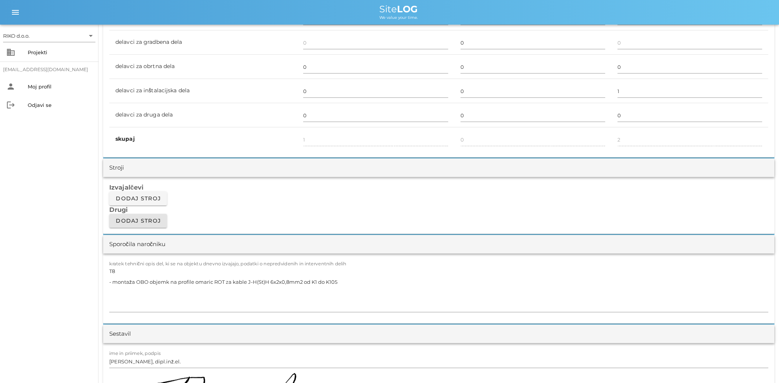
scroll to position [538, 0]
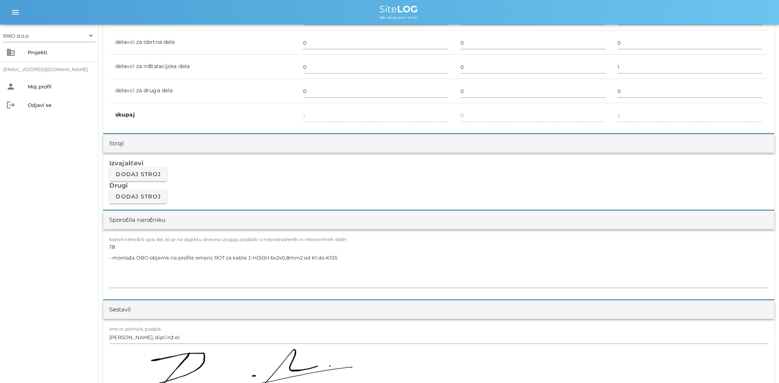
drag, startPoint x: 133, startPoint y: 306, endPoint x: 126, endPoint y: 306, distance: 6.9
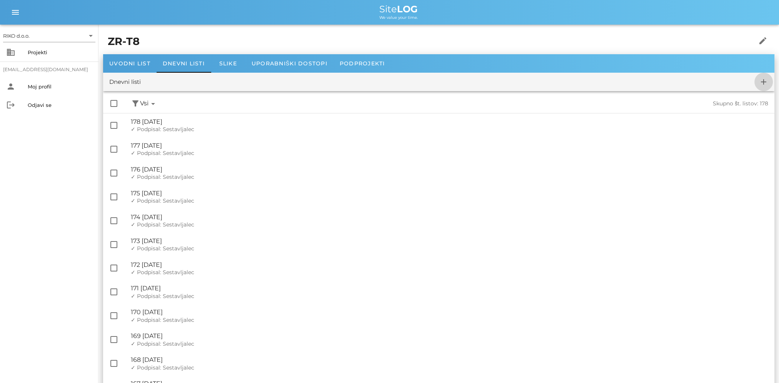
click at [761, 83] on icon "add" at bounding box center [763, 81] width 9 height 9
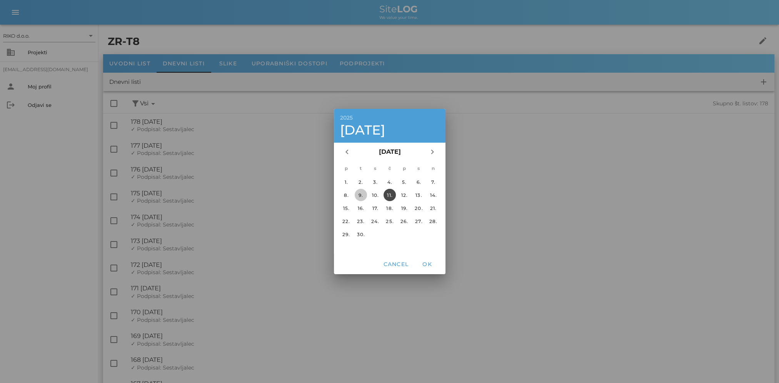
click at [364, 196] on div "9." at bounding box center [360, 195] width 12 height 6
click at [429, 262] on span "OK" at bounding box center [427, 264] width 18 height 7
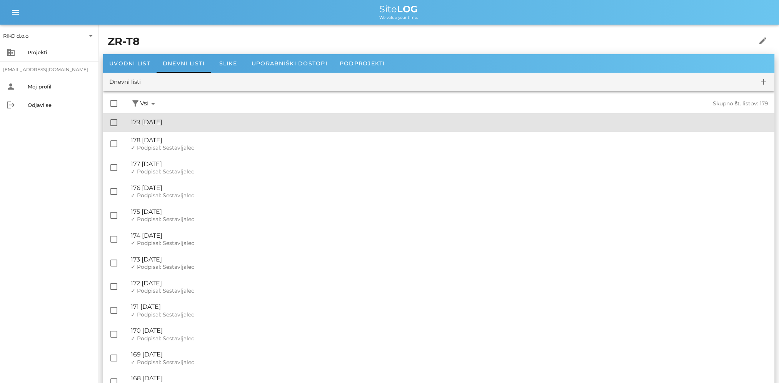
click at [214, 122] on div "🔏 179 [DATE]" at bounding box center [449, 121] width 637 height 7
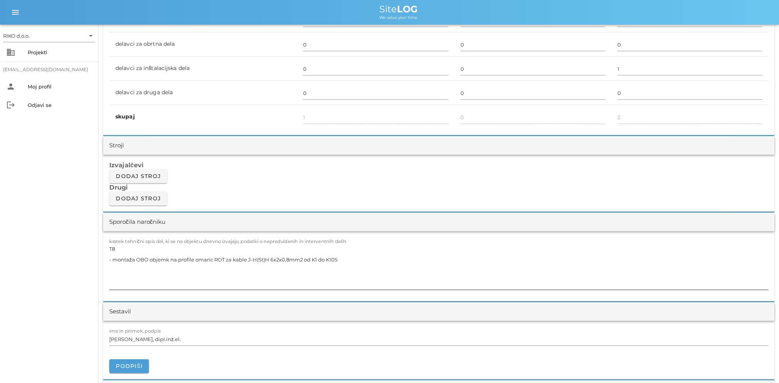
scroll to position [538, 0]
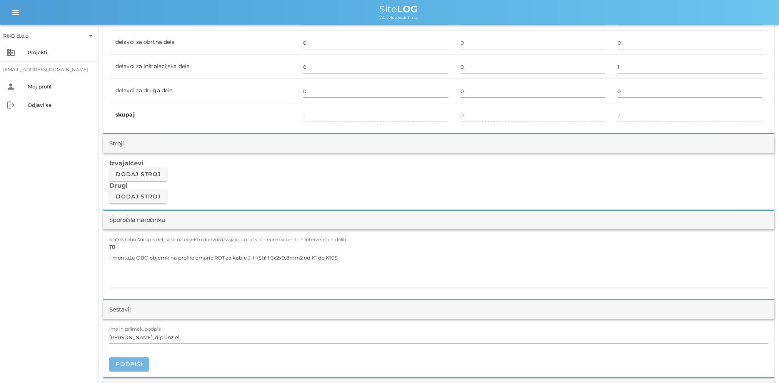
click at [143, 361] on button "Podpiši" at bounding box center [129, 364] width 40 height 14
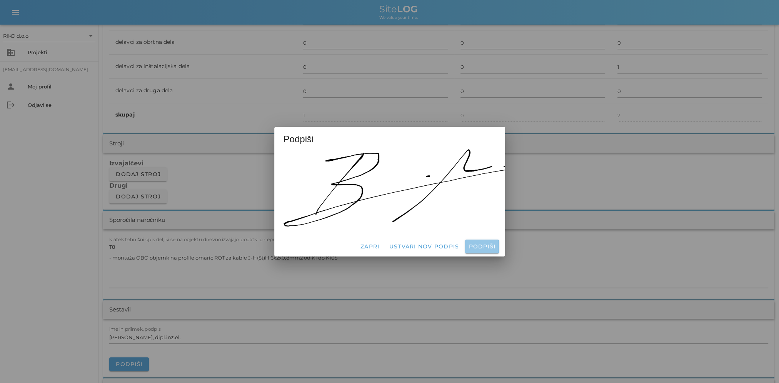
click at [484, 243] on span "Podpiši" at bounding box center [481, 246] width 27 height 7
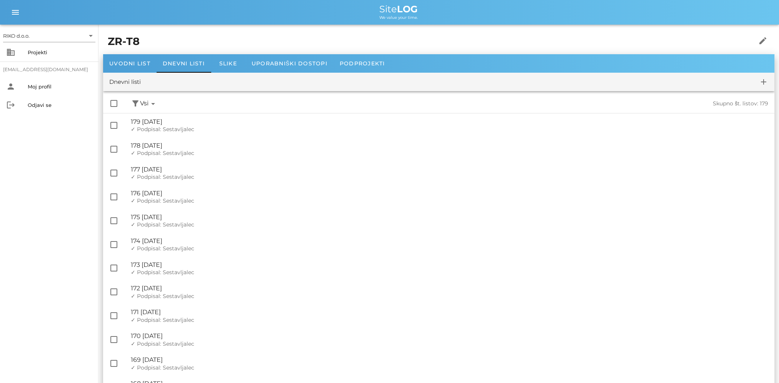
drag, startPoint x: 230, startPoint y: 37, endPoint x: 142, endPoint y: 45, distance: 87.7
click at [228, 37] on h1 "ZR-T8" at bounding box center [411, 42] width 607 height 16
click at [46, 58] on div "Projekti" at bounding box center [60, 52] width 65 height 12
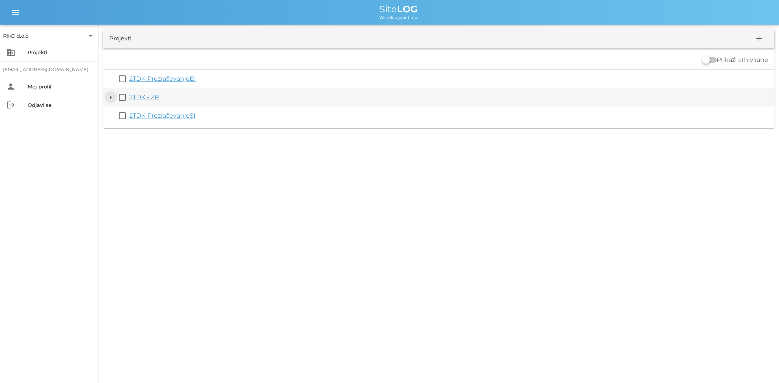
click at [110, 99] on button "arrow_drop_down" at bounding box center [110, 97] width 9 height 9
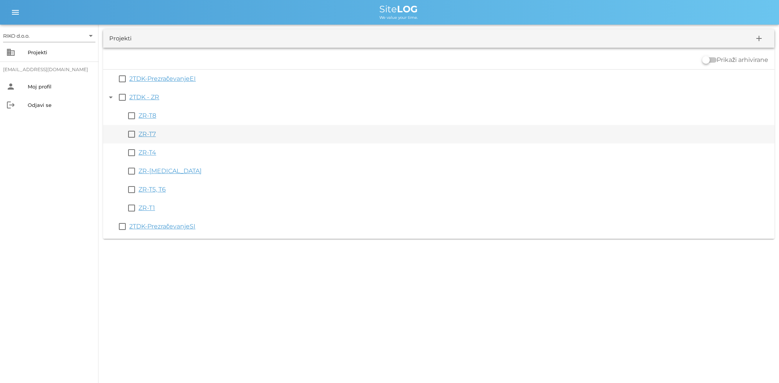
click at [154, 135] on link "ZR-T7" at bounding box center [146, 133] width 17 height 7
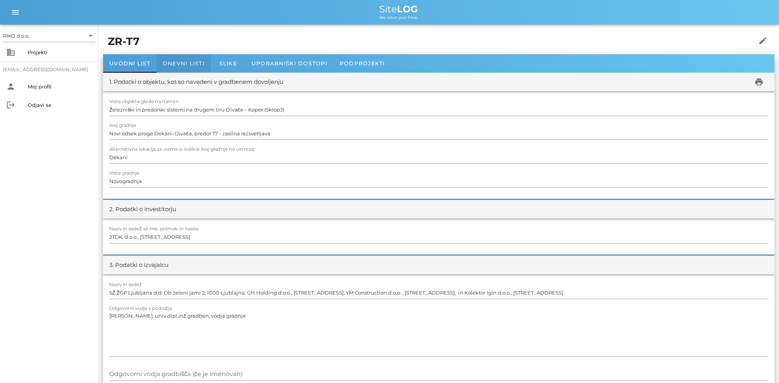
click at [178, 59] on div "Dnevni listi" at bounding box center [184, 63] width 54 height 18
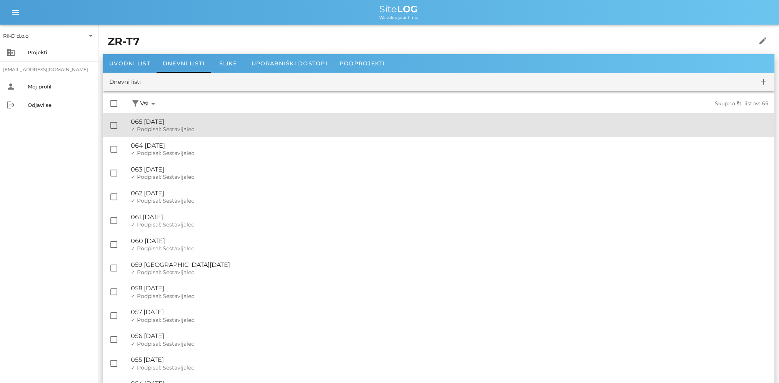
click at [212, 129] on div "✓ Podpisal: Nadzornik ✓ Podpisal: Sestavljalec ✓ Podpisal: Odgovorni" at bounding box center [449, 129] width 637 height 7
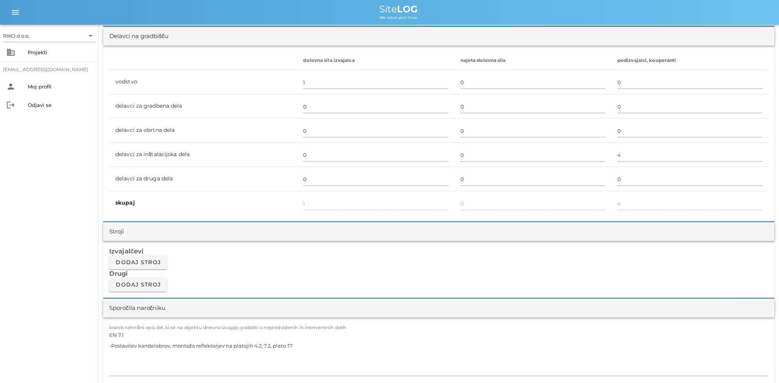
scroll to position [461, 0]
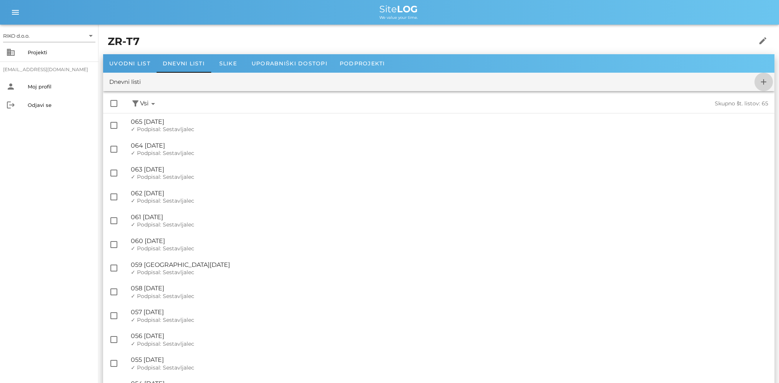
click at [767, 81] on icon "add" at bounding box center [763, 81] width 9 height 9
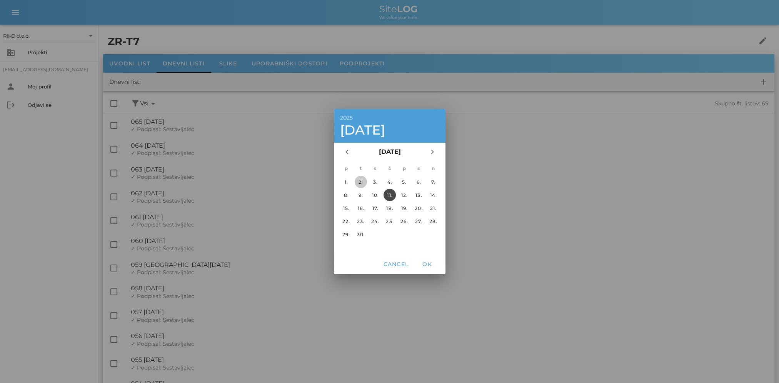
click at [362, 182] on div "2." at bounding box center [360, 182] width 12 height 6
click at [431, 265] on span "OK" at bounding box center [427, 264] width 18 height 7
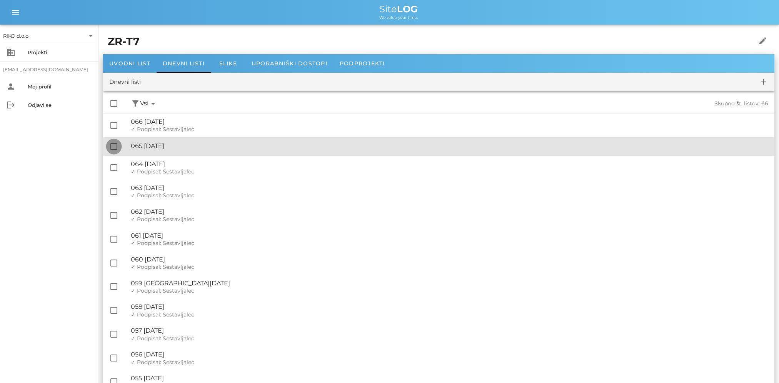
click at [110, 145] on div at bounding box center [113, 146] width 13 height 13
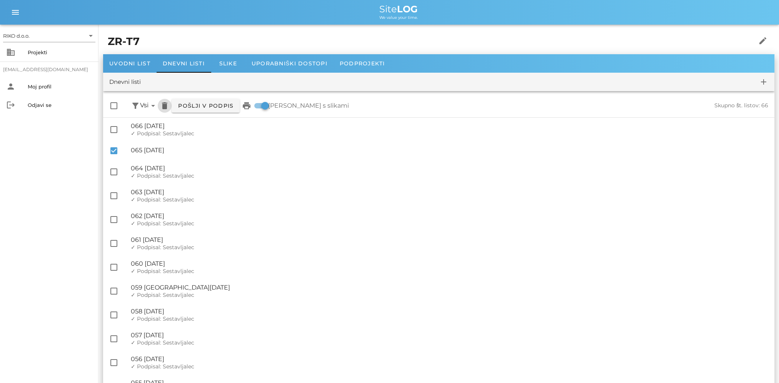
click at [164, 107] on icon "delete" at bounding box center [164, 105] width 9 height 9
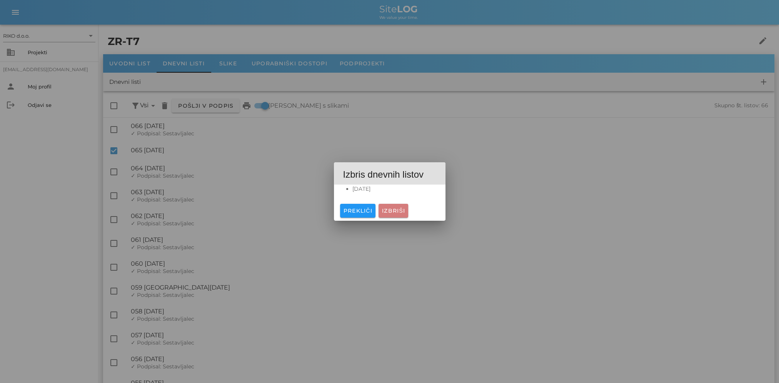
click at [395, 207] on button "Izbriši" at bounding box center [393, 211] width 30 height 14
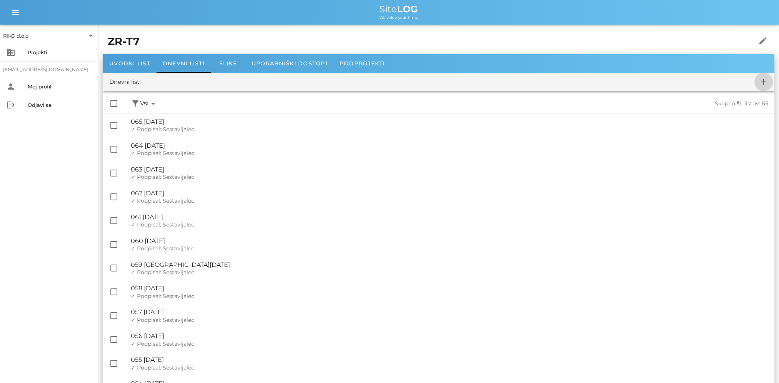
click at [764, 84] on icon "add" at bounding box center [763, 81] width 9 height 9
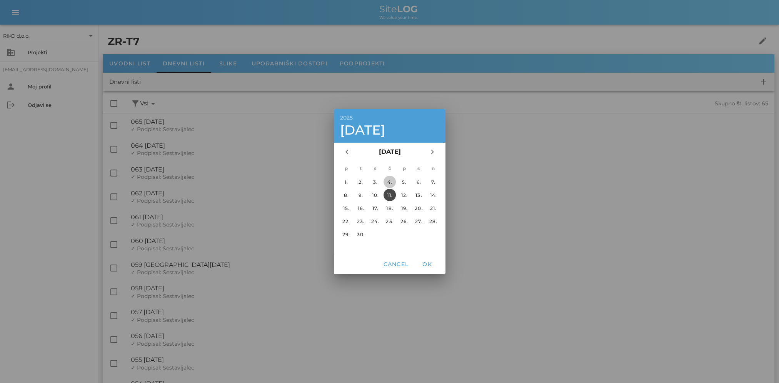
click at [388, 180] on div "4." at bounding box center [389, 182] width 12 height 6
click at [431, 265] on span "OK" at bounding box center [427, 264] width 18 height 7
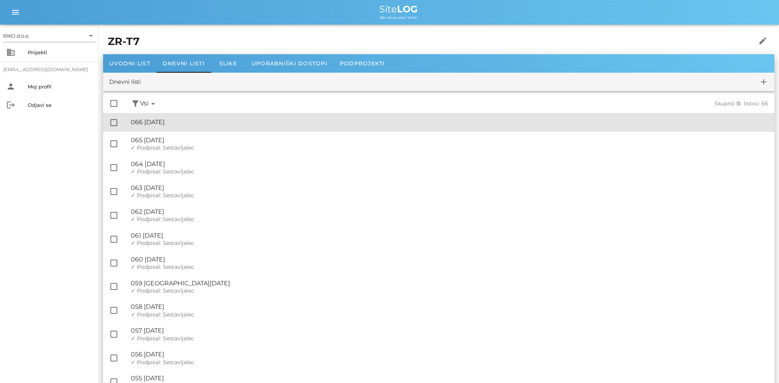
click at [180, 123] on div "🔏 066 [DATE]" at bounding box center [449, 121] width 637 height 7
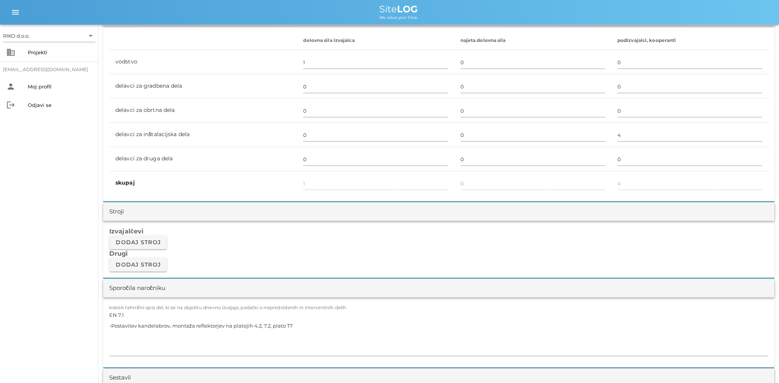
scroll to position [500, 0]
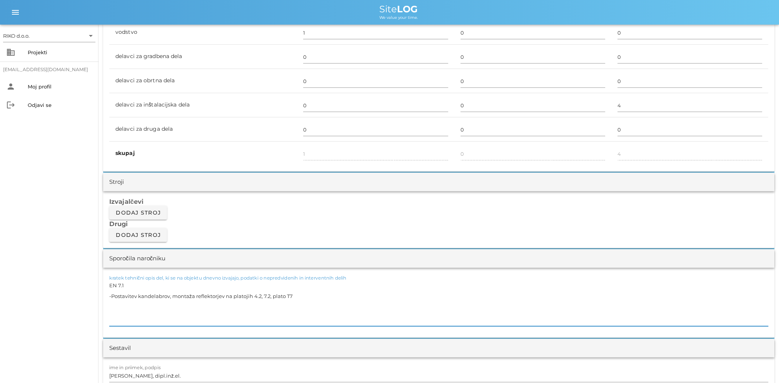
drag, startPoint x: 310, startPoint y: 297, endPoint x: -37, endPoint y: 253, distance: 350.0
click at [0, 253] on html "RIKO d.o.o. arrow_drop_down business Projekti [EMAIL_ADDRESS][DOMAIN_NAME] pers…" at bounding box center [389, 385] width 779 height 1770
paste textarea "-Priprava kandelabrov, priprava reflektorjev (vezava kablov)"
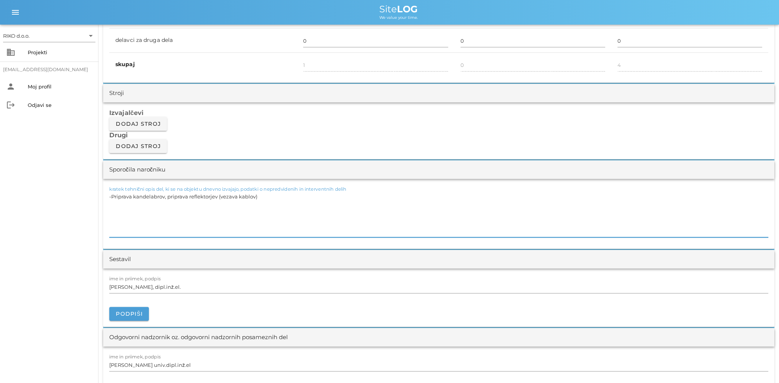
scroll to position [615, 0]
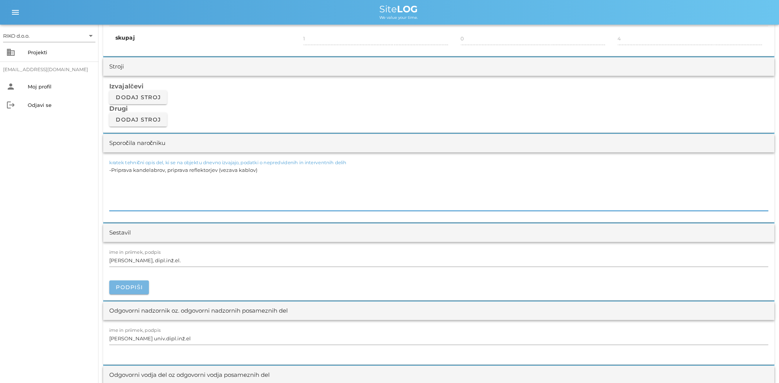
click at [134, 285] on span "Podpiši" at bounding box center [128, 287] width 27 height 7
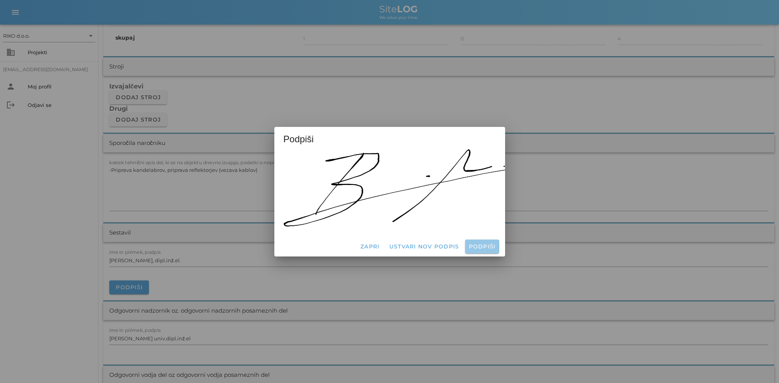
click at [481, 245] on span "Podpiši" at bounding box center [481, 246] width 27 height 7
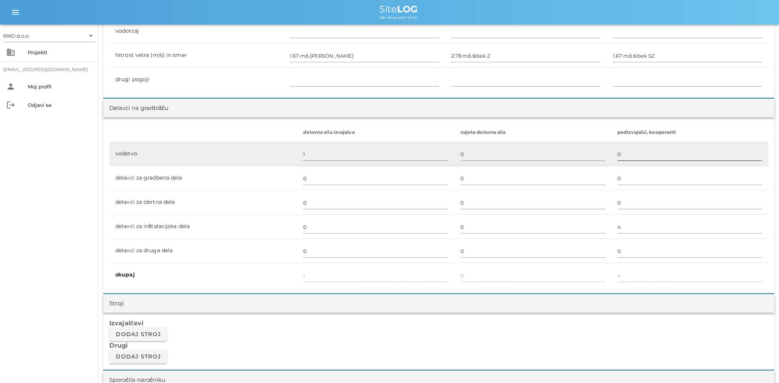
scroll to position [346, 0]
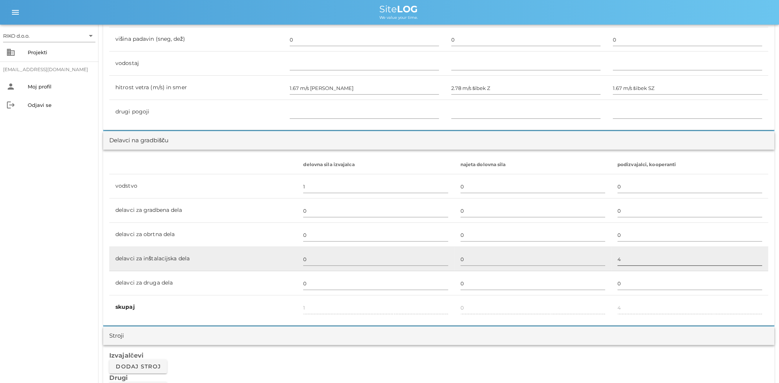
click at [625, 255] on input "4" at bounding box center [689, 259] width 145 height 12
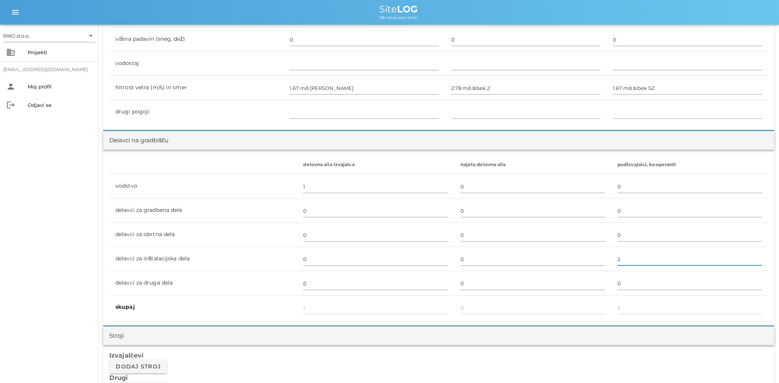
click at [67, 228] on div "RIKO d.o.o. arrow_drop_down business Projekti [EMAIL_ADDRESS][DOMAIN_NAME] pers…" at bounding box center [49, 204] width 98 height 358
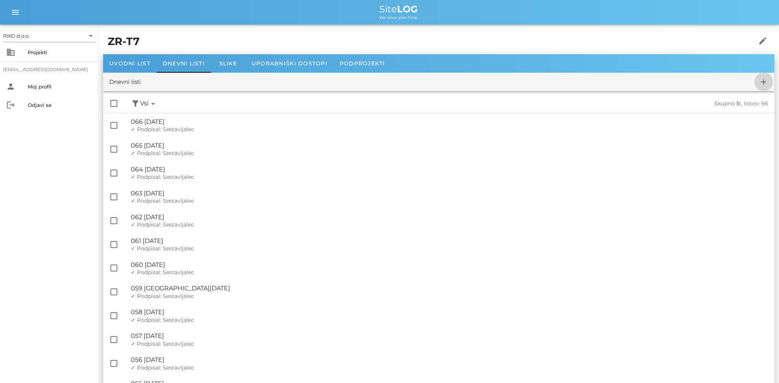
click at [763, 78] on icon "add" at bounding box center [763, 81] width 9 height 9
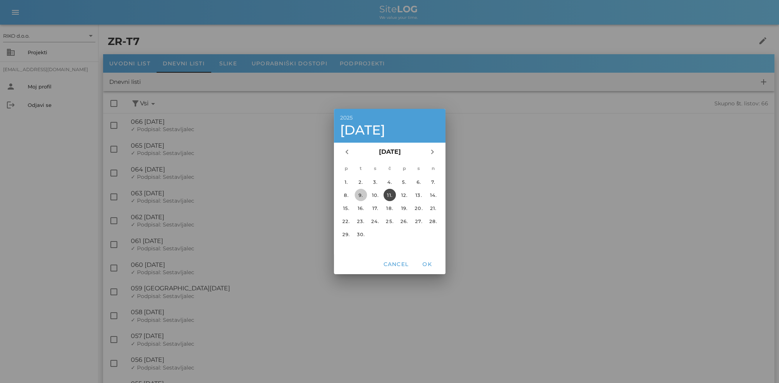
click at [356, 196] on div "9." at bounding box center [360, 195] width 12 height 6
click at [434, 264] on span "OK" at bounding box center [427, 264] width 18 height 7
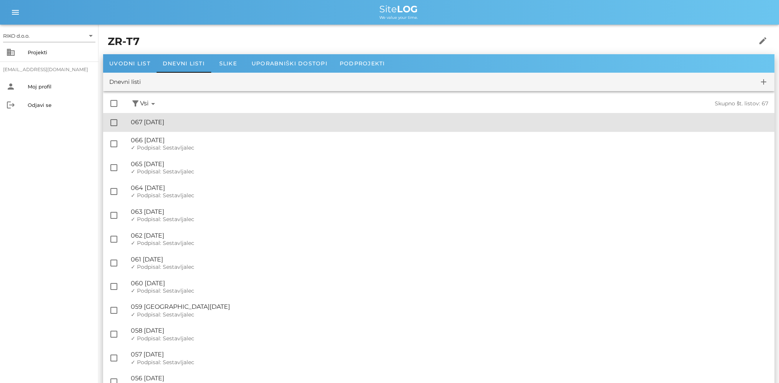
click at [202, 123] on div "🔏 067 [DATE]" at bounding box center [449, 121] width 637 height 7
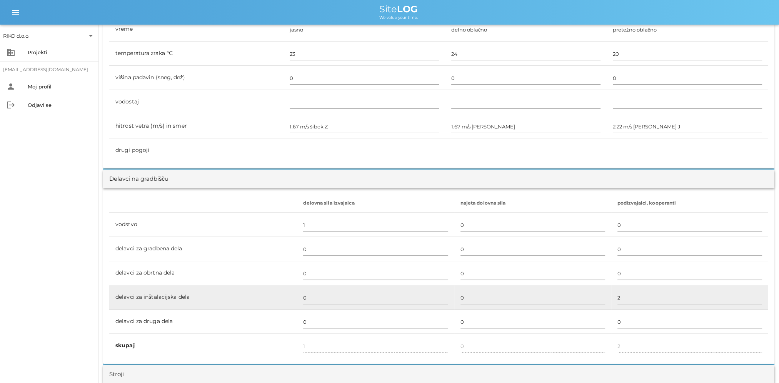
scroll to position [500, 0]
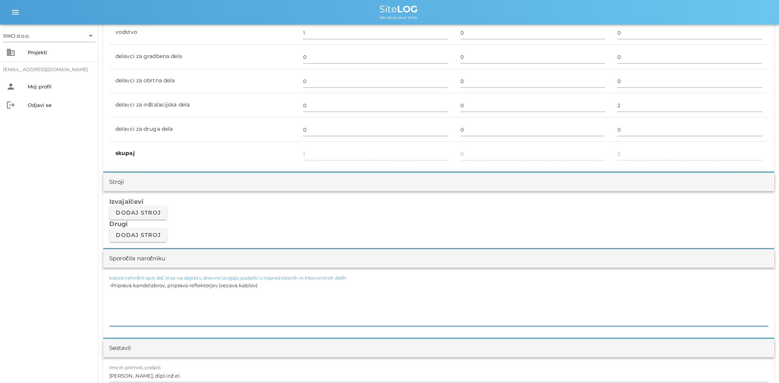
drag, startPoint x: 256, startPoint y: 296, endPoint x: 278, endPoint y: 298, distance: 21.2
click at [63, 296] on div "RIKO d.o.o. arrow_drop_down business Projekti [EMAIL_ADDRESS][DOMAIN_NAME] pers…" at bounding box center [389, 385] width 779 height 1770
drag, startPoint x: 272, startPoint y: 285, endPoint x: 62, endPoint y: 283, distance: 210.0
click at [62, 283] on div "RIKO d.o.o. arrow_drop_down business Projekti [EMAIL_ADDRESS][DOMAIN_NAME] pers…" at bounding box center [389, 385] width 779 height 1770
paste textarea "Montaža objemk za kable E90 za reflektorje pri prečnikih - Vezava reflektorjev,…"
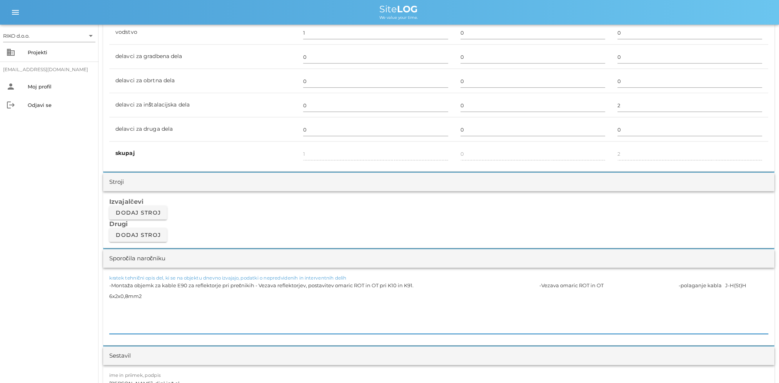
click at [555, 285] on textarea "-Montaža objemk za kable E90 za reflektorje pri prečnikih - Vezava reflektorjev…" at bounding box center [438, 307] width 659 height 54
click at [258, 298] on textarea "-Montaža objemk za kable E90 za reflektorje pri prečnikih - Vezava reflektorjev…" at bounding box center [438, 307] width 659 height 54
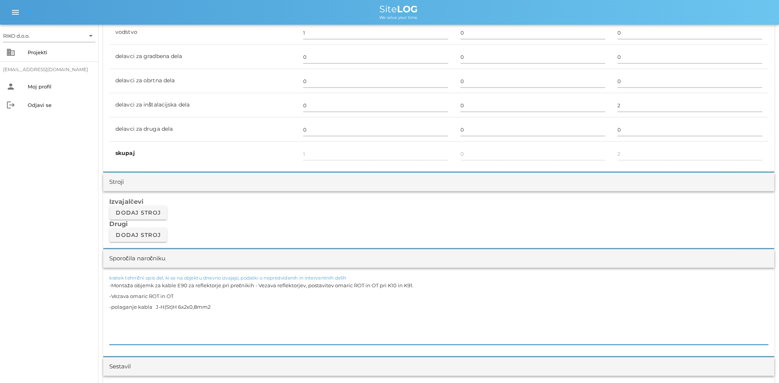
click at [254, 285] on textarea "-Montaža objemk za kable E90 za reflektorje pri prečnikih - Vezava reflektorjev…" at bounding box center [438, 312] width 659 height 65
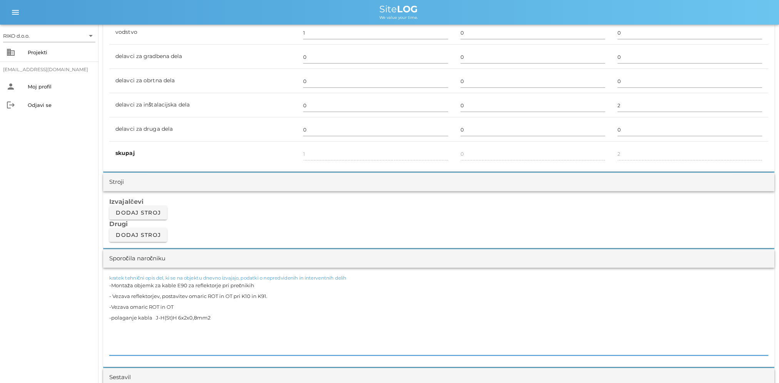
click at [28, 295] on div "RIKO d.o.o. arrow_drop_down business Projekti [EMAIL_ADDRESS][DOMAIN_NAME] pers…" at bounding box center [49, 204] width 98 height 358
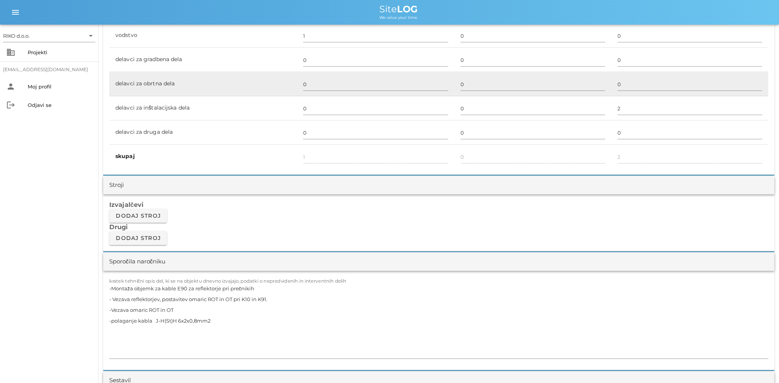
scroll to position [500, 0]
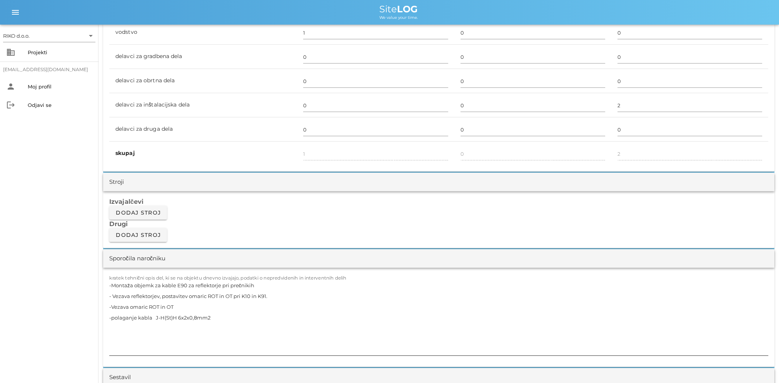
click at [148, 290] on textarea "-Montaža objemk za kable E90 za reflektorje pri prečnikih - Vezava reflektorjev…" at bounding box center [438, 317] width 659 height 75
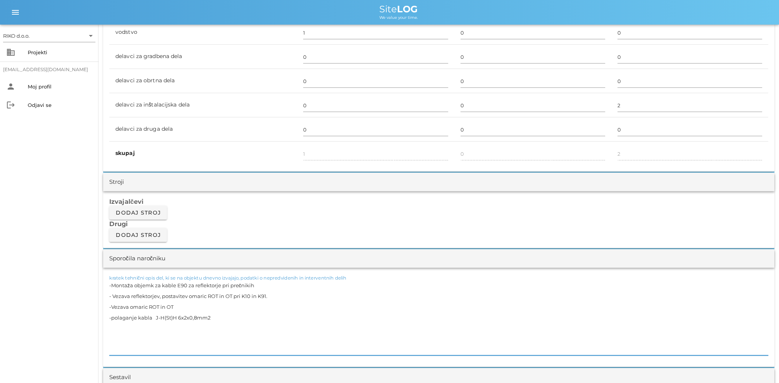
click at [58, 303] on div "RIKO d.o.o. arrow_drop_down business Projekti [EMAIL_ADDRESS][DOMAIN_NAME] pers…" at bounding box center [49, 204] width 98 height 358
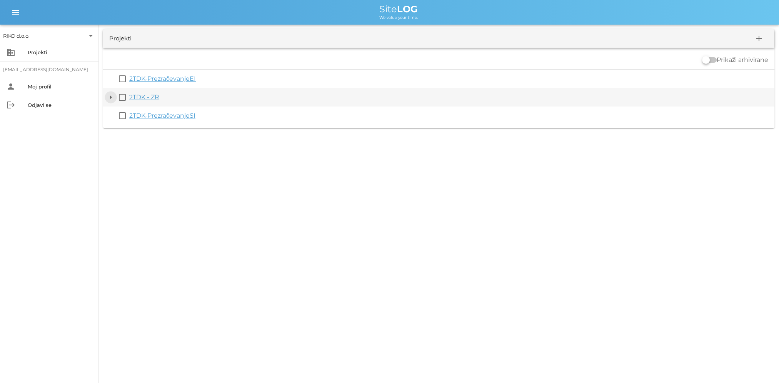
click at [111, 97] on button "arrow_drop_down" at bounding box center [110, 97] width 9 height 9
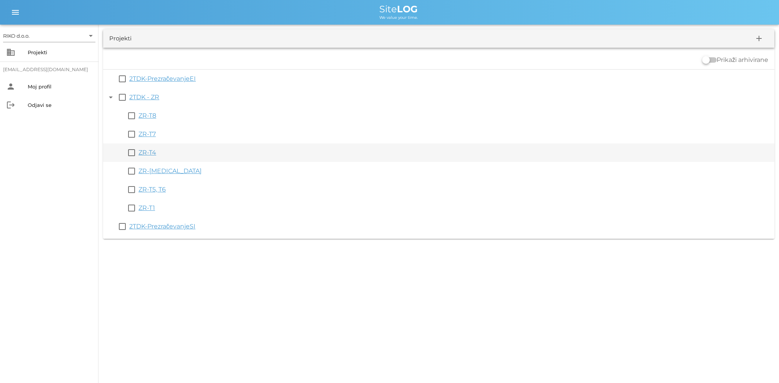
click at [151, 153] on link "ZR-T4" at bounding box center [147, 152] width 18 height 7
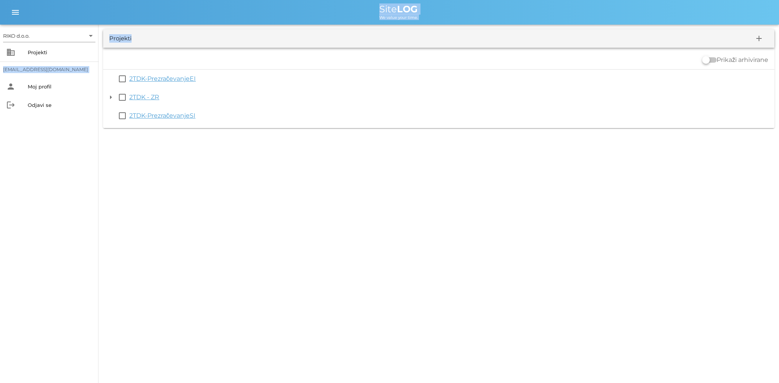
click at [0, 73] on html "RIKO d.o.o. arrow_drop_down business Projekti [EMAIL_ADDRESS][DOMAIN_NAME] pers…" at bounding box center [389, 191] width 779 height 383
drag, startPoint x: 375, startPoint y: 203, endPoint x: 666, endPoint y: 58, distance: 324.5
click at [376, 202] on div "RIKO d.o.o. arrow_drop_down business Projekti [EMAIL_ADDRESS][DOMAIN_NAME] pers…" at bounding box center [389, 191] width 779 height 383
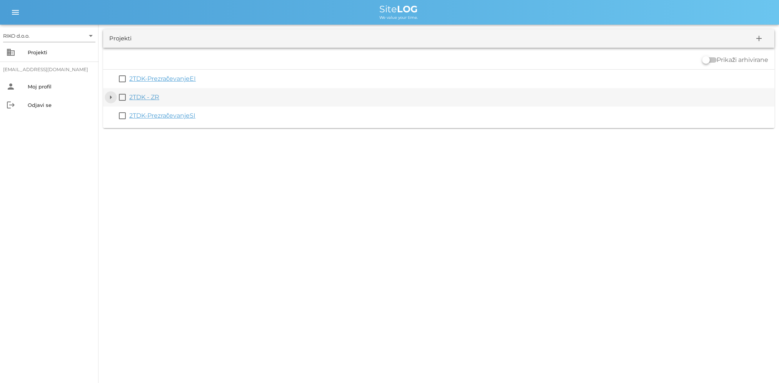
click at [112, 96] on button "arrow_drop_down" at bounding box center [110, 97] width 9 height 9
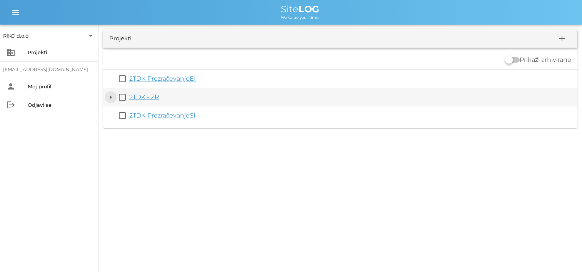
click at [112, 98] on button "arrow_drop_down" at bounding box center [110, 97] width 9 height 9
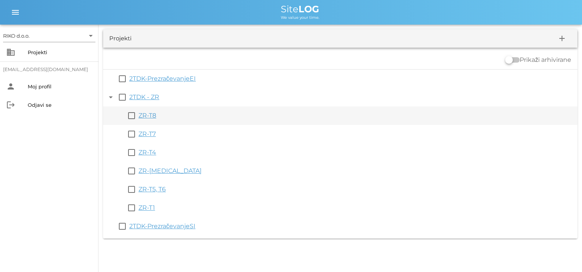
click at [147, 113] on link "ZR-T8" at bounding box center [147, 115] width 18 height 7
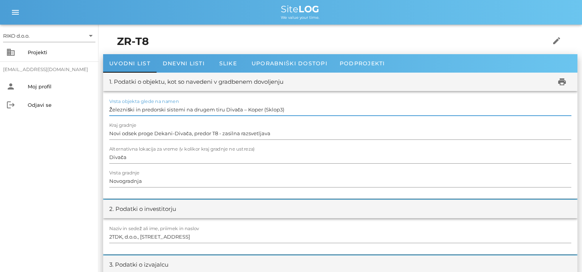
drag, startPoint x: 252, startPoint y: 106, endPoint x: 268, endPoint y: 107, distance: 16.6
click at [252, 106] on input "Železniški in predorski sistemi na drugem tiru Divača – Koper (Sklop3)" at bounding box center [340, 109] width 462 height 12
drag, startPoint x: 298, startPoint y: 107, endPoint x: 67, endPoint y: 108, distance: 231.1
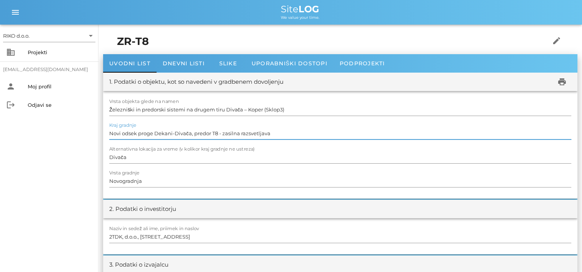
click at [240, 133] on input "Novi odsek proge Dekani-Divača, predor T8 - zasilna razsvetljava" at bounding box center [340, 133] width 462 height 12
drag, startPoint x: 291, startPoint y: 133, endPoint x: 66, endPoint y: 139, distance: 225.8
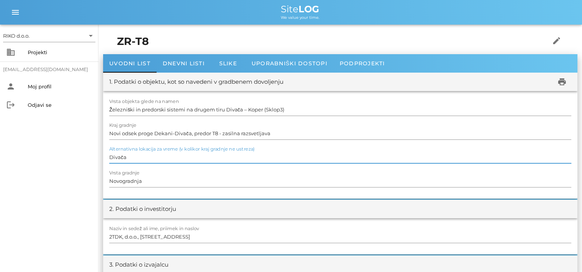
drag, startPoint x: 88, startPoint y: 162, endPoint x: 77, endPoint y: 162, distance: 11.5
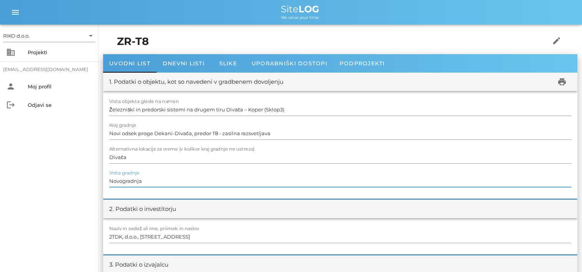
drag, startPoint x: 83, startPoint y: 183, endPoint x: 74, endPoint y: 184, distance: 8.9
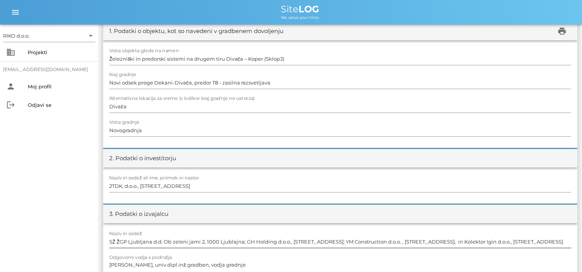
scroll to position [115, 0]
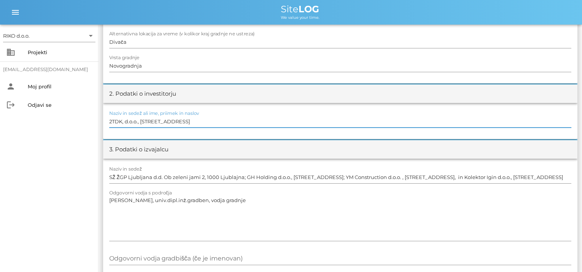
drag, startPoint x: 254, startPoint y: 122, endPoint x: 274, endPoint y: 127, distance: 20.5
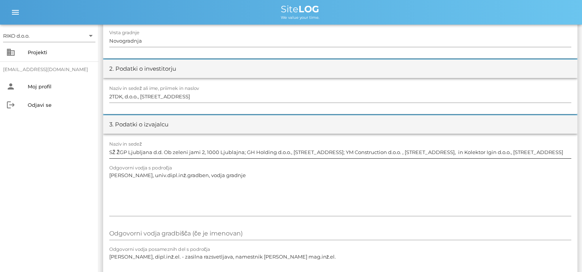
scroll to position [154, 0]
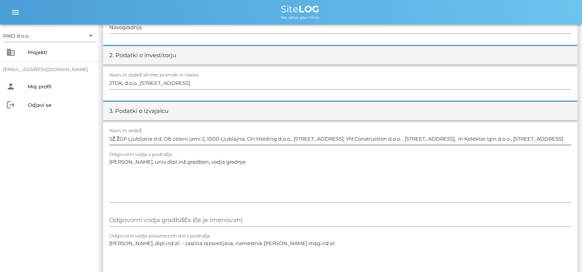
click at [288, 133] on input "SŽ ŽGP Ljubljana d.d. Ob zeleni jami 2, 1000 Ljublajna; GH Holding d.o.o., [STR…" at bounding box center [340, 139] width 462 height 12
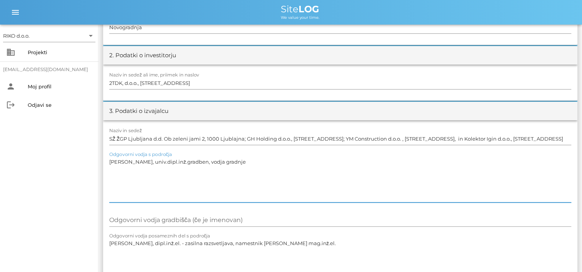
drag, startPoint x: 195, startPoint y: 165, endPoint x: 76, endPoint y: 165, distance: 118.8
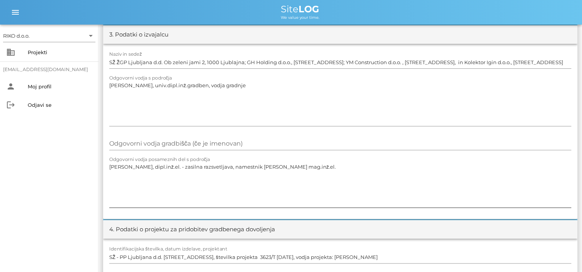
scroll to position [231, 0]
drag, startPoint x: 200, startPoint y: 171, endPoint x: 68, endPoint y: 172, distance: 131.9
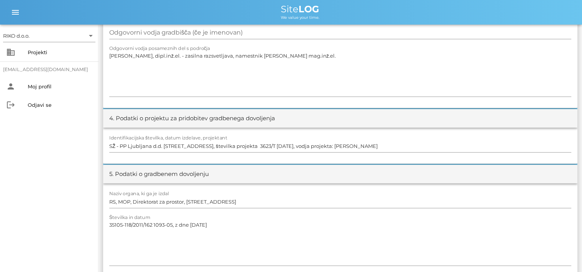
scroll to position [346, 0]
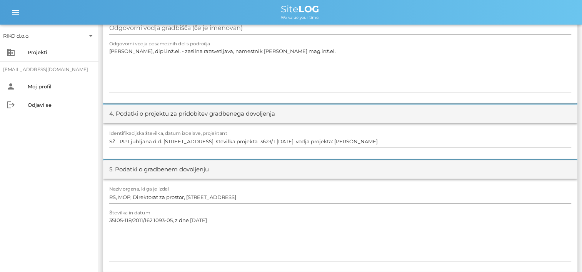
click at [333, 178] on div "5. Podatki o gradbenem dovoljenju" at bounding box center [340, 169] width 474 height 18
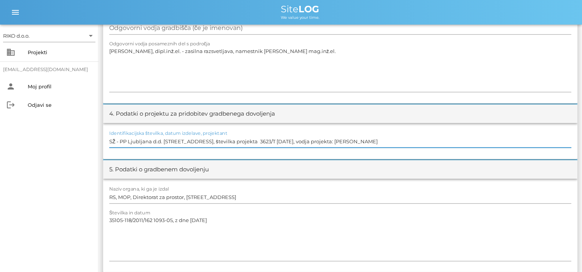
drag, startPoint x: 461, startPoint y: 138, endPoint x: 18, endPoint y: 141, distance: 443.0
click at [18, 141] on div "RIKO d.o.o. arrow_drop_down business Projekti matevz.belaj@riko.si person Moj p…" at bounding box center [291, 216] width 582 height 1124
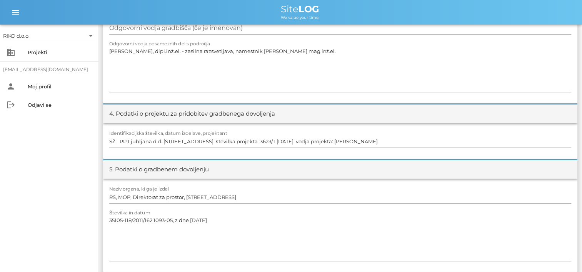
scroll to position [385, 0]
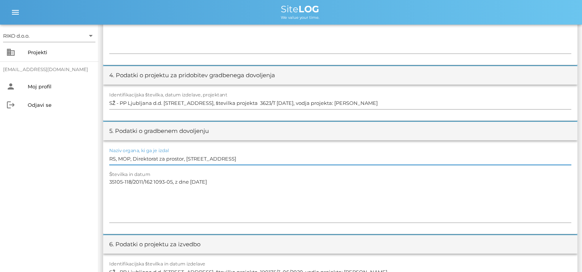
drag, startPoint x: 125, startPoint y: 159, endPoint x: 33, endPoint y: 160, distance: 91.9
click at [33, 160] on div "RIKO d.o.o. arrow_drop_down business Projekti matevz.belaj@riko.si person Moj p…" at bounding box center [291, 177] width 582 height 1124
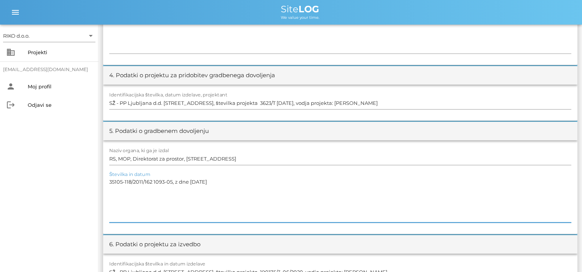
drag, startPoint x: 269, startPoint y: 188, endPoint x: 39, endPoint y: 192, distance: 230.0
click at [39, 192] on div "RIKO d.o.o. arrow_drop_down business Projekti matevz.belaj@riko.si person Moj p…" at bounding box center [291, 177] width 582 height 1124
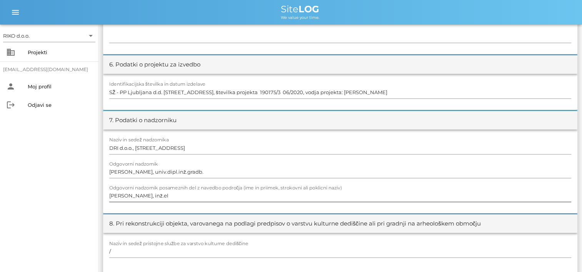
scroll to position [577, 0]
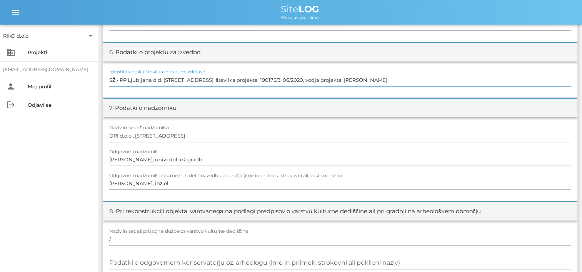
drag, startPoint x: 454, startPoint y: 80, endPoint x: -2, endPoint y: 91, distance: 455.4
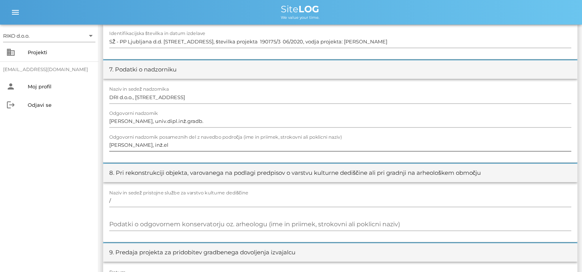
scroll to position [615, 0]
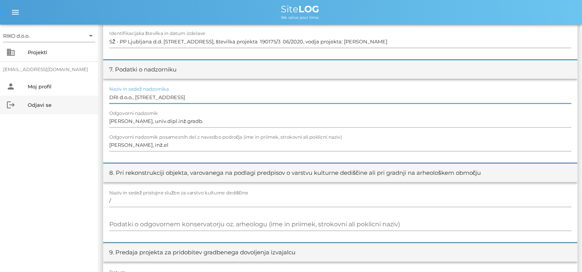
drag, startPoint x: 236, startPoint y: 92, endPoint x: 75, endPoint y: 97, distance: 160.4
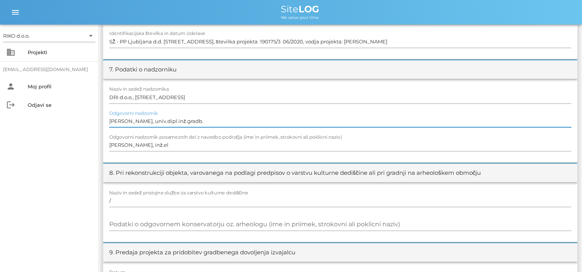
drag, startPoint x: 213, startPoint y: 120, endPoint x: 125, endPoint y: 123, distance: 87.7
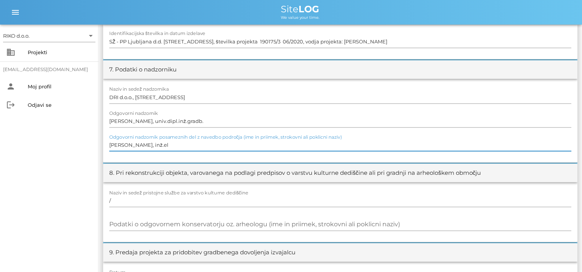
drag, startPoint x: 185, startPoint y: 146, endPoint x: 50, endPoint y: 148, distance: 135.0
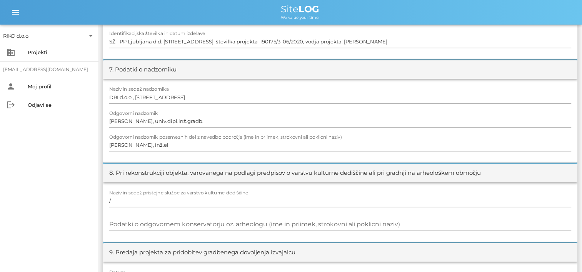
drag, startPoint x: 218, startPoint y: 211, endPoint x: 221, endPoint y: 211, distance: 3.9
click at [218, 211] on div at bounding box center [340, 209] width 462 height 5
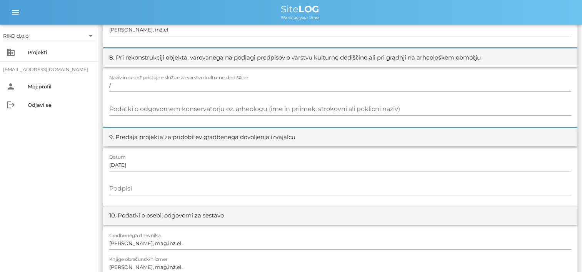
scroll to position [769, 0]
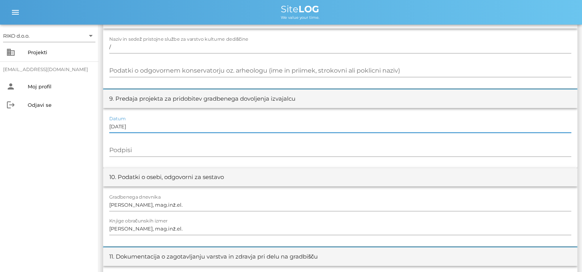
drag, startPoint x: 144, startPoint y: 129, endPoint x: 71, endPoint y: 130, distance: 73.5
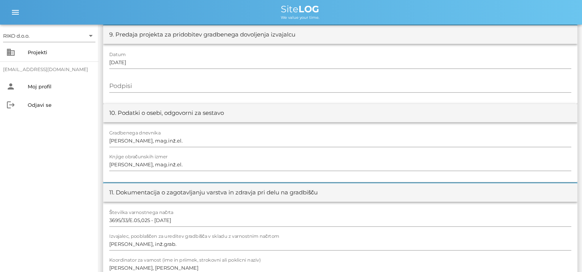
scroll to position [846, 0]
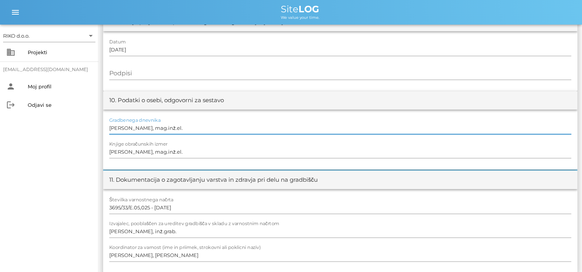
drag, startPoint x: 175, startPoint y: 130, endPoint x: 66, endPoint y: 131, distance: 108.8
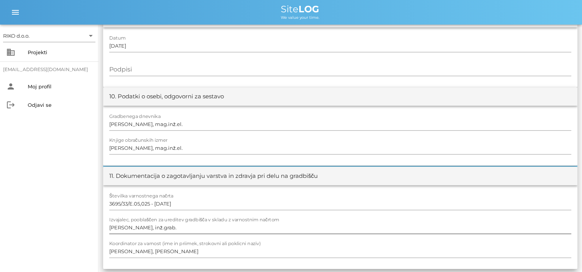
scroll to position [851, 0]
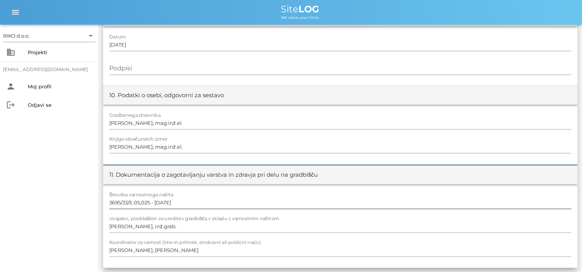
click at [175, 205] on input "3695/33/E.05,025 - [DATE]" at bounding box center [340, 203] width 462 height 12
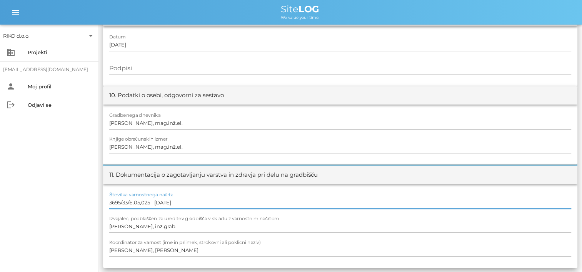
drag, startPoint x: 189, startPoint y: 202, endPoint x: -2, endPoint y: 203, distance: 190.7
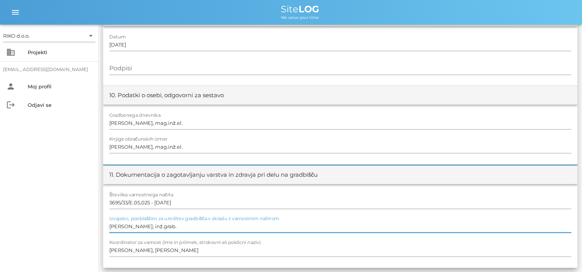
drag, startPoint x: 111, startPoint y: 229, endPoint x: 18, endPoint y: 233, distance: 92.4
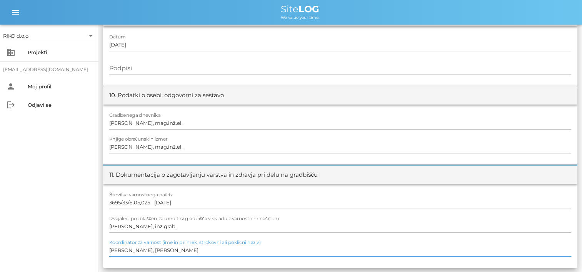
drag, startPoint x: 157, startPoint y: 251, endPoint x: 62, endPoint y: 254, distance: 95.4
